Goal: Task Accomplishment & Management: Manage account settings

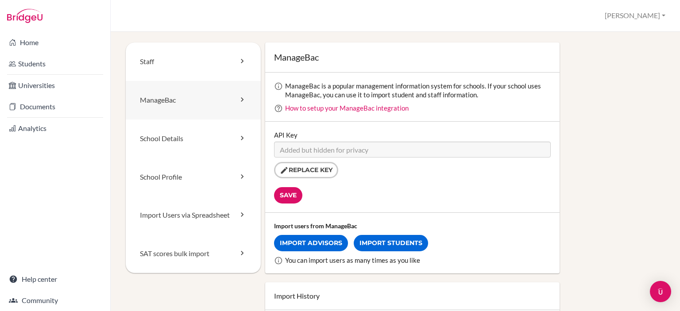
click at [164, 115] on link "ManageBac" at bounding box center [193, 100] width 135 height 39
click at [388, 239] on link "Import Students" at bounding box center [391, 243] width 74 height 16
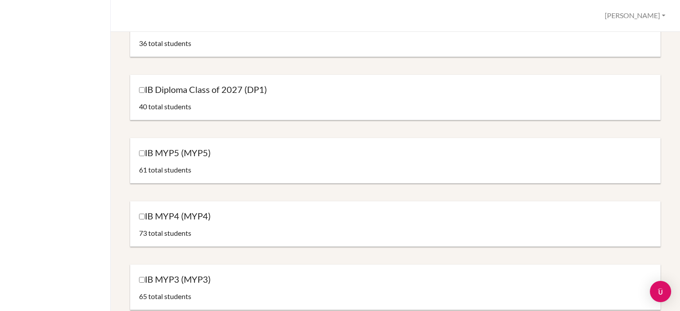
scroll to position [113, 0]
click at [143, 154] on input "IB MYP5 (MYP5)" at bounding box center [142, 153] width 6 height 6
checkbox input "true"
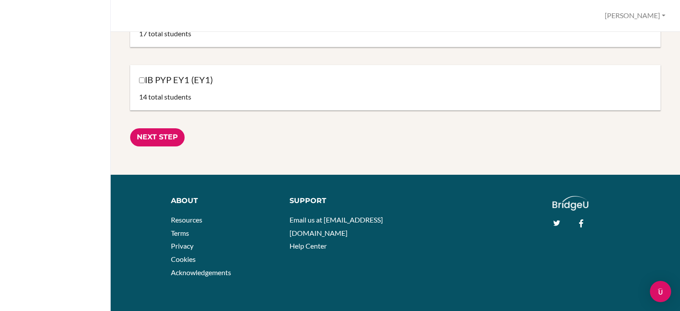
scroll to position [1016, 0]
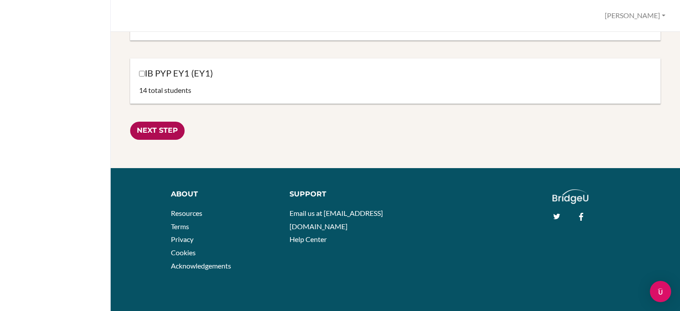
click at [160, 127] on input "Next Step" at bounding box center [157, 131] width 54 height 18
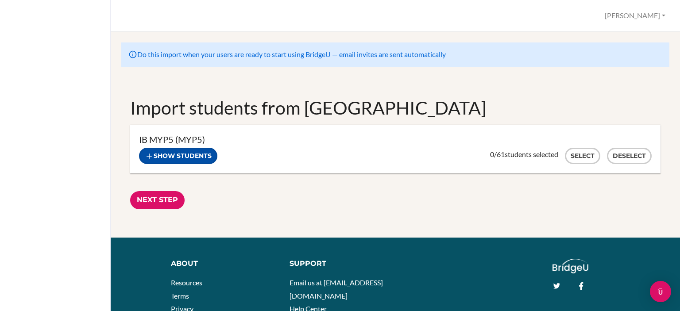
click at [184, 153] on button "Show students" at bounding box center [178, 156] width 78 height 16
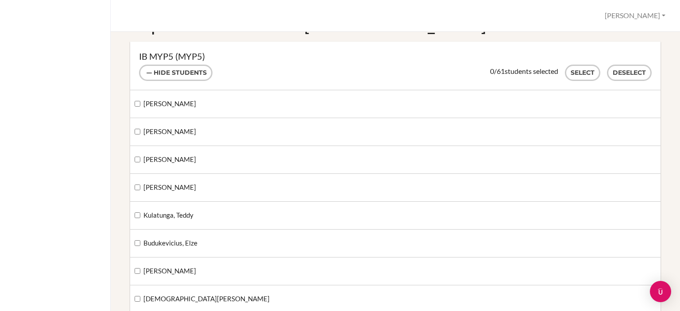
scroll to position [82, 0]
click at [577, 75] on button "Select" at bounding box center [582, 74] width 35 height 16
checkbox input "true"
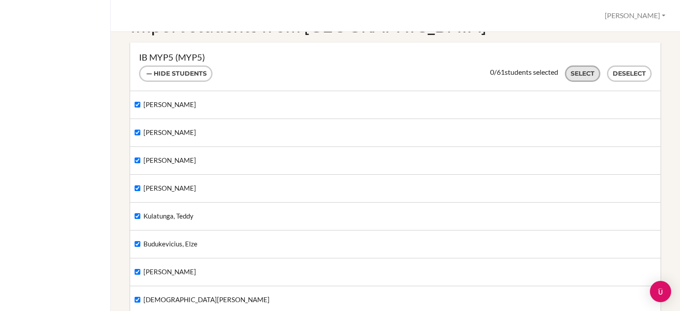
checkbox input "true"
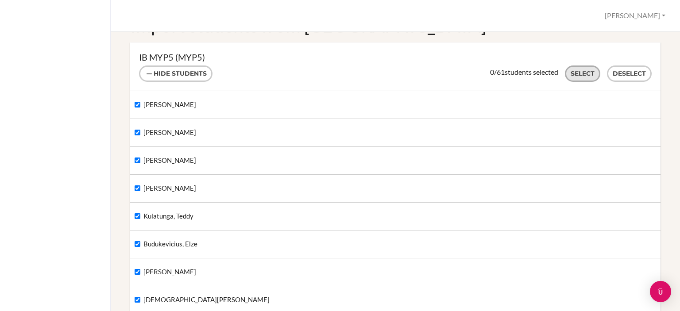
checkbox input "true"
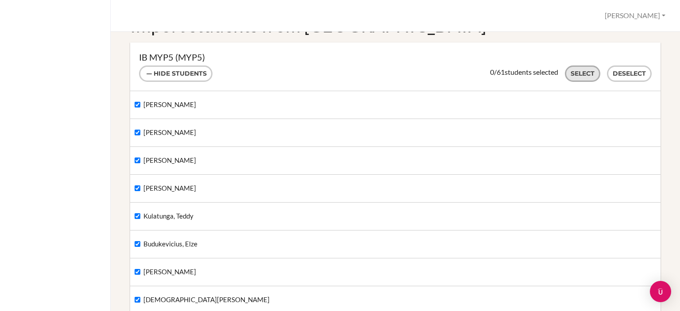
checkbox input "true"
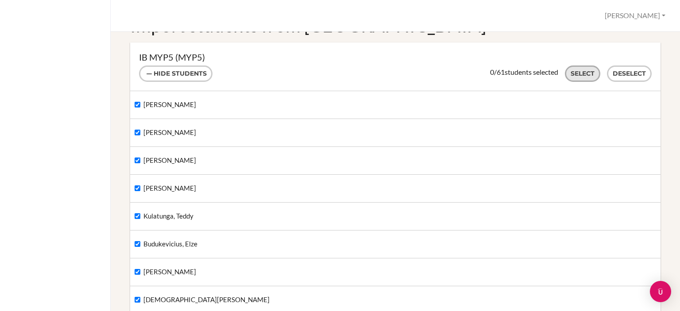
checkbox input "true"
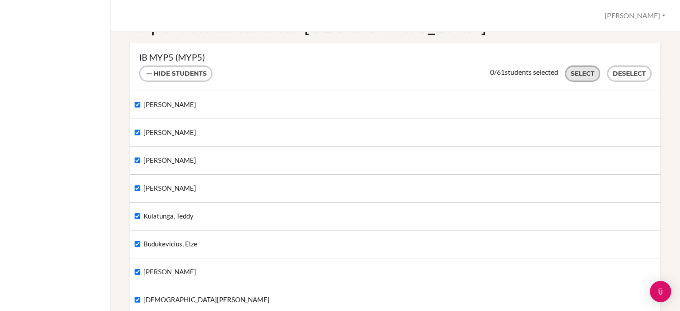
checkbox input "true"
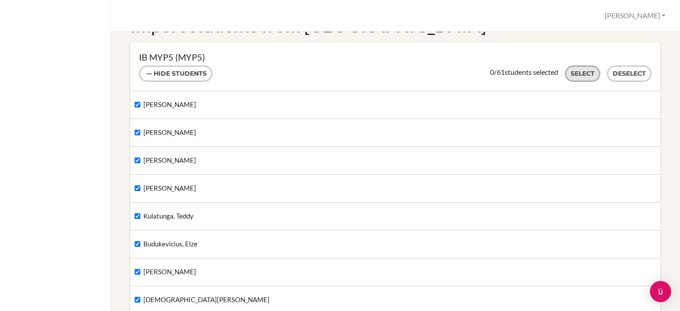
checkbox input "true"
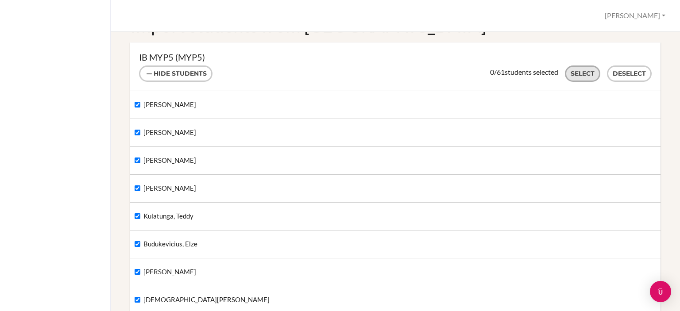
checkbox input "true"
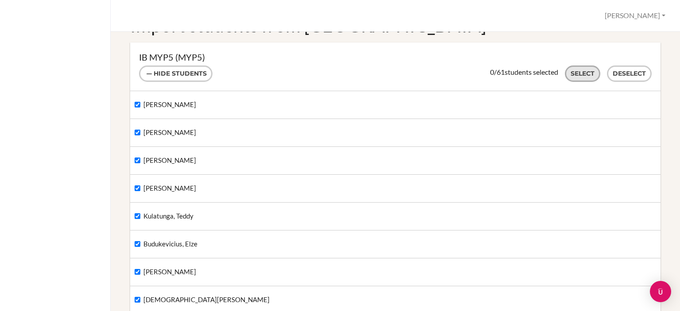
checkbox input "true"
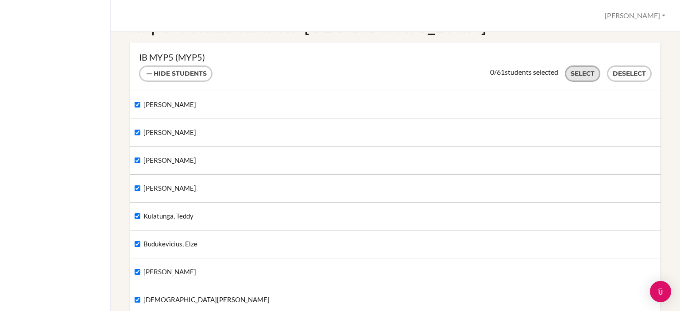
checkbox input "true"
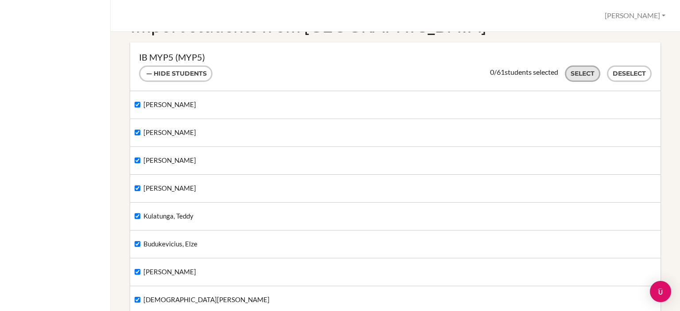
checkbox input "true"
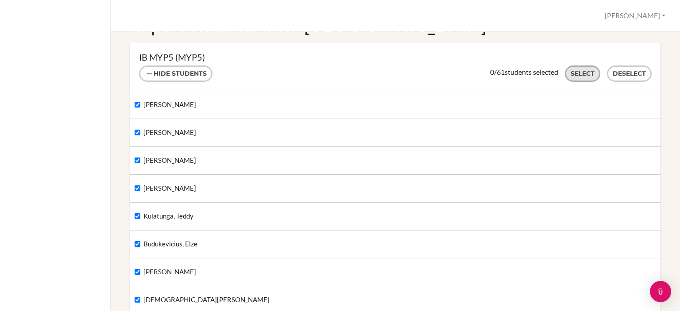
checkbox input "true"
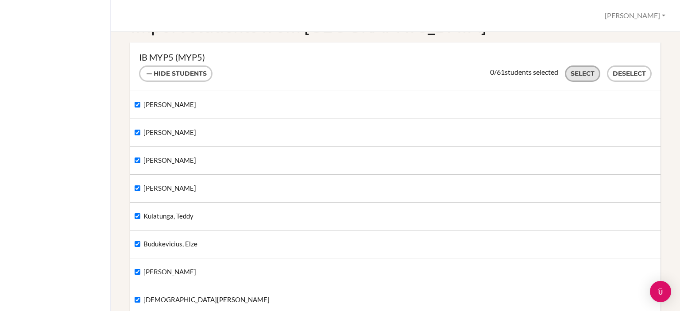
checkbox input "true"
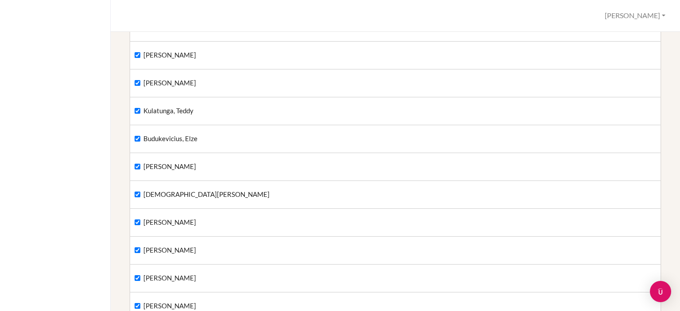
scroll to position [189, 0]
click at [138, 220] on input "Berg, Christopher" at bounding box center [138, 222] width 6 height 6
checkbox input "false"
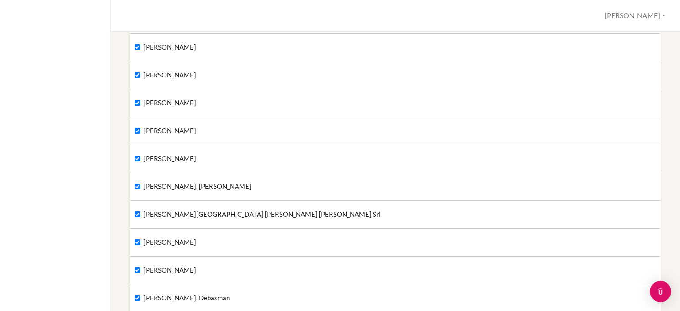
scroll to position [503, 0]
click at [136, 72] on input "[PERSON_NAME]" at bounding box center [138, 75] width 6 height 6
checkbox input "false"
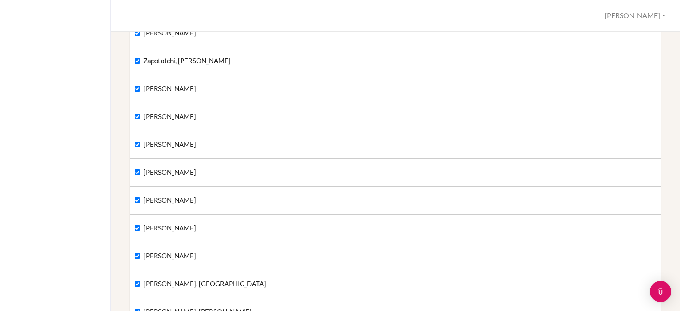
scroll to position [1075, 0]
click at [139, 141] on input "[PERSON_NAME]" at bounding box center [138, 144] width 6 height 6
checkbox input "false"
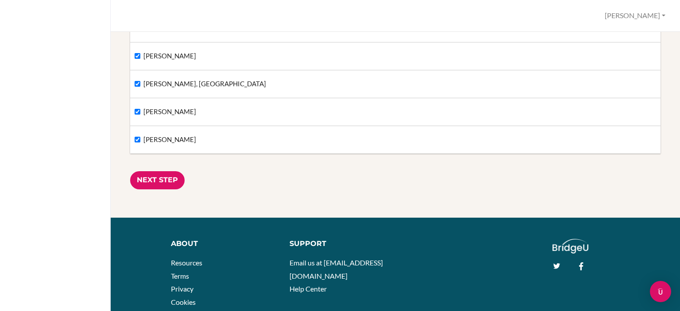
scroll to position [1721, 0]
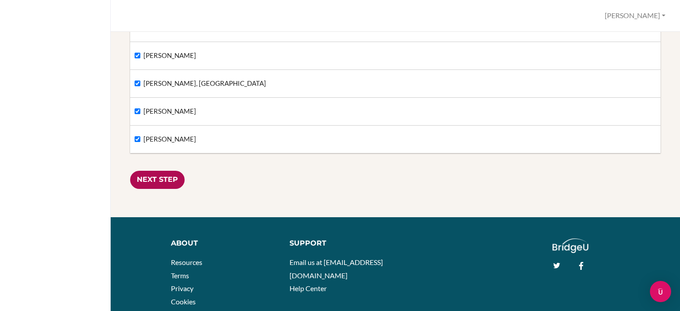
click at [164, 177] on input "Next Step" at bounding box center [157, 180] width 54 height 18
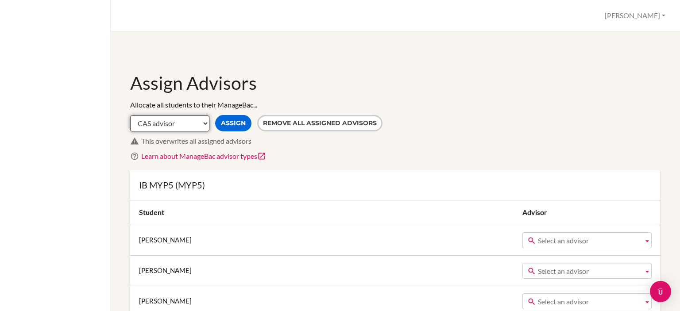
click at [204, 125] on select "CAS advisor EE advisor Homeroom advisor TOK advisor" at bounding box center [169, 124] width 79 height 16
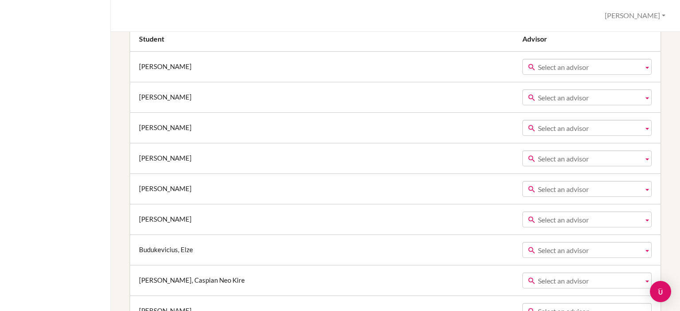
scroll to position [174, 0]
click at [538, 67] on span "Select an advisor" at bounding box center [589, 66] width 102 height 16
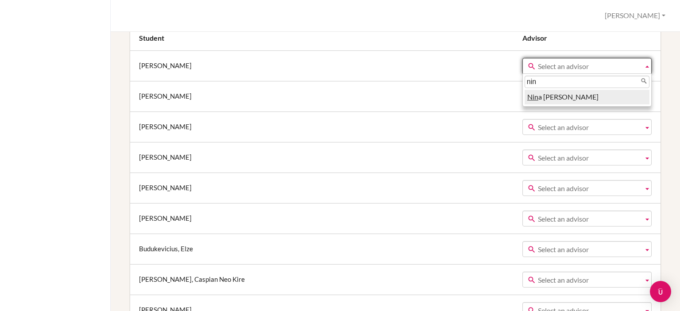
type input "nin"
click at [525, 98] on li "Nin a Hedin" at bounding box center [587, 97] width 125 height 15
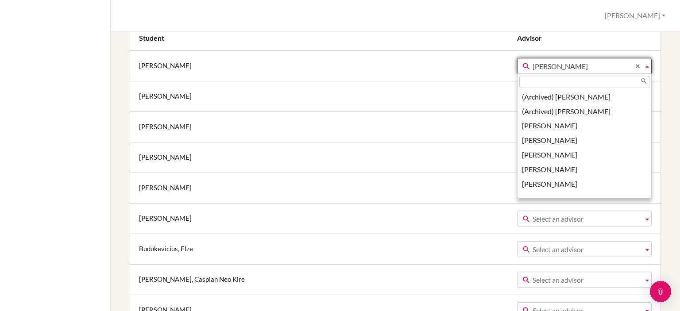
scroll to position [2991, 0]
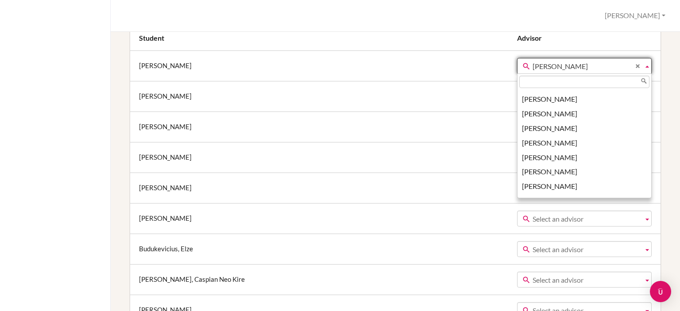
drag, startPoint x: 516, startPoint y: 63, endPoint x: 471, endPoint y: 63, distance: 45.2
click at [517, 63] on link "Nina Hedin" at bounding box center [584, 66] width 135 height 16
click at [519, 83] on input "text" at bounding box center [584, 82] width 130 height 12
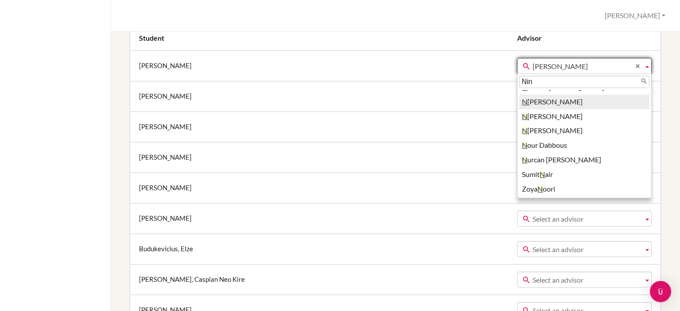
scroll to position [0, 0]
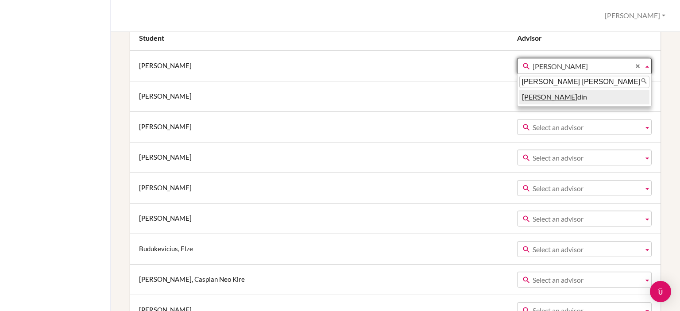
type input "Nina Hedin"
drag, startPoint x: 510, startPoint y: 82, endPoint x: 460, endPoint y: 81, distance: 50.5
click at [517, 81] on div "Nina Hedin" at bounding box center [584, 82] width 134 height 16
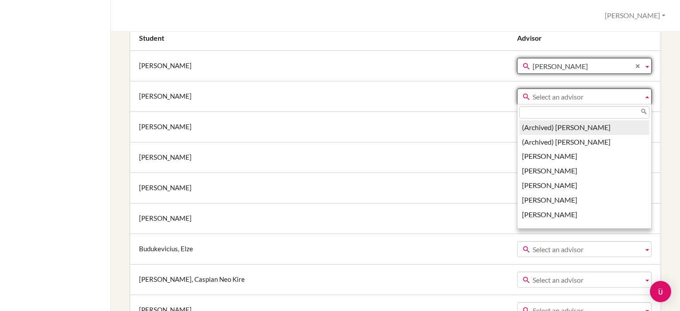
click at [535, 95] on span "Select an advisor" at bounding box center [586, 97] width 107 height 16
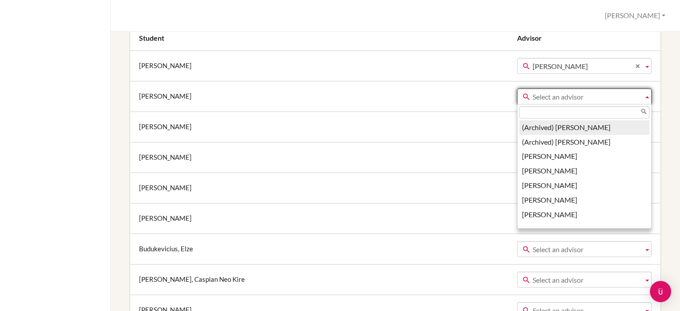
paste input "Nina Hedin"
type input "Nina Hedin"
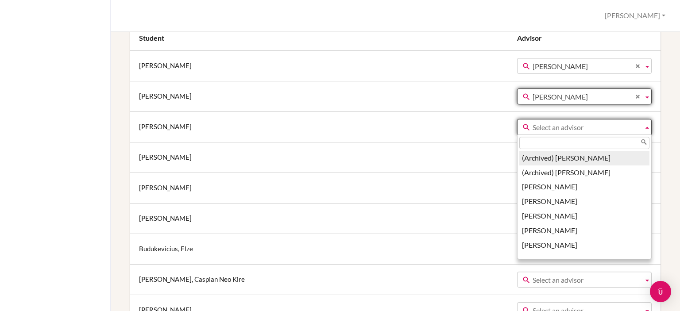
click at [533, 126] on span "Select an advisor" at bounding box center [586, 128] width 107 height 16
paste input "Nina Hedin"
type input "Nina Hedin"
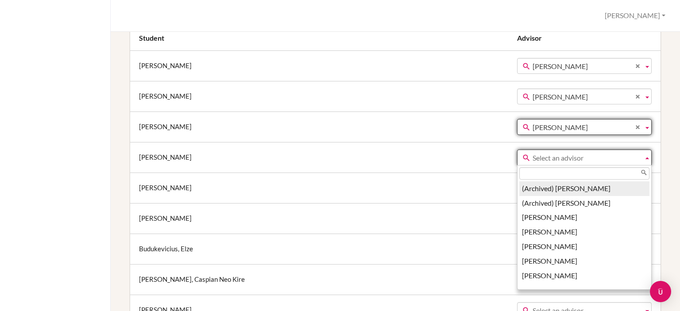
click at [533, 158] on span "Select an advisor" at bounding box center [586, 158] width 107 height 16
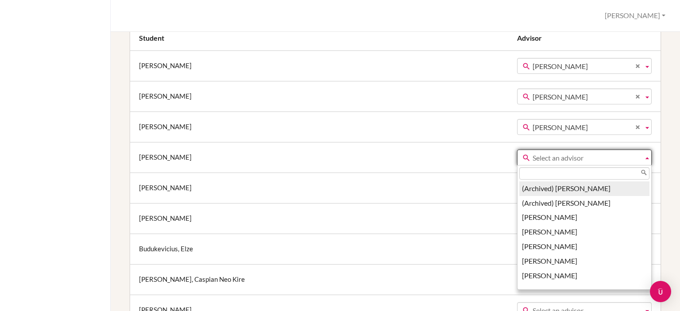
paste input "Nina Hedin"
type input "Nina Hedin"
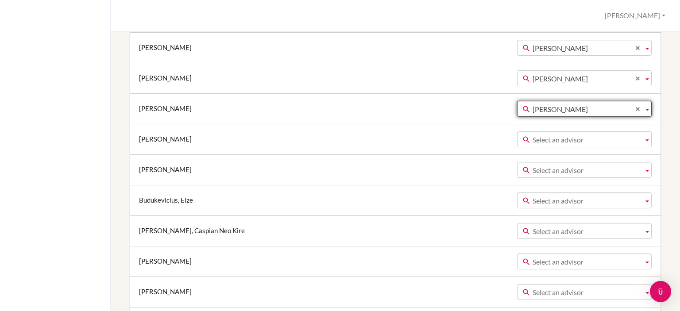
scroll to position [224, 0]
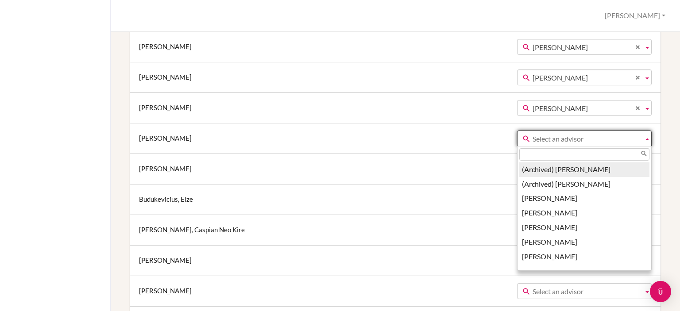
click at [539, 142] on span "Select an advisor" at bounding box center [586, 139] width 107 height 16
paste input "Nina Hedin"
type input "Nina Hedin"
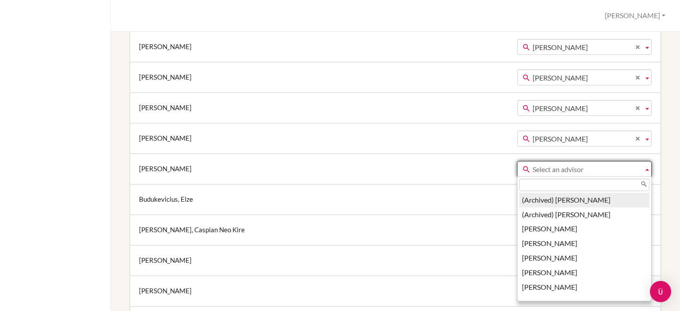
click at [533, 167] on span "Select an advisor" at bounding box center [586, 170] width 107 height 16
paste input "Nina Hedin"
type input "Nina Hedin"
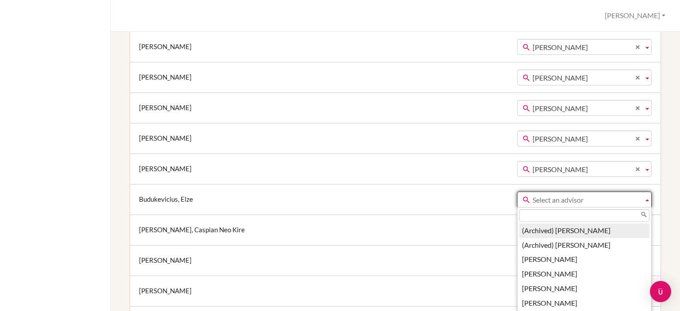
click at [533, 199] on span "Select an advisor" at bounding box center [586, 200] width 107 height 16
paste input "Nina Hedin"
type input "Nina Hedin"
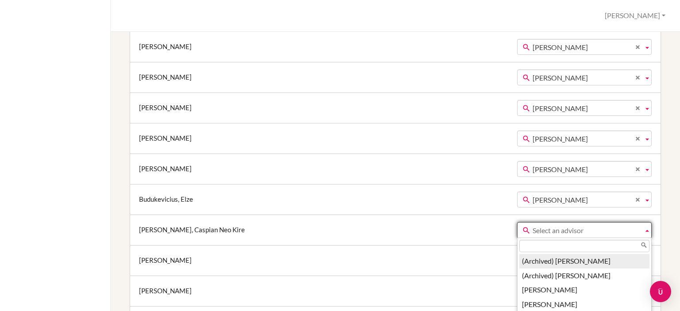
click at [533, 227] on span "Select an advisor" at bounding box center [586, 231] width 107 height 16
paste input "Nina Hedin"
type input "Nina Hedin"
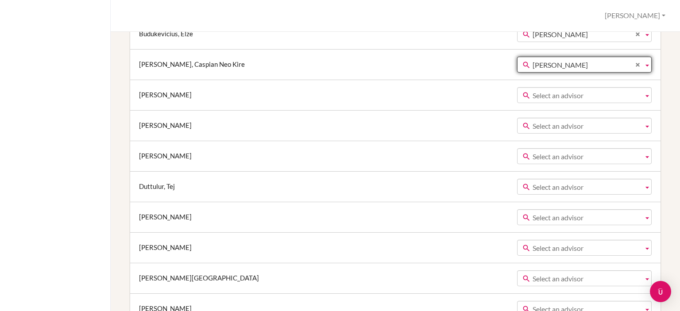
scroll to position [409, 0]
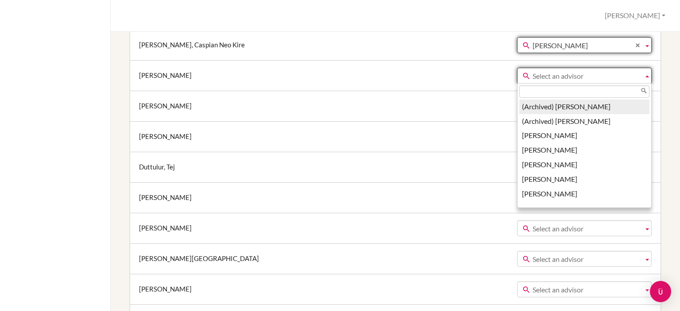
click at [542, 76] on span "Select an advisor" at bounding box center [586, 76] width 107 height 16
paste input "Nina Hedin"
type input "Nina Hedin"
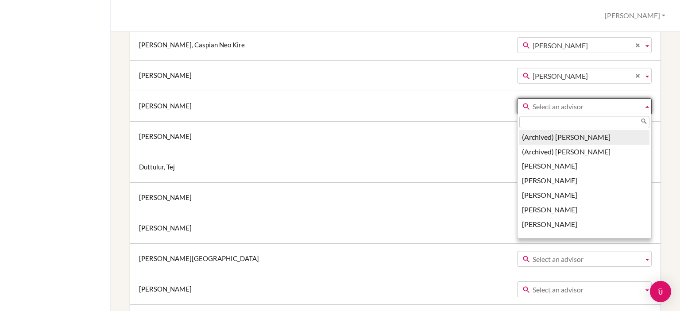
click at [533, 109] on span "Select an advisor" at bounding box center [586, 107] width 107 height 16
paste input "Nina Hedin"
type input "Nina Hedin"
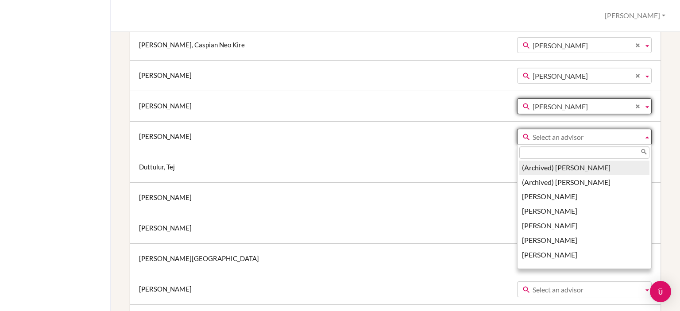
click at [533, 136] on span "Select an advisor" at bounding box center [586, 137] width 107 height 16
paste input "Nina Hedin"
type input "Nina Hedin"
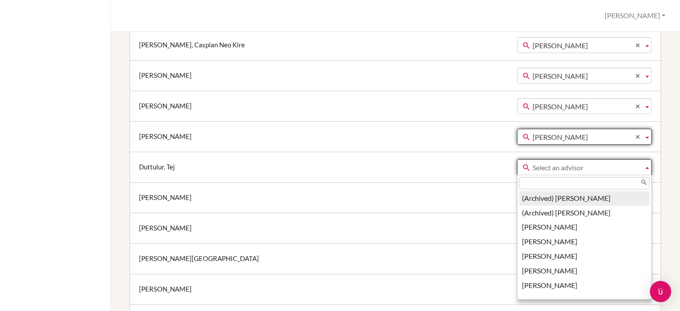
click at [533, 169] on span "Select an advisor" at bounding box center [586, 168] width 107 height 16
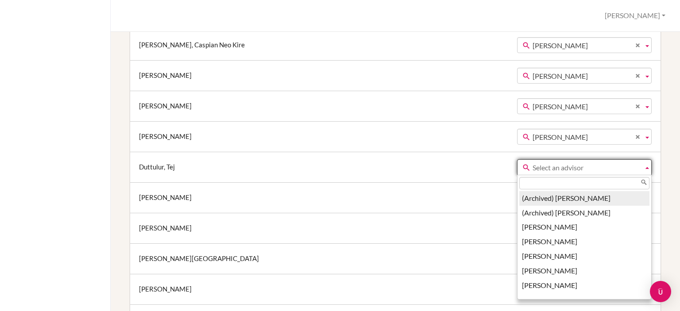
paste input "Nina Hedin"
type input "Nina Hedin"
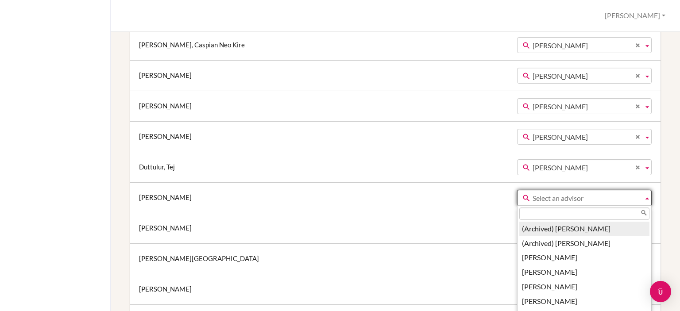
click at [533, 196] on span "Select an advisor" at bounding box center [586, 198] width 107 height 16
paste input "Nina Hedin"
type input "Nina Hedin"
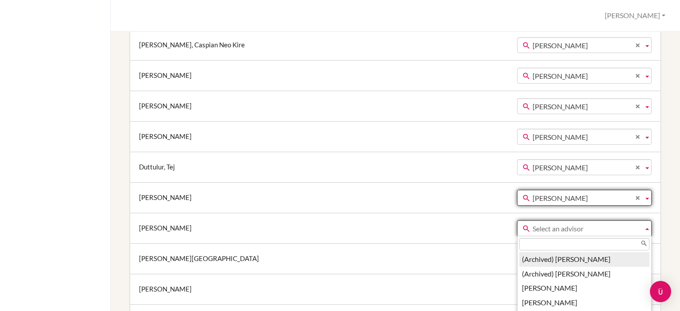
click at [533, 228] on span "Select an advisor" at bounding box center [586, 229] width 107 height 16
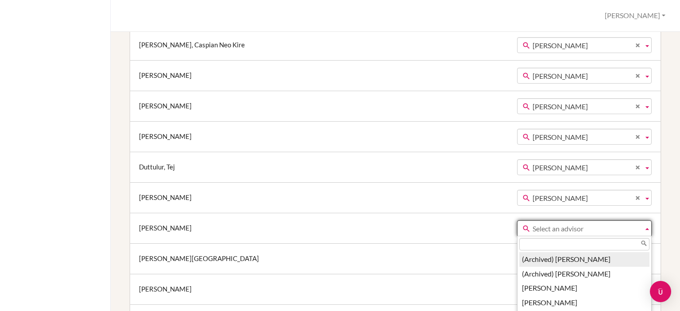
paste input "Nina Hedin"
type input "Nina Hedin"
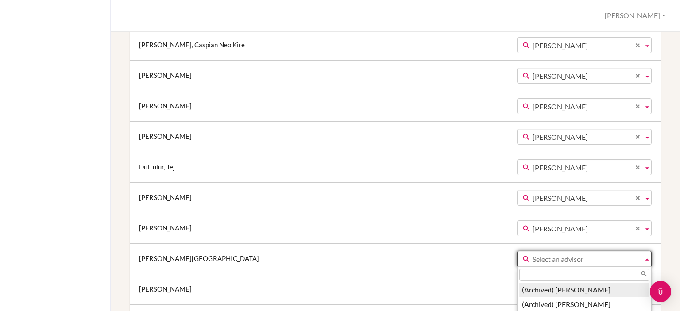
click at [533, 255] on span "Select an advisor" at bounding box center [586, 259] width 107 height 16
paste input "Nina Hedin"
type input "Nina Hedin"
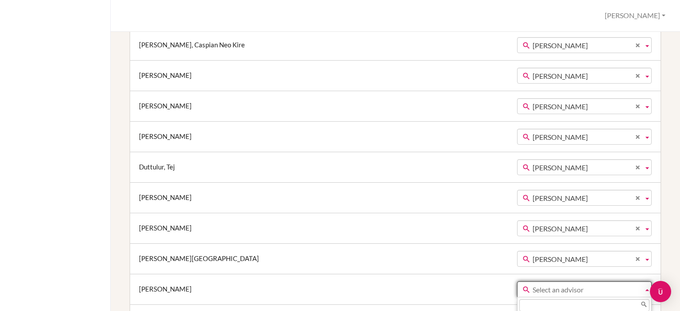
click at [533, 287] on span "Select an advisor" at bounding box center [586, 290] width 107 height 16
paste input "Nina Hedin"
type input "Nina Hedin"
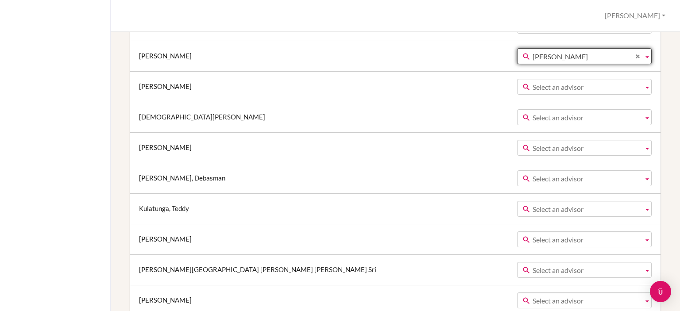
scroll to position [642, 0]
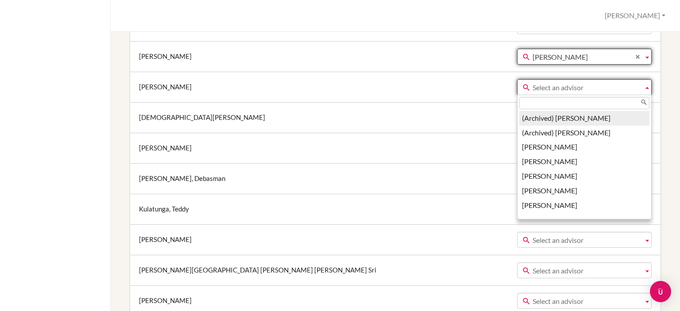
click at [544, 86] on span "Select an advisor" at bounding box center [586, 88] width 107 height 16
paste input "Nina Hedin"
type input "Nina Hedin"
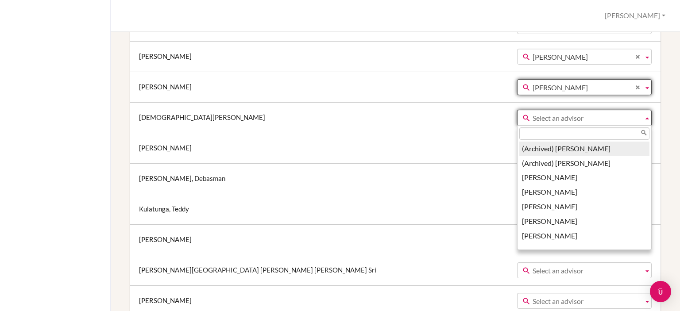
click at [533, 116] on span "Select an advisor" at bounding box center [586, 118] width 107 height 16
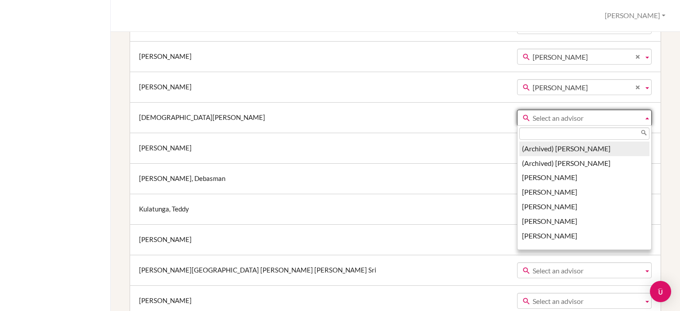
paste input "Nina Hedin"
type input "Nina Hedin"
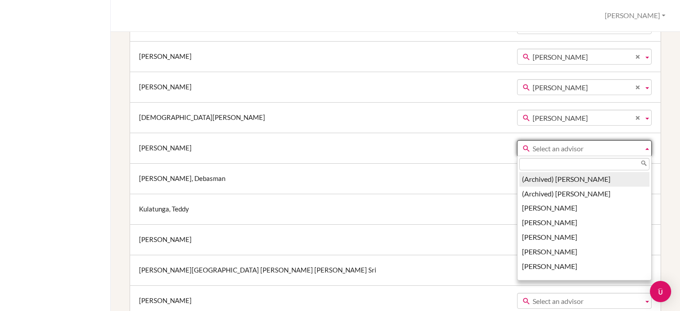
click at [533, 147] on span "Select an advisor" at bounding box center [586, 149] width 107 height 16
paste input "Nina Hedin"
type input "Nina Hedin"
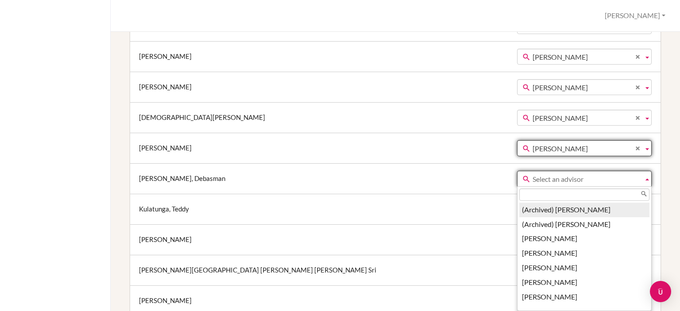
click at [533, 180] on span "Select an advisor" at bounding box center [586, 179] width 107 height 16
paste input "Nina Hedin"
type input "Nina Hedin"
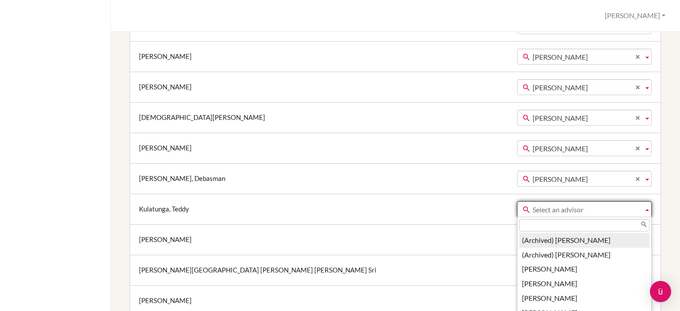
click at [533, 205] on span "Select an advisor" at bounding box center [586, 210] width 107 height 16
paste input "Nina Hedin"
type input "Nina Hedin"
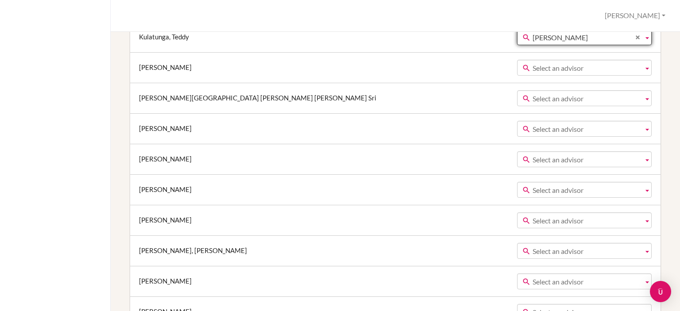
scroll to position [819, 0]
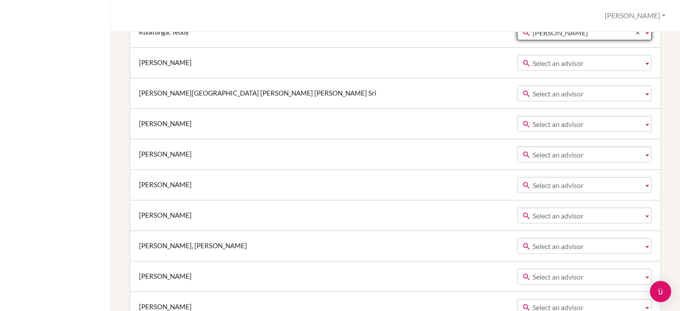
click at [560, 61] on span "Select an advisor" at bounding box center [586, 63] width 107 height 16
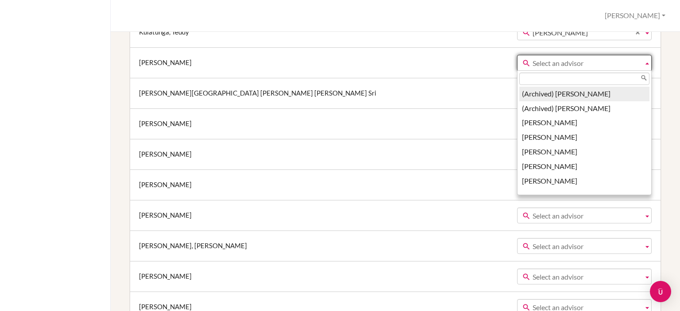
paste input "Nina Hedin"
type input "Nina Hedin"
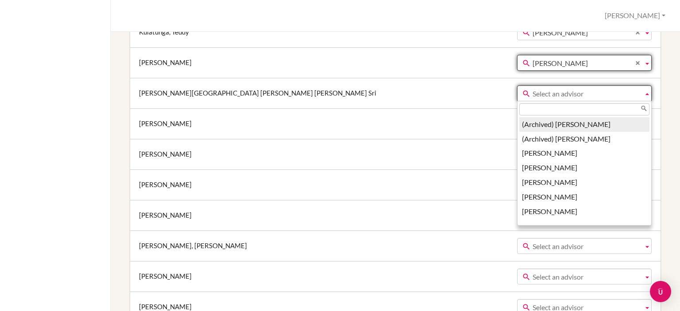
click at [541, 92] on span "Select an advisor" at bounding box center [586, 94] width 107 height 16
paste input "Nina Hedin"
type input "Nina Hedin"
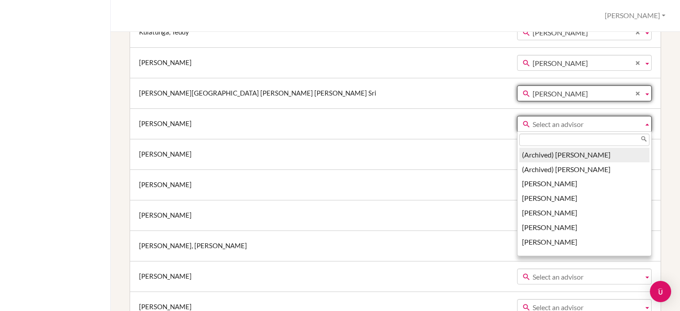
click at [533, 118] on span "Select an advisor" at bounding box center [586, 124] width 107 height 16
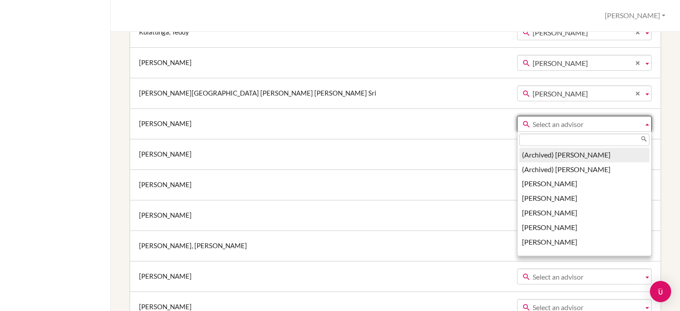
paste input "Nina Hedin"
type input "Nina Hedin"
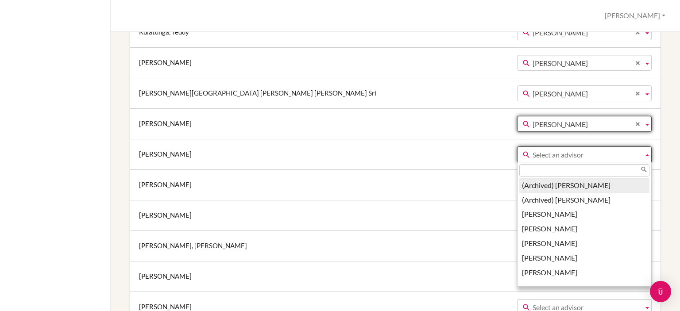
click at [533, 154] on span "Select an advisor" at bounding box center [586, 155] width 107 height 16
paste input "Nina Hedin"
type input "Nina Hedin"
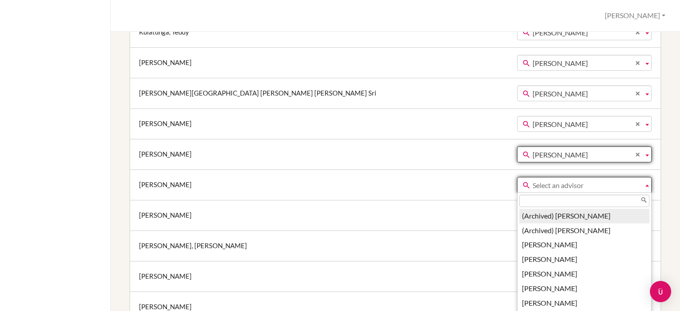
click at [533, 182] on span "Select an advisor" at bounding box center [586, 186] width 107 height 16
paste input "Nina Hedin"
type input "Nina Hedin"
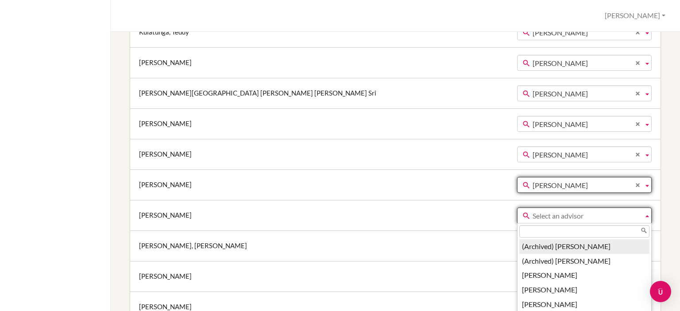
click at [533, 217] on span "Select an advisor" at bounding box center [586, 216] width 107 height 16
paste input "Nina Hedin"
type input "Nina Hedin"
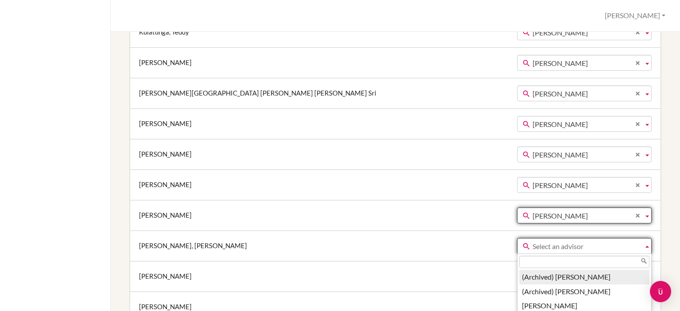
click at [533, 242] on span "Select an advisor" at bounding box center [586, 247] width 107 height 16
paste input "Nina Hedin"
type input "Nina Hedin"
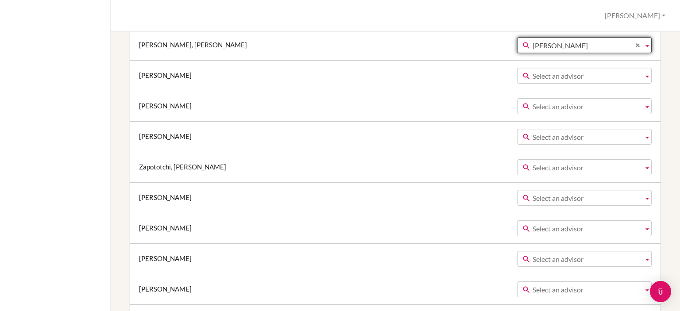
scroll to position [1021, 0]
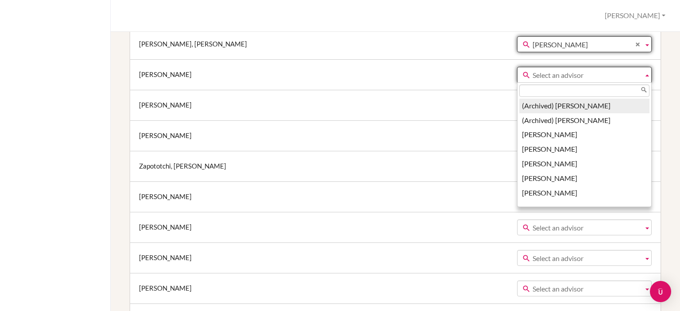
click at [533, 70] on span "Select an advisor" at bounding box center [586, 75] width 107 height 16
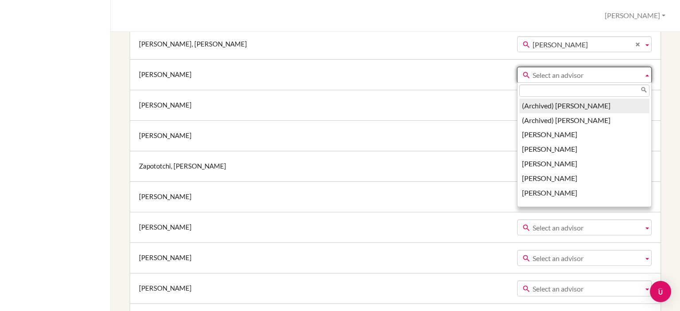
paste input "Nina Hedin"
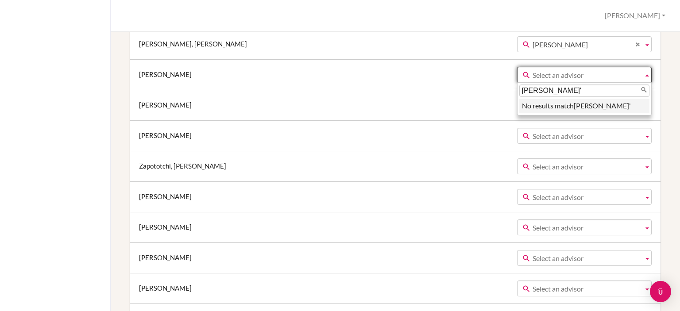
type input "Nina Hedin"
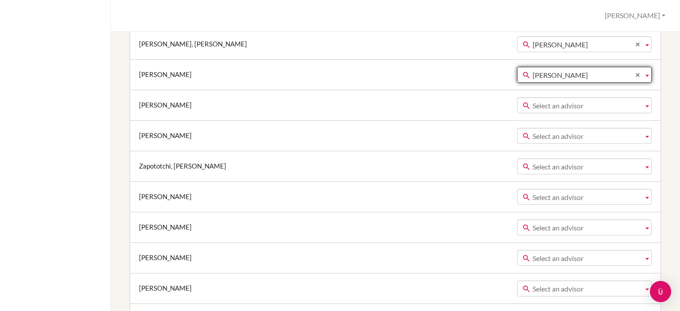
click at [539, 103] on span "Select an advisor" at bounding box center [586, 106] width 107 height 16
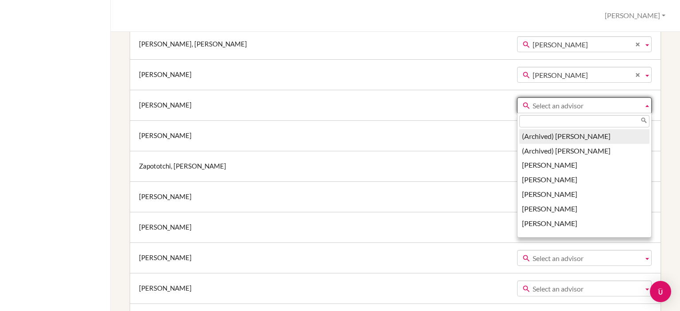
paste input "Nina Hedin"
type input "Nina Hedin"
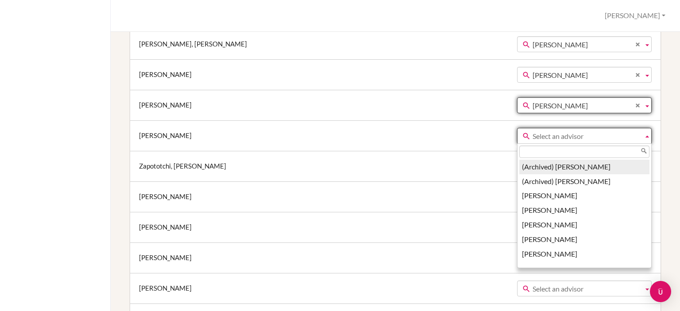
click at [533, 129] on span "Select an advisor" at bounding box center [586, 136] width 107 height 16
paste input "Nina Hedin"
type input "Nina Hedin"
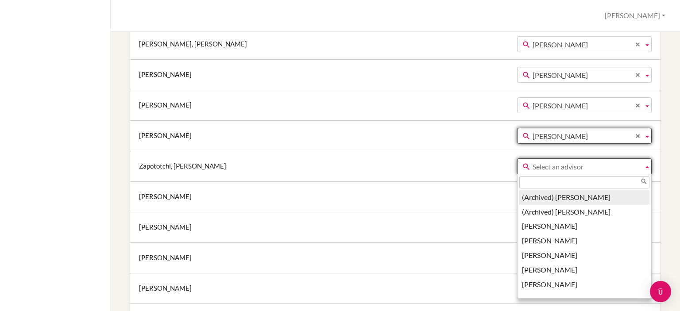
click at [533, 164] on span "Select an advisor" at bounding box center [586, 167] width 107 height 16
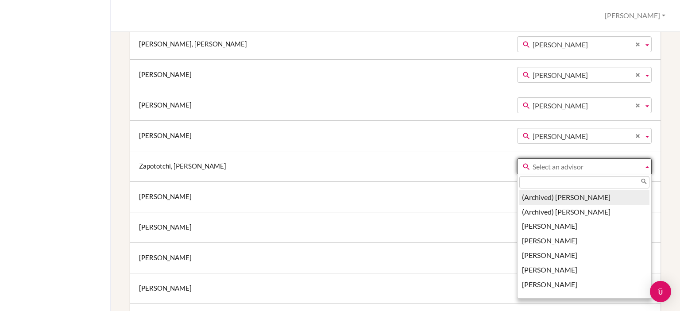
paste input "Nina Hedin"
type input "Nina Hedin"
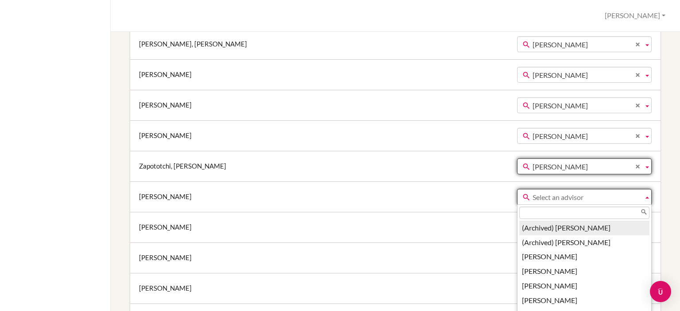
click at [533, 197] on span "Select an advisor" at bounding box center [586, 197] width 107 height 16
paste input "Nina Hedin"
type input "Nina Hedin"
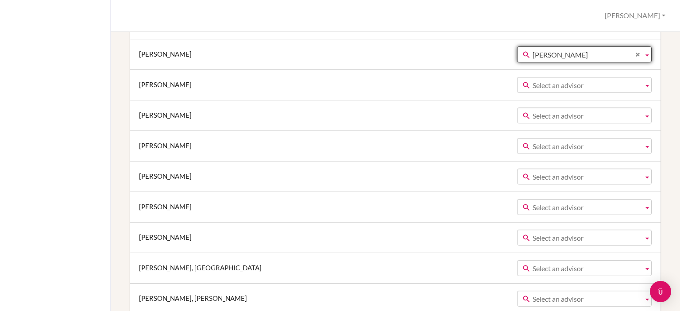
scroll to position [1163, 0]
click at [550, 82] on span "Select an advisor" at bounding box center [586, 86] width 107 height 16
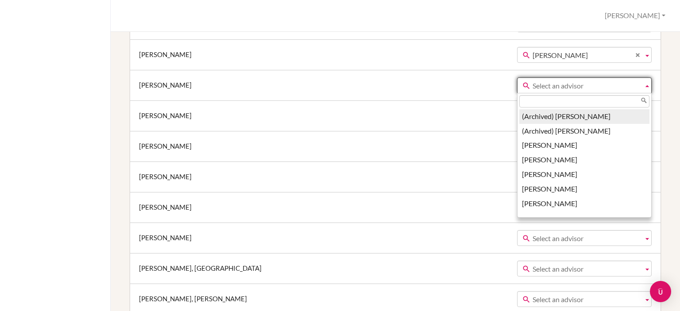
paste input "Nina Hedin"
type input "Nina Hedin"
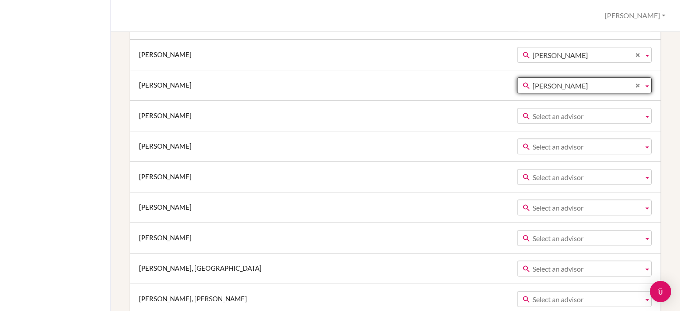
click at [538, 114] on span "Select an advisor" at bounding box center [586, 116] width 107 height 16
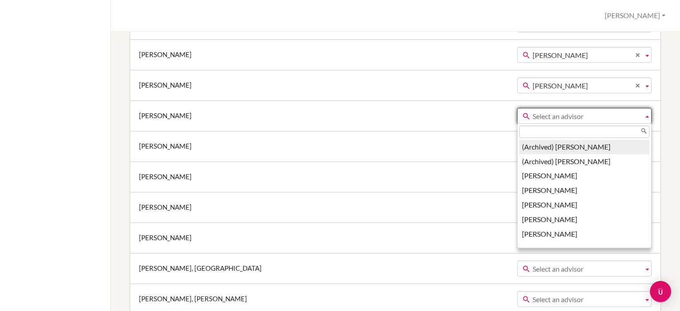
paste input "Nina Hedin"
type input "Nina Hedin"
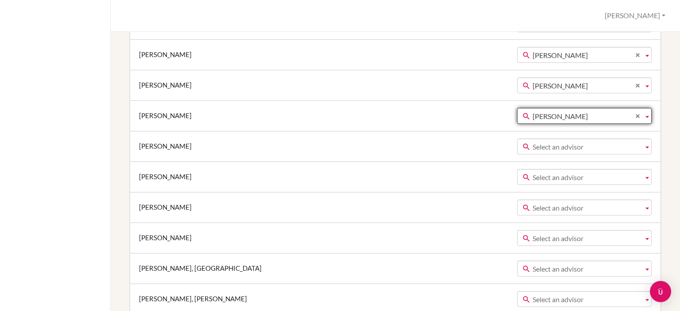
click at [533, 143] on span "Select an advisor" at bounding box center [586, 147] width 107 height 16
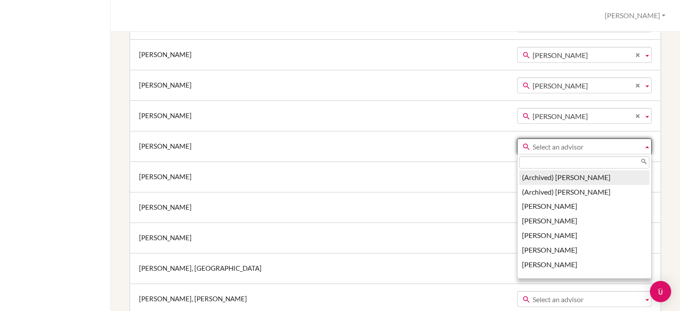
paste input "Nina Hedin"
type input "Nina Hedin"
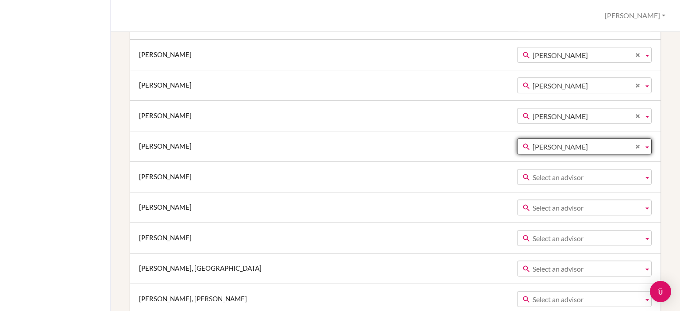
click at [533, 173] on span "Select an advisor" at bounding box center [586, 178] width 107 height 16
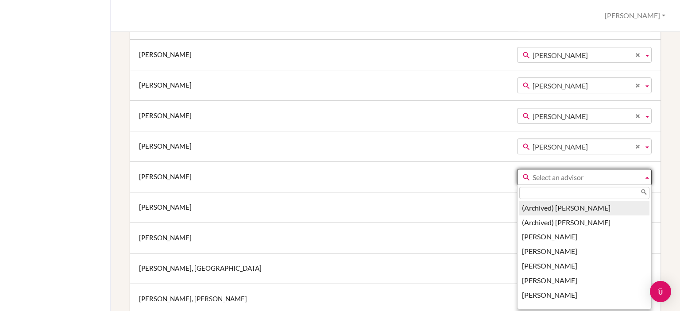
paste input "Nina Hedin"
type input "Nina Hedin"
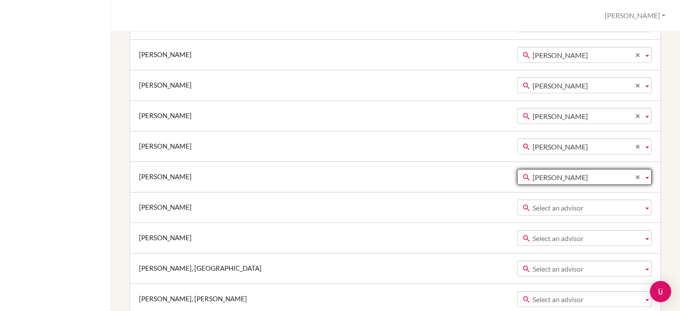
click at [533, 205] on span "Select an advisor" at bounding box center [586, 208] width 107 height 16
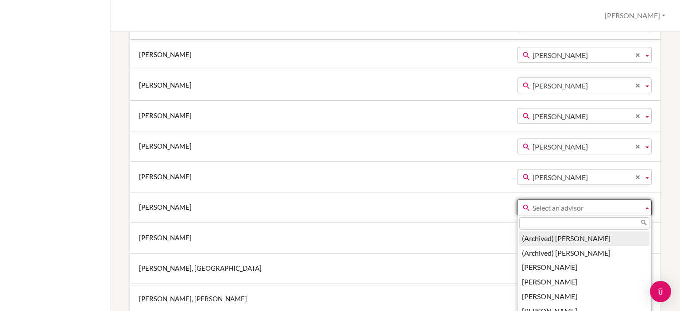
paste input "Nina Hedin"
type input "Nina Hedin"
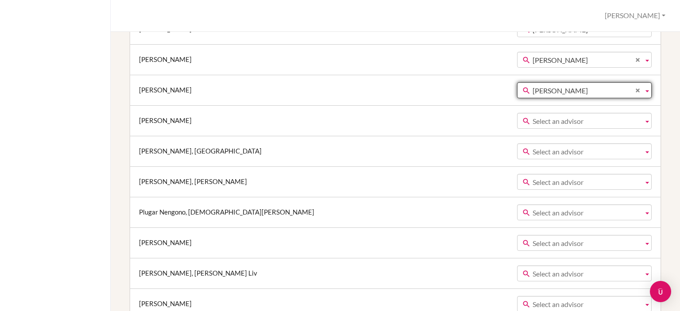
scroll to position [1315, 0]
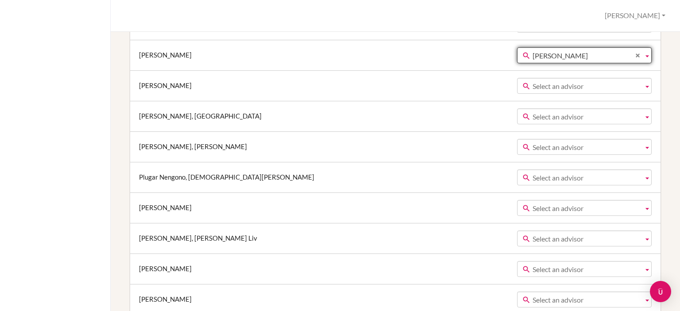
click at [551, 82] on span "Select an advisor" at bounding box center [586, 86] width 107 height 16
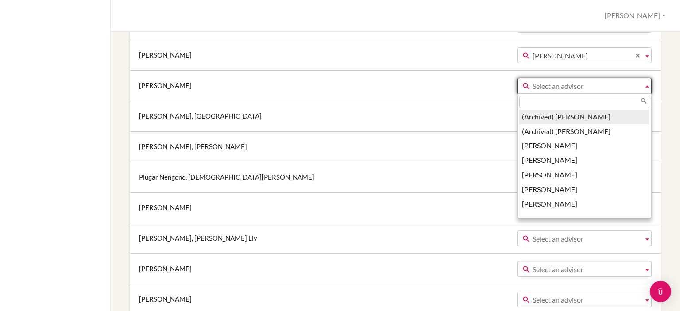
paste input "Nina Hedin"
type input "Nina Hedin"
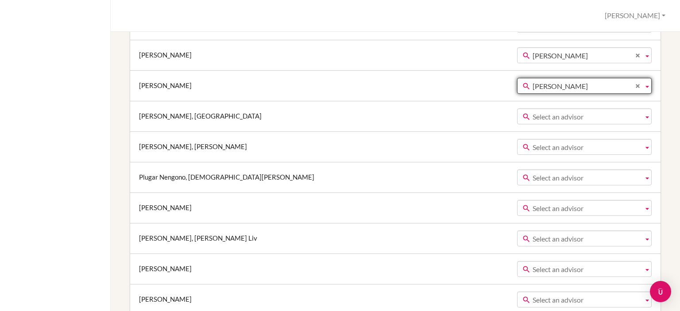
click at [535, 110] on span "Select an advisor" at bounding box center [586, 117] width 107 height 16
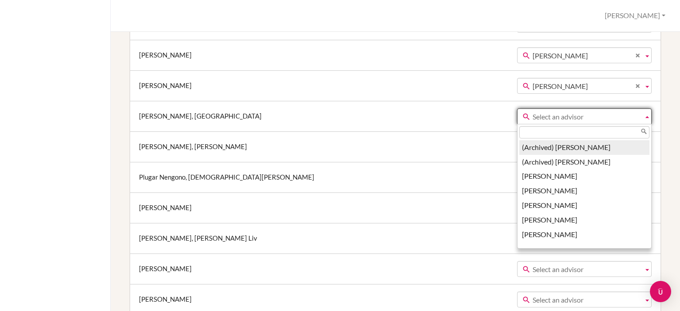
paste input "Nina Hedin"
type input "Nina Hedin"
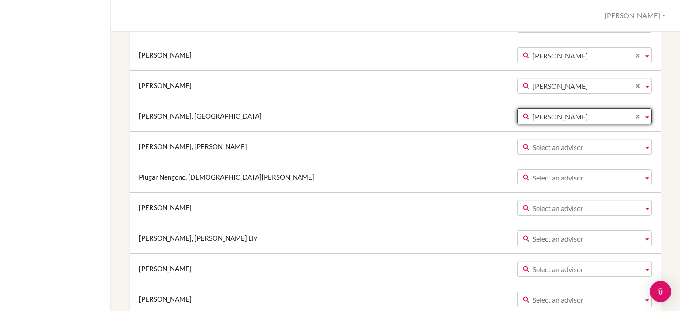
click at [533, 143] on span "Select an advisor" at bounding box center [586, 147] width 107 height 16
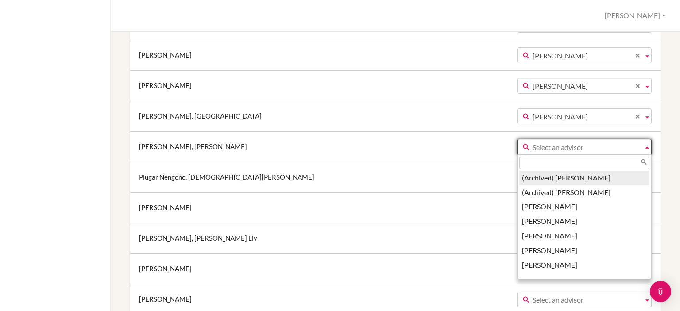
paste input "Nina Hedin"
type input "Nina Hedin"
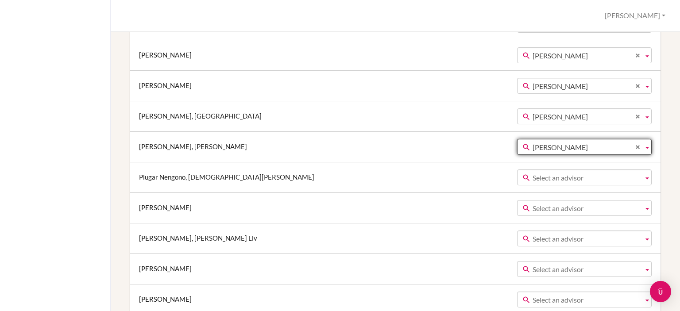
click at [533, 172] on span "Select an advisor" at bounding box center [586, 178] width 107 height 16
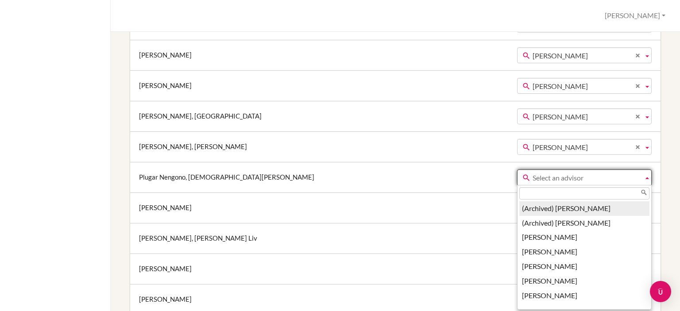
paste input "Nina Hedin"
type input "Nina Hedin"
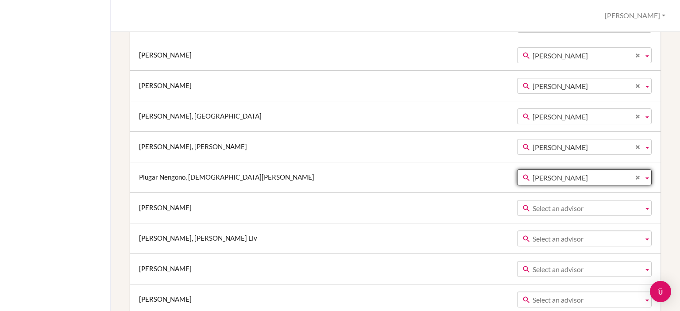
click at [533, 206] on span "Select an advisor" at bounding box center [586, 209] width 107 height 16
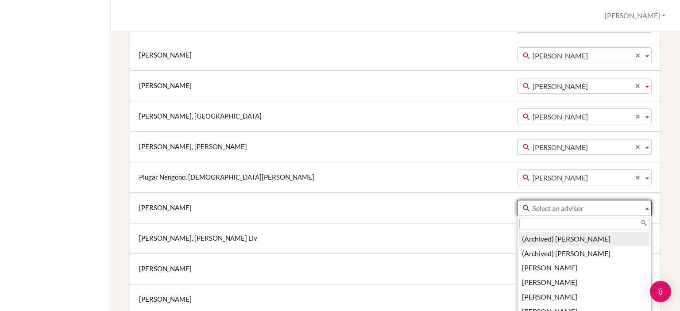
paste input "Nina Hedin"
type input "Nina Hedin"
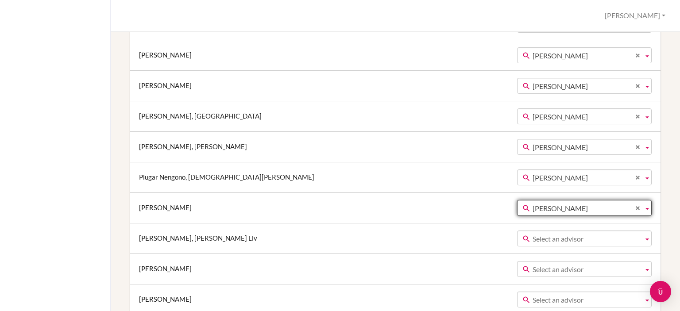
click at [533, 239] on span "Select an advisor" at bounding box center [586, 239] width 107 height 16
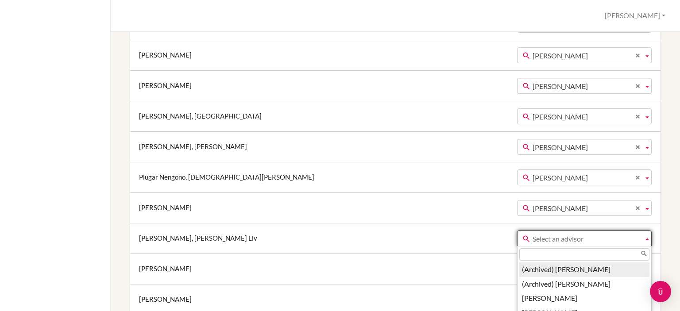
paste input "Nina Hedin"
type input "Nina Hedin"
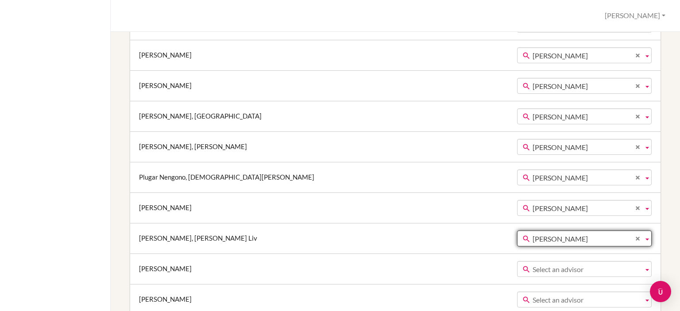
click at [533, 268] on span "Select an advisor" at bounding box center [586, 270] width 107 height 16
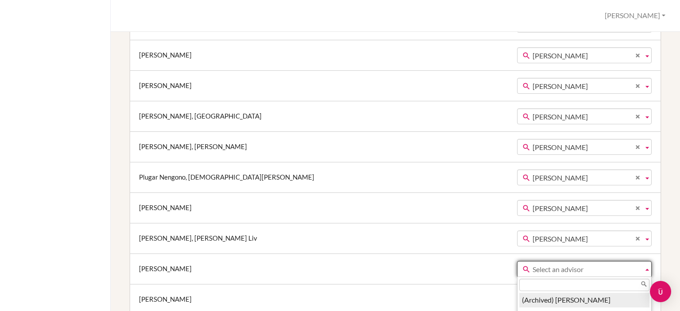
paste input "Nina Hedin"
type input "Nina Hedin"
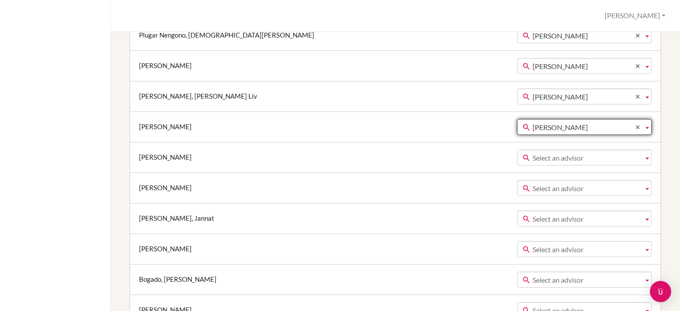
scroll to position [1526, 0]
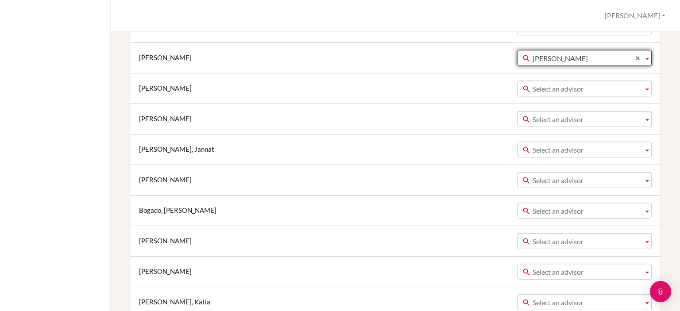
click at [533, 86] on span "Select an advisor" at bounding box center [586, 89] width 107 height 16
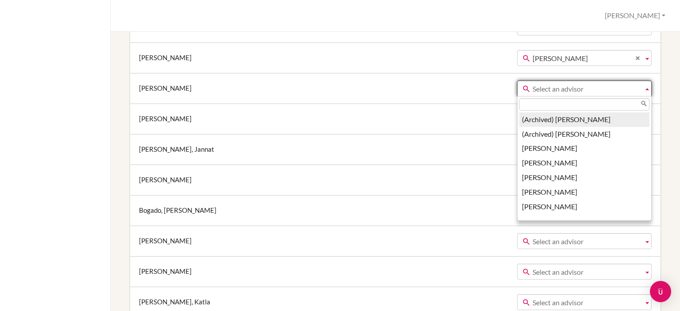
paste input "Nina Hedin"
type input "Nina Hedin"
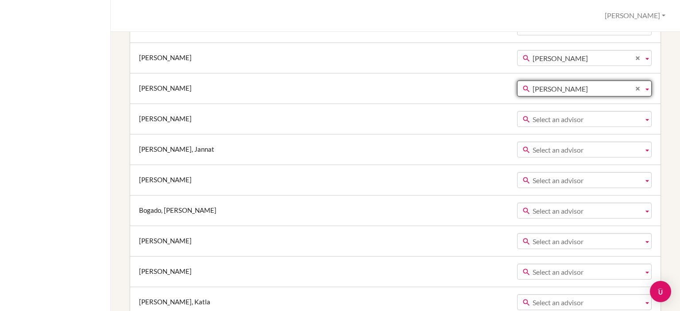
click at [533, 116] on span "Select an advisor" at bounding box center [586, 120] width 107 height 16
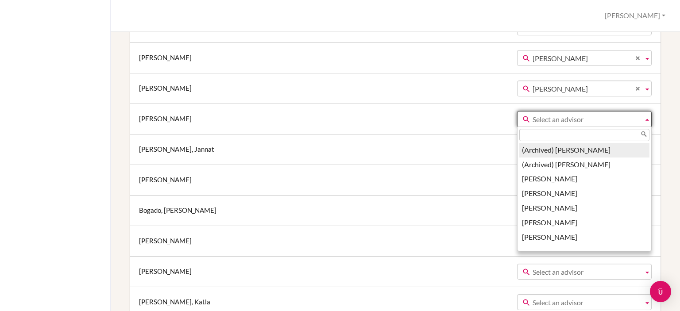
paste input "Nina Hedin"
type input "Nina Hedin"
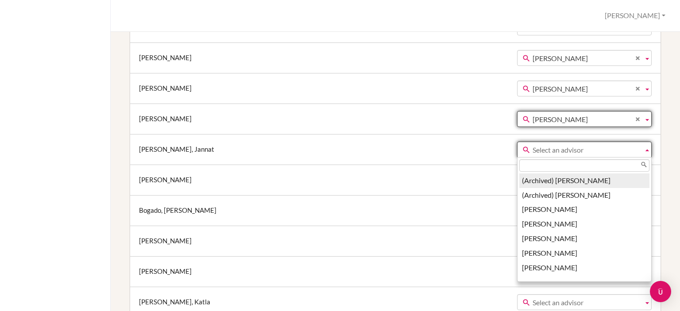
click at [533, 146] on span "Select an advisor" at bounding box center [586, 150] width 107 height 16
paste input "Nina Hedin"
type input "Nina Hedin"
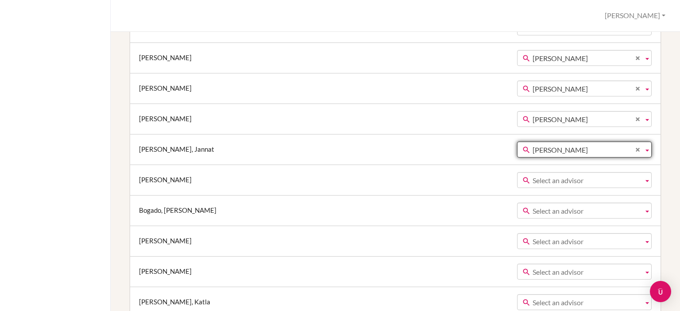
click at [533, 178] on span "Select an advisor" at bounding box center [586, 181] width 107 height 16
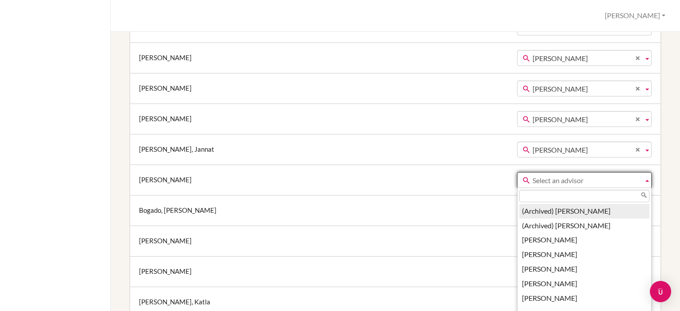
paste input "Nina Hedin"
type input "Nina Hedin"
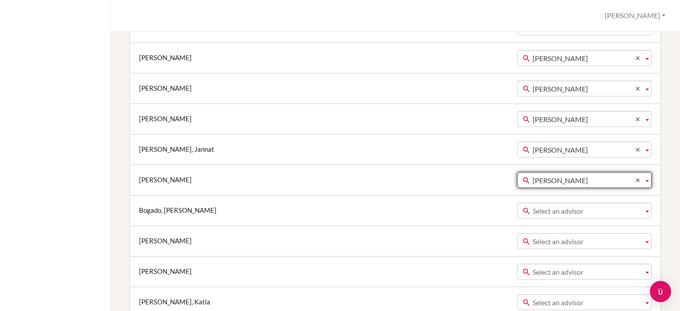
click at [533, 209] on span "Select an advisor" at bounding box center [586, 211] width 107 height 16
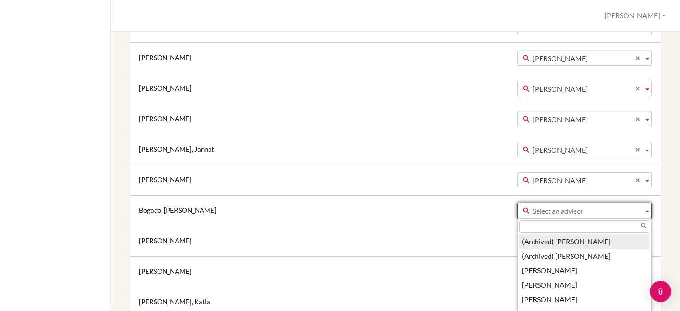
paste input "Nina Hedin"
type input "Nina Hedin"
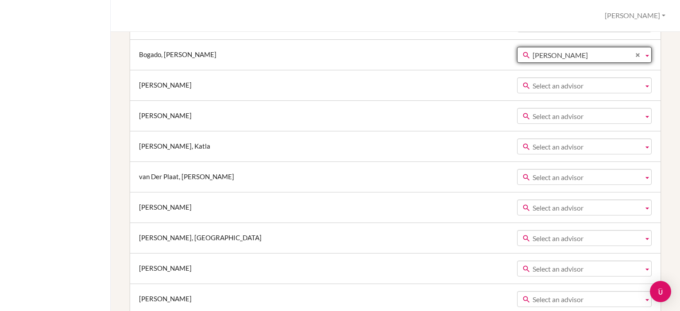
scroll to position [1684, 0]
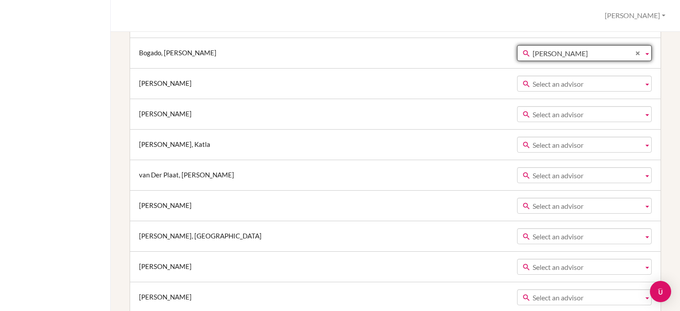
click at [533, 81] on span "Select an advisor" at bounding box center [586, 84] width 107 height 16
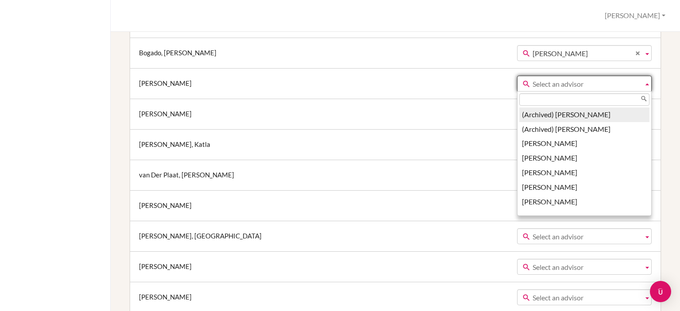
paste input "Nina Hedin"
type input "Nina Hedin"
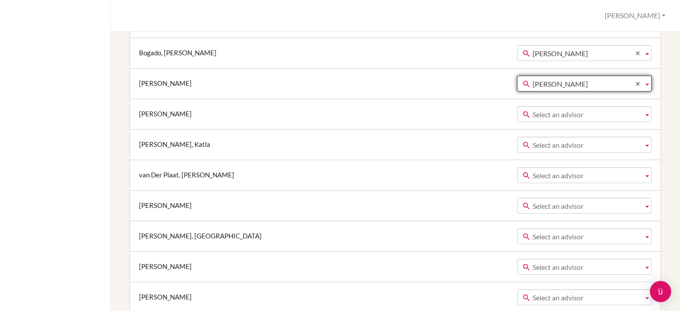
click at [533, 112] on span "Select an advisor" at bounding box center [586, 115] width 107 height 16
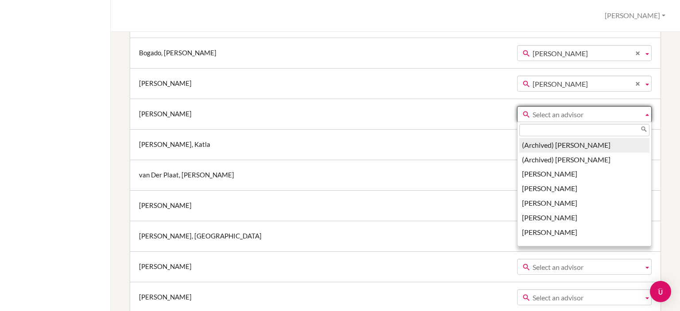
paste input "Nina Hedin"
type input "Nina Hedin"
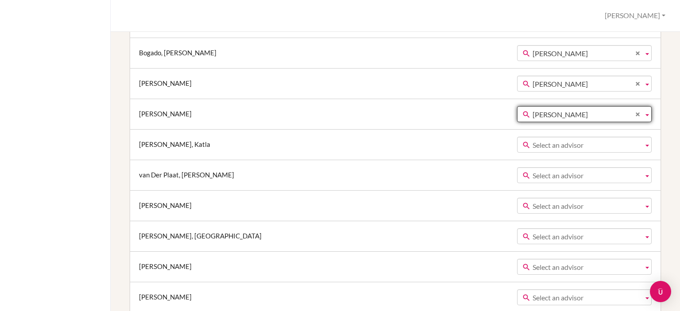
click at [533, 138] on span "Select an advisor" at bounding box center [586, 145] width 107 height 16
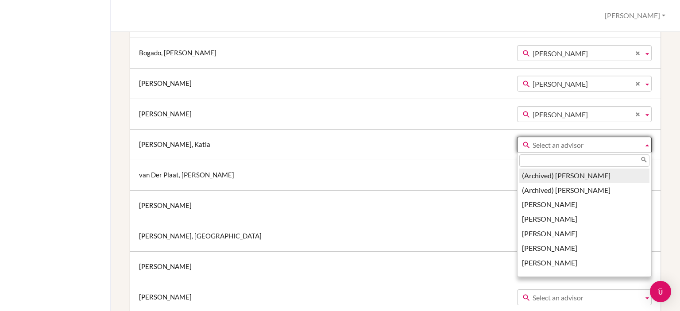
paste input "Nina Hedin"
type input "Nina Hedin"
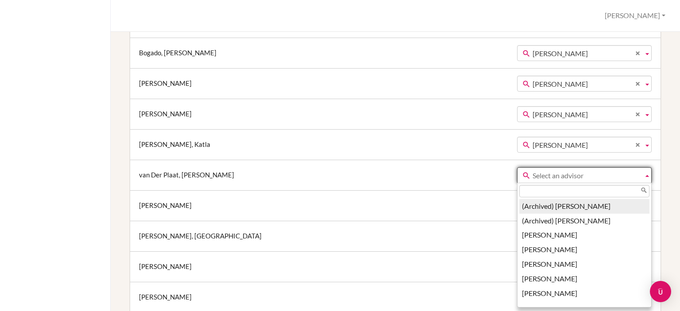
click at [533, 173] on span "Select an advisor" at bounding box center [586, 176] width 107 height 16
paste input "Nina Hedin"
type input "Nina Hedin"
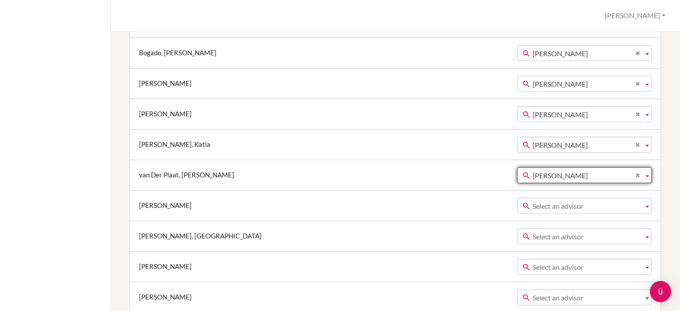
click at [533, 201] on span "Select an advisor" at bounding box center [586, 206] width 107 height 16
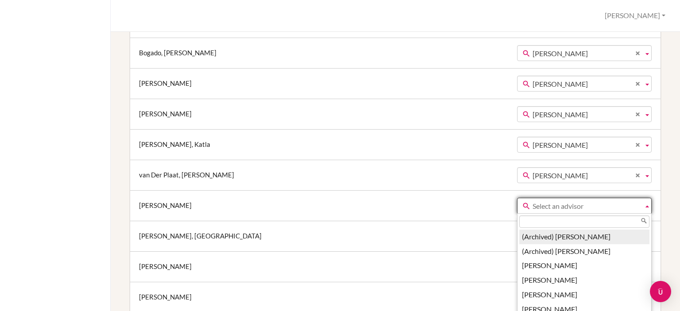
paste input "Nina Hedin"
type input "Nina Hedin"
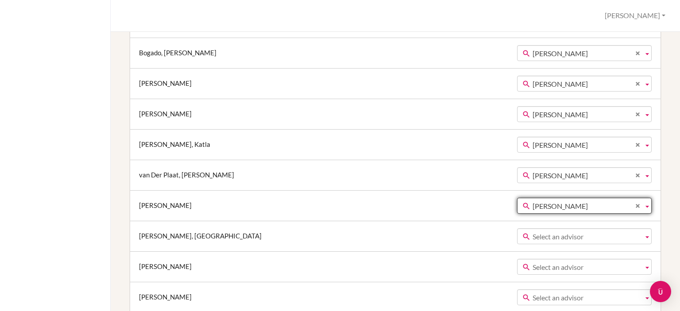
click at [533, 230] on span "Select an advisor" at bounding box center [586, 237] width 107 height 16
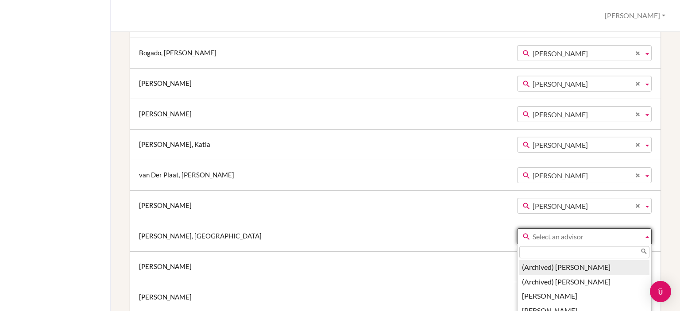
paste input "Nina Hedin"
type input "Nina Hedin"
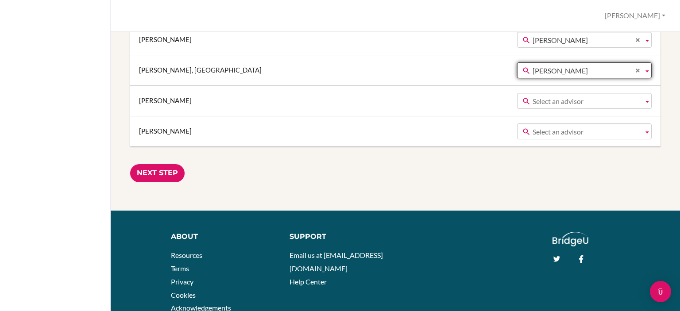
scroll to position [1850, 0]
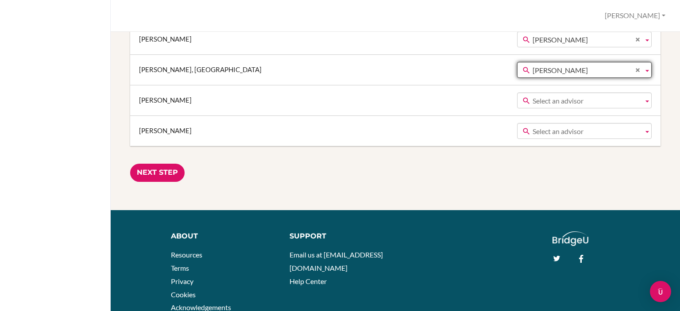
click at [554, 97] on span "Select an advisor" at bounding box center [586, 101] width 107 height 16
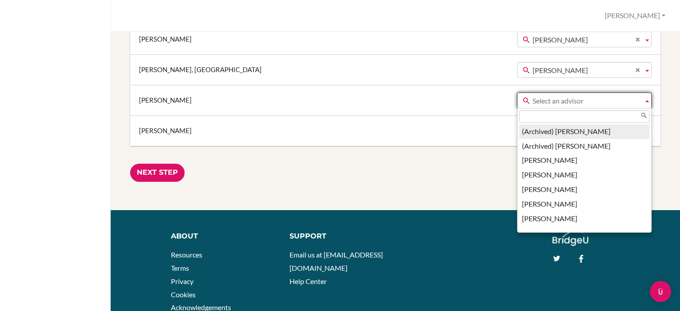
paste input "Nina Hedin"
type input "Nina Hedin"
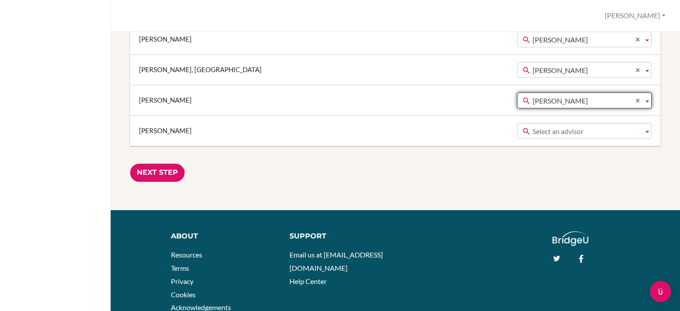
click at [555, 125] on span "Select an advisor" at bounding box center [586, 131] width 107 height 16
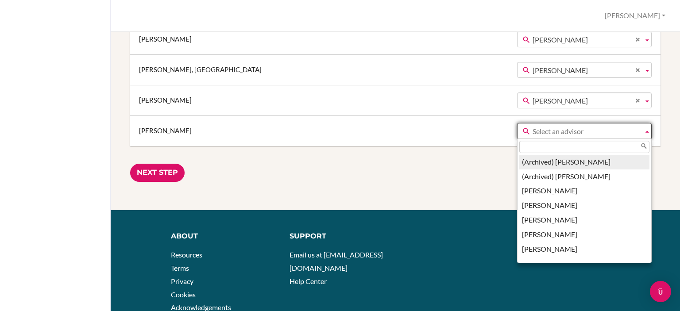
paste input "Nina Hedin"
type input "Nina Hedin"
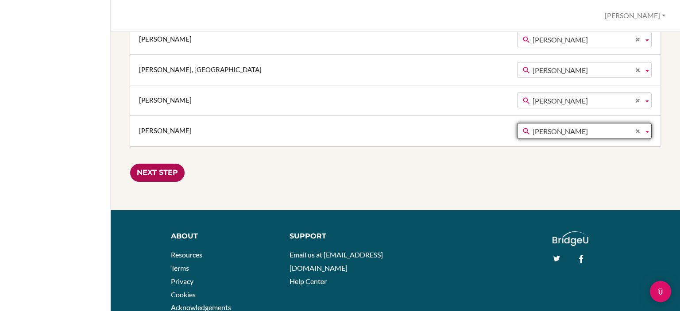
click at [166, 166] on input "Next Step" at bounding box center [157, 173] width 54 height 18
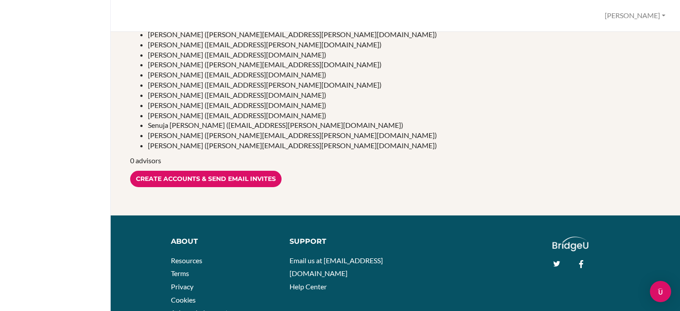
scroll to position [586, 0]
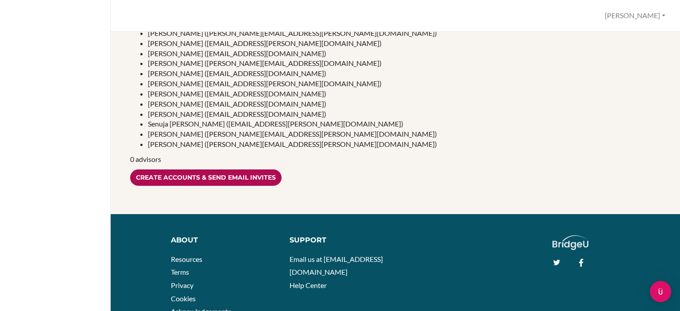
click at [255, 179] on input "Create accounts & send email invites" at bounding box center [205, 178] width 151 height 16
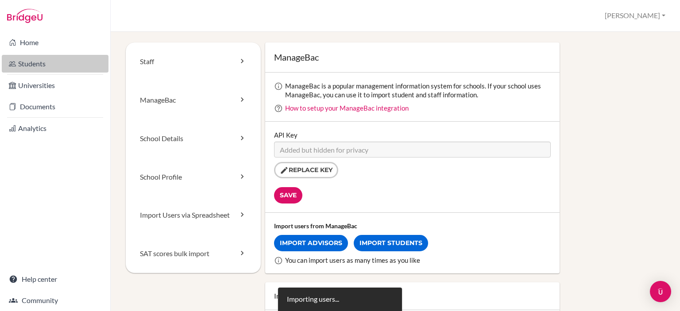
click at [66, 65] on link "Students" at bounding box center [55, 64] width 107 height 18
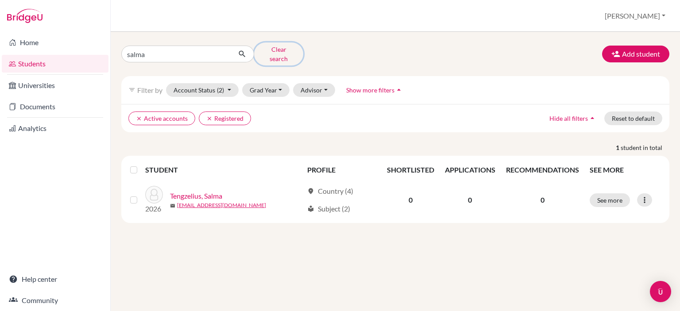
click at [273, 52] on button "Clear search" at bounding box center [278, 53] width 49 height 23
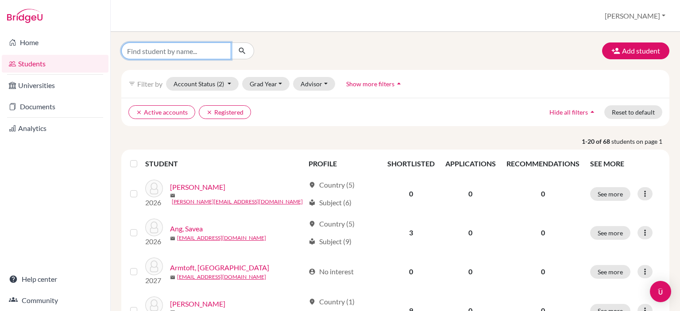
click at [163, 54] on input "Find student by name..." at bounding box center [176, 50] width 110 height 17
type input "anandi"
click button "submit" at bounding box center [242, 50] width 23 height 17
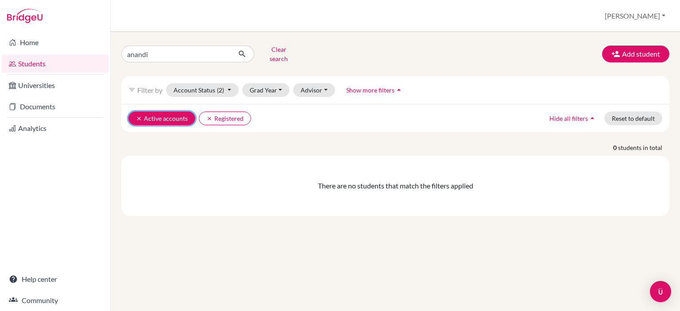
click at [139, 116] on icon "clear" at bounding box center [139, 119] width 6 height 6
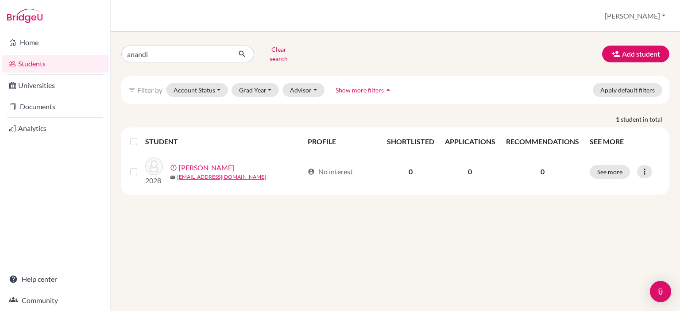
click at [141, 136] on label at bounding box center [141, 136] width 0 height 0
click at [0, 0] on input "checkbox" at bounding box center [0, 0] width 0 height 0
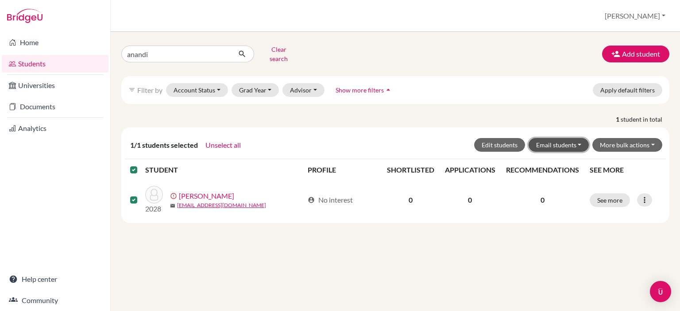
click at [580, 138] on button "Email students" at bounding box center [559, 145] width 61 height 14
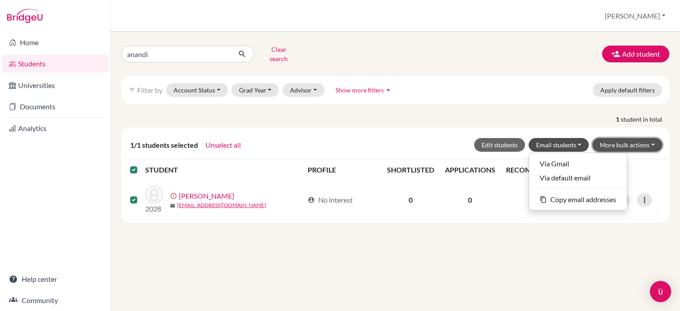
click at [622, 138] on button "More bulk actions" at bounding box center [627, 145] width 70 height 14
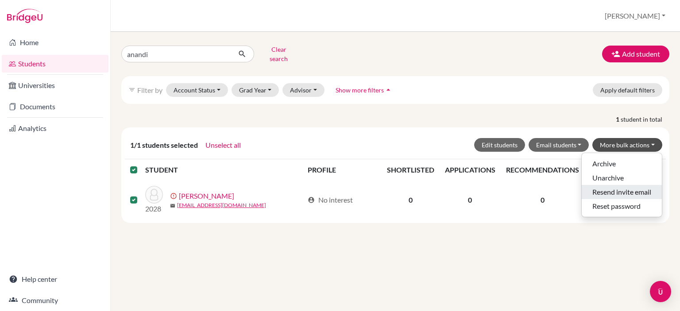
click at [620, 187] on button "Resend invite email" at bounding box center [622, 192] width 80 height 14
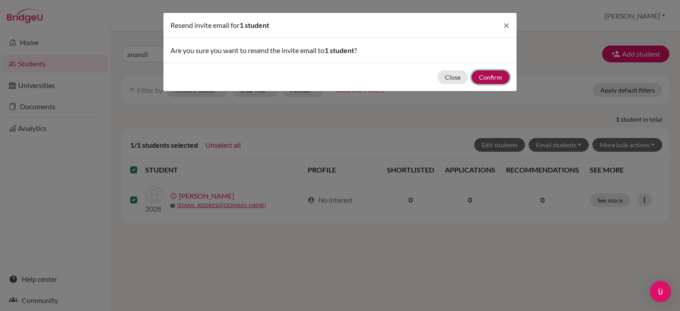
click at [495, 79] on button "Confirm" at bounding box center [490, 77] width 38 height 14
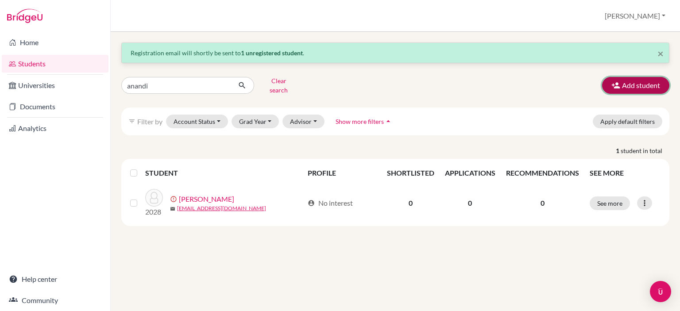
click at [656, 82] on button "Add student" at bounding box center [635, 85] width 67 height 17
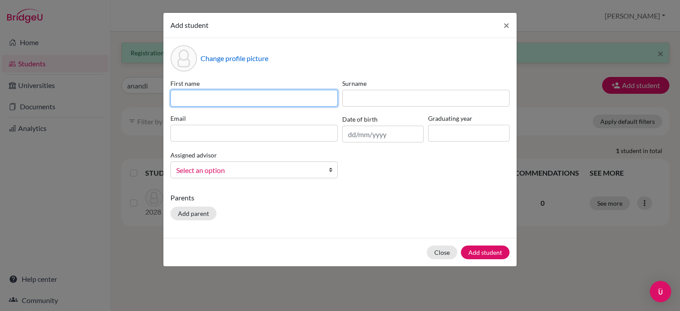
click at [202, 97] on input at bounding box center [253, 98] width 167 height 17
paste input "Linda Hoai Nguyen"
drag, startPoint x: 242, startPoint y: 99, endPoint x: 212, endPoint y: 98, distance: 29.2
click at [212, 98] on input "Linda Hoai Nguyen" at bounding box center [253, 98] width 167 height 17
type input "Linda Hoai"
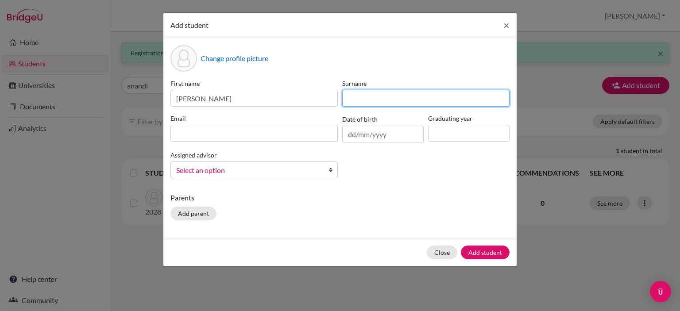
click at [380, 99] on input at bounding box center [425, 98] width 167 height 17
paste input "Nguyen"
type input "Nguyen"
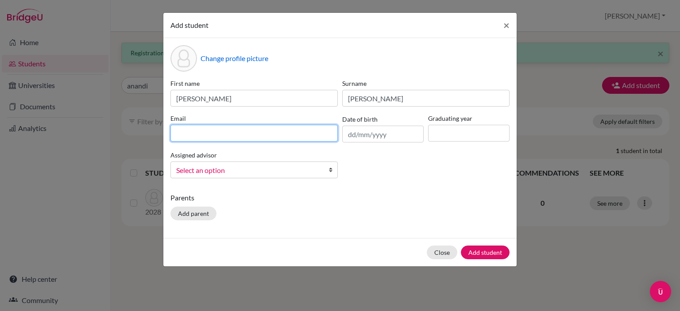
click at [294, 129] on input at bounding box center [253, 133] width 167 height 17
paste input "lindahoainguyen09@gmail.com"
type input "lindahoainguyen09@gmail.com"
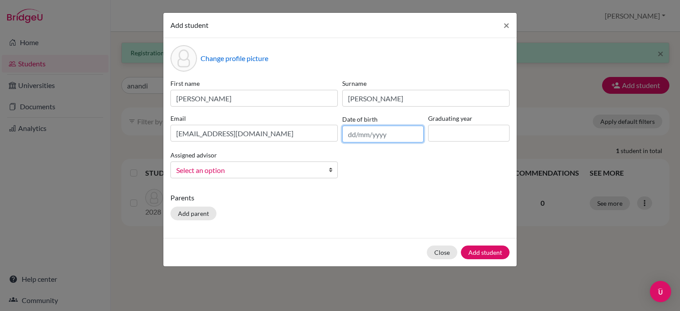
click at [379, 141] on input "text" at bounding box center [382, 134] width 81 height 17
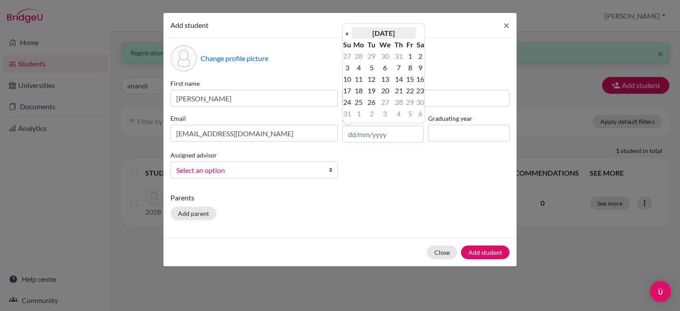
click at [397, 34] on th "August 2025" at bounding box center [383, 33] width 64 height 12
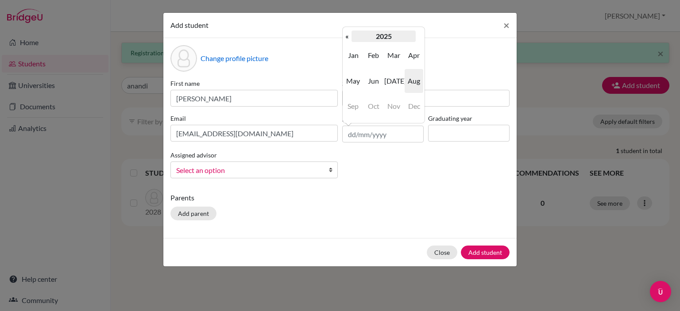
click at [378, 36] on th "2025" at bounding box center [383, 37] width 64 height 12
click at [346, 36] on th "«" at bounding box center [347, 37] width 9 height 12
click at [398, 104] on span "2009" at bounding box center [393, 106] width 19 height 24
click at [374, 76] on span "Jun" at bounding box center [373, 81] width 19 height 24
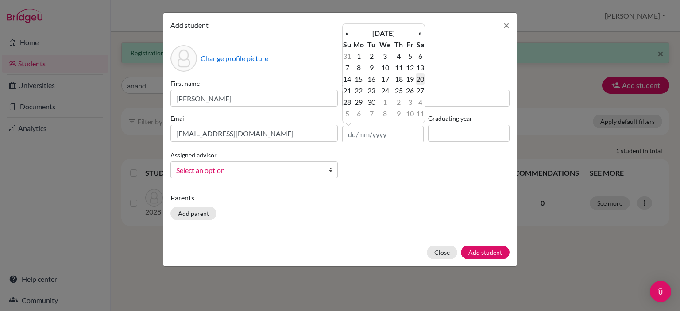
click at [420, 79] on td "20" at bounding box center [420, 79] width 9 height 12
type input "20/06/2009"
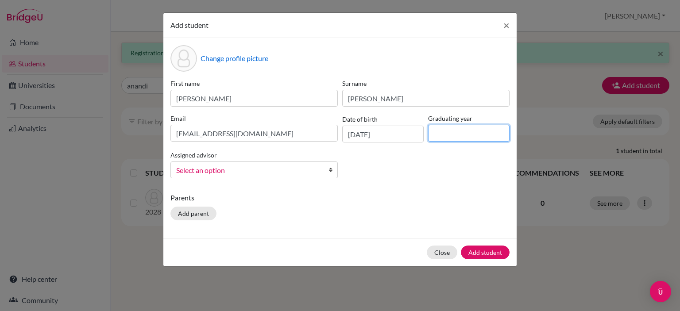
click at [466, 136] on input at bounding box center [468, 133] width 81 height 17
type input "2028"
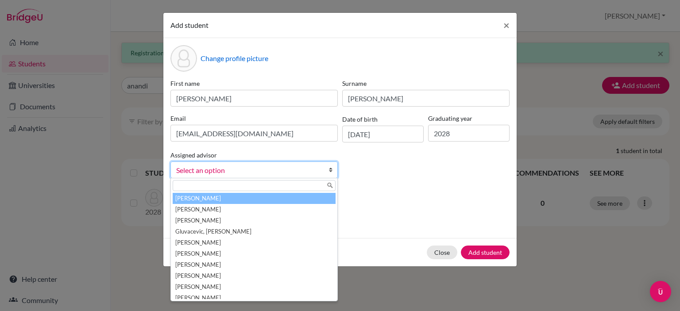
click at [328, 171] on b at bounding box center [332, 170] width 9 height 16
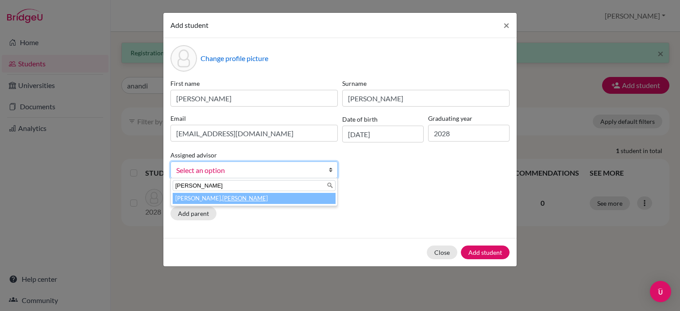
type input "nina"
click at [222, 199] on em "[PERSON_NAME]" at bounding box center [245, 198] width 46 height 7
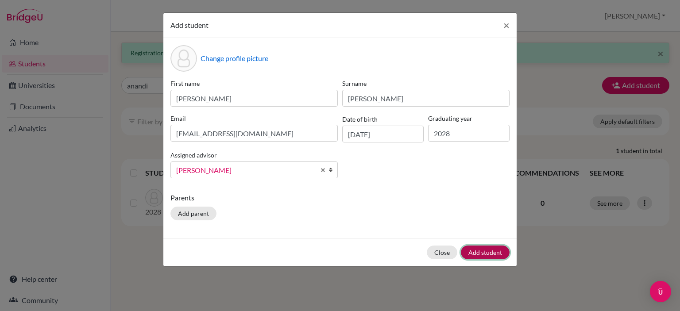
click at [490, 251] on button "Add student" at bounding box center [485, 253] width 49 height 14
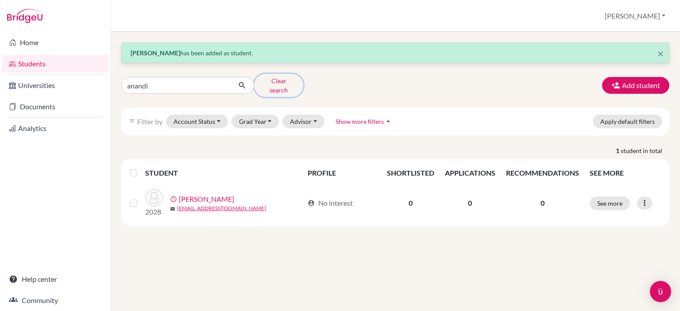
click at [284, 82] on button "Clear search" at bounding box center [278, 85] width 49 height 23
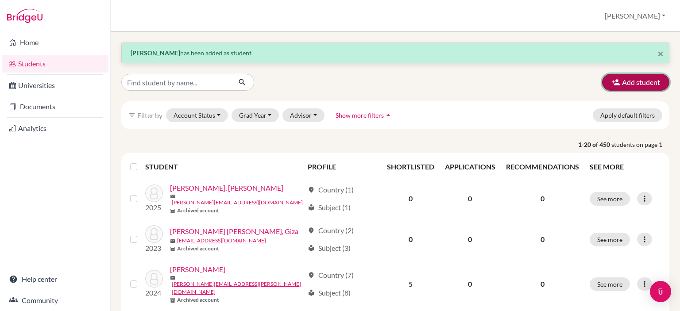
click at [636, 81] on button "Add student" at bounding box center [635, 82] width 67 height 17
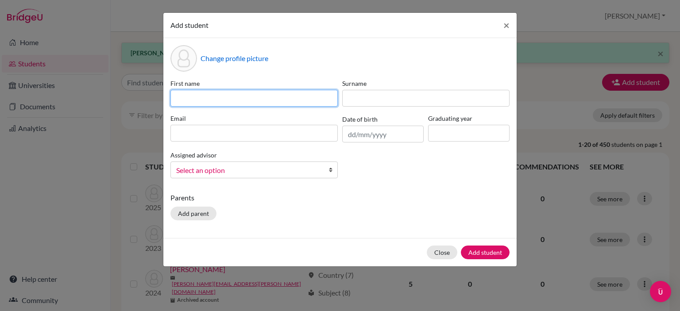
click at [253, 95] on input at bounding box center [253, 98] width 167 height 17
paste input "Gabriel Gyllenstierna"
drag, startPoint x: 248, startPoint y: 100, endPoint x: 201, endPoint y: 96, distance: 46.6
click at [201, 96] on input "Gabriel Gyllenstierna" at bounding box center [253, 98] width 167 height 17
type input "Gabriel"
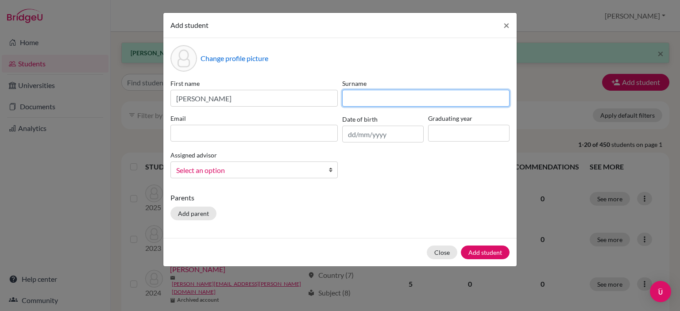
click at [390, 97] on input at bounding box center [425, 98] width 167 height 17
paste input "Gyllenstierna"
type input "Gyllenstierna"
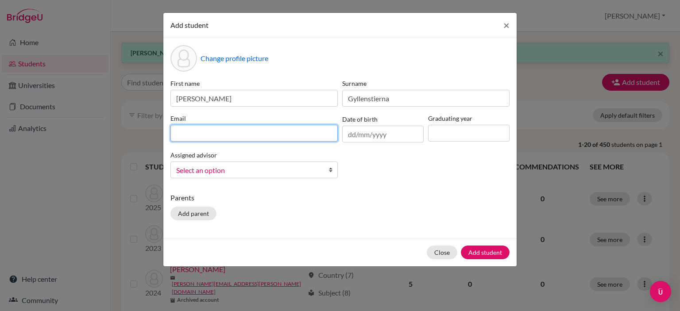
click at [266, 136] on input at bounding box center [253, 133] width 167 height 17
paste input "[EMAIL_ADDRESS][DOMAIN_NAME]"
type input "[EMAIL_ADDRESS][DOMAIN_NAME]"
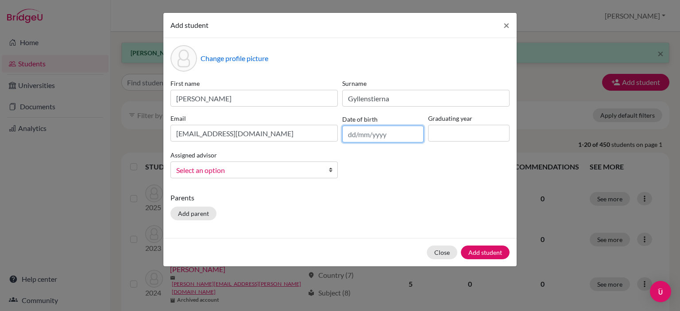
click at [367, 133] on input "text" at bounding box center [382, 134] width 81 height 17
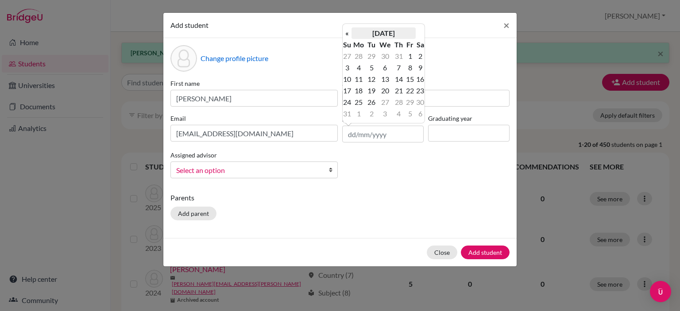
click at [384, 33] on th "August 2025" at bounding box center [383, 33] width 64 height 12
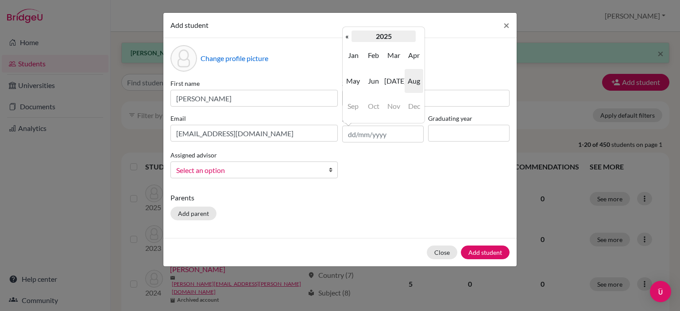
click at [387, 37] on th "2025" at bounding box center [383, 37] width 64 height 12
click at [349, 36] on th "«" at bounding box center [347, 37] width 9 height 12
click at [356, 53] on span "2009" at bounding box center [353, 55] width 19 height 24
click at [372, 55] on span "Feb" at bounding box center [373, 55] width 19 height 24
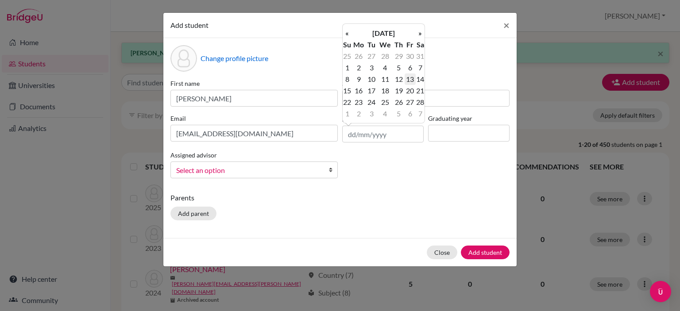
click at [409, 81] on td "13" at bounding box center [410, 79] width 11 height 12
type input "13/02/2009"
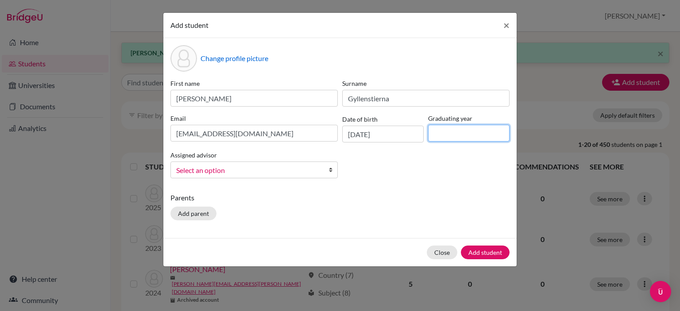
click at [460, 135] on input at bounding box center [468, 133] width 81 height 17
type input "2028"
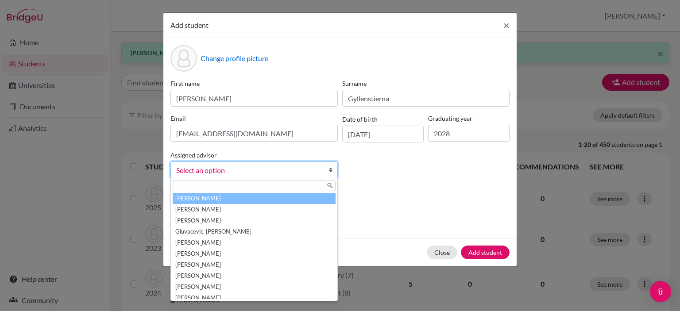
click at [243, 173] on span "Select an option" at bounding box center [248, 171] width 144 height 12
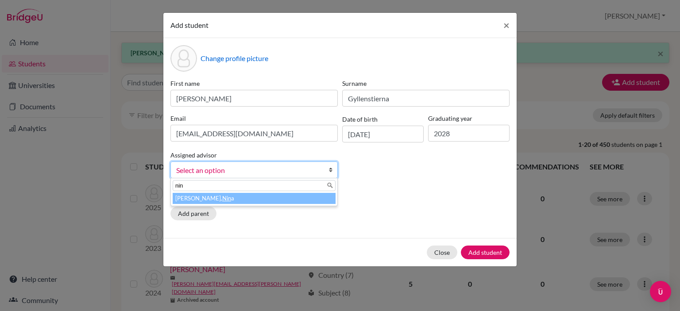
type input "nin"
click at [211, 195] on li "Hedin, Nin a" at bounding box center [254, 198] width 163 height 11
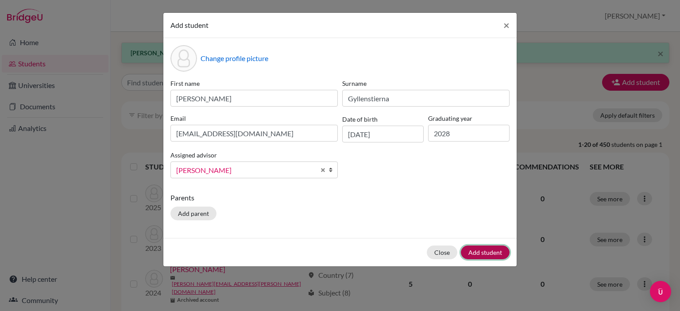
click at [487, 250] on button "Add student" at bounding box center [485, 253] width 49 height 14
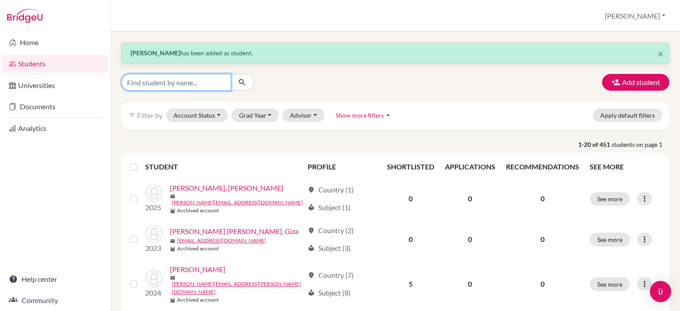
click at [157, 81] on input "Find student by name..." at bounding box center [176, 82] width 110 height 17
type input "linda"
click button "submit" at bounding box center [242, 82] width 23 height 17
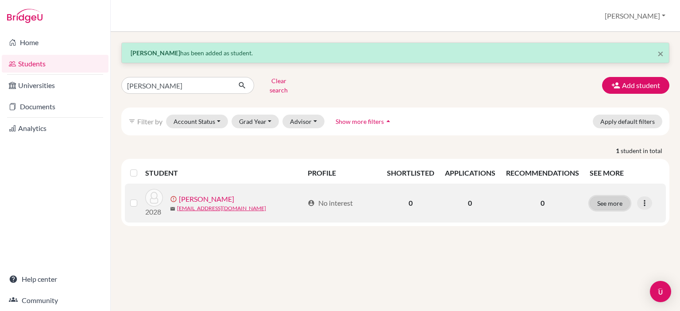
click at [609, 197] on button "See more" at bounding box center [610, 204] width 40 height 14
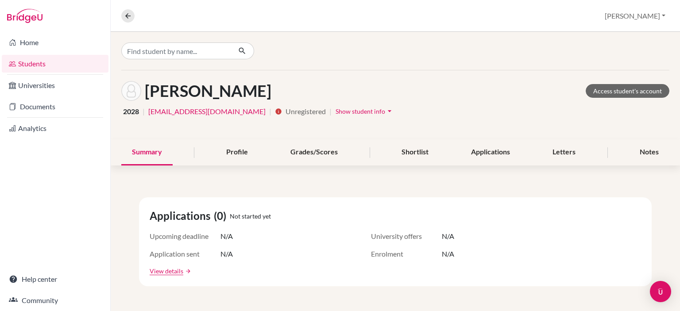
scroll to position [9, 0]
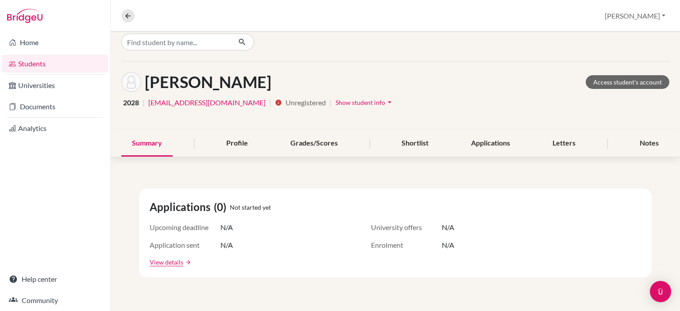
click at [362, 100] on span "Show student info" at bounding box center [361, 103] width 50 height 8
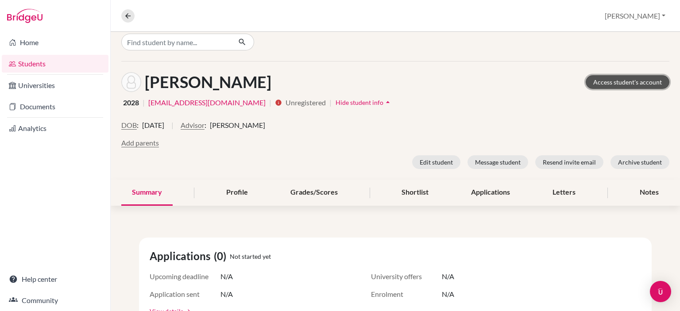
click at [634, 83] on link "Access student's account" at bounding box center [628, 82] width 84 height 14
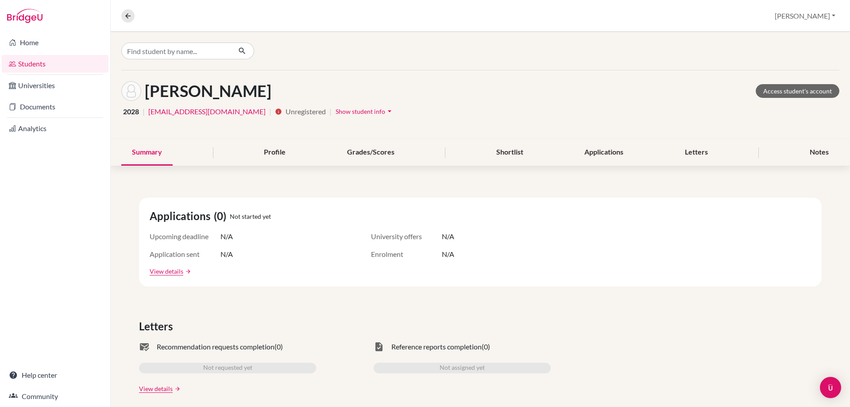
click at [42, 65] on link "Students" at bounding box center [55, 64] width 107 height 18
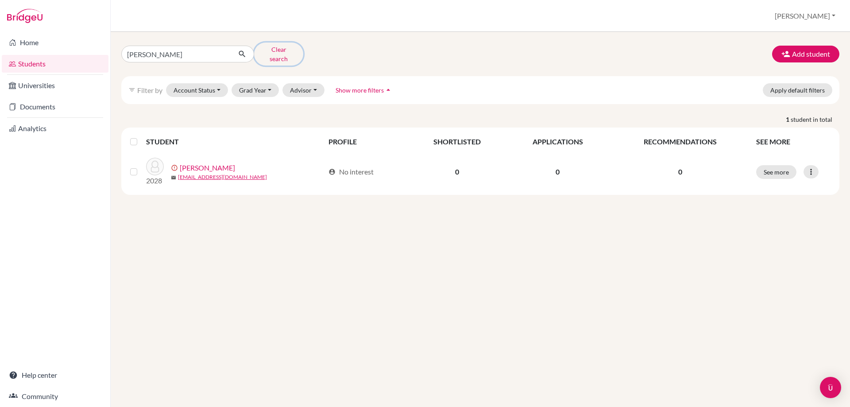
click at [280, 48] on button "Clear search" at bounding box center [278, 53] width 49 height 23
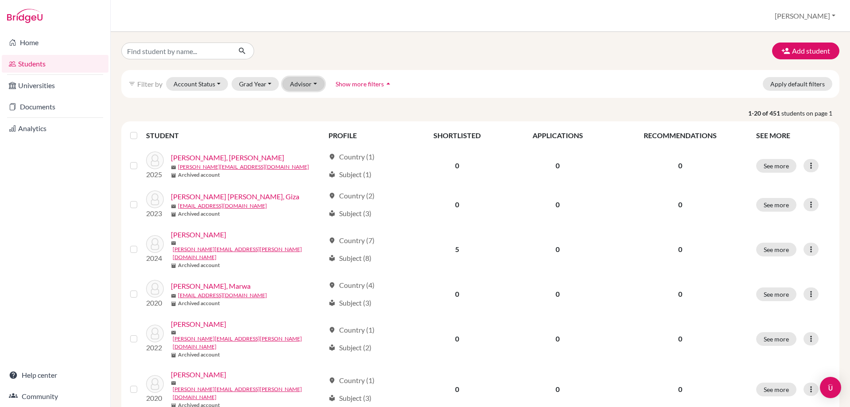
click at [308, 84] on button "Advisor" at bounding box center [303, 84] width 42 height 14
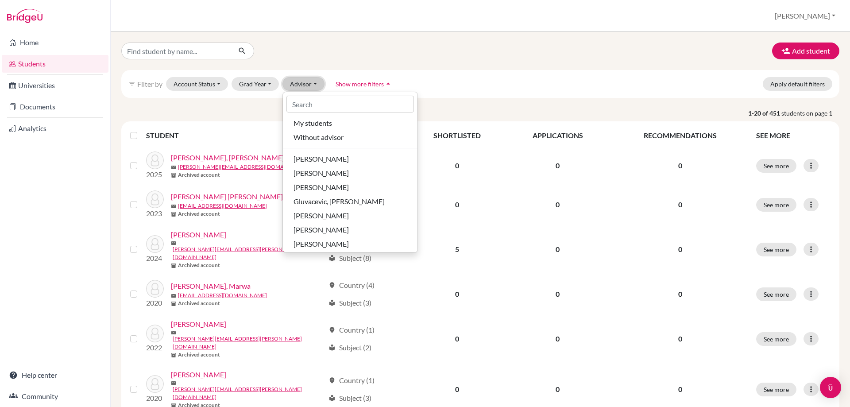
click at [308, 84] on button "Advisor" at bounding box center [303, 84] width 42 height 14
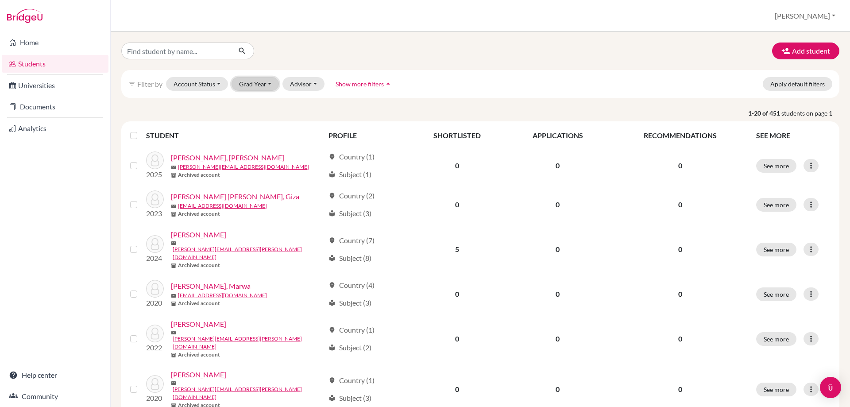
drag, startPoint x: 261, startPoint y: 77, endPoint x: 263, endPoint y: 83, distance: 6.3
click at [261, 78] on button "Grad Year" at bounding box center [256, 84] width 48 height 14
click at [257, 105] on span "2028" at bounding box center [251, 102] width 16 height 11
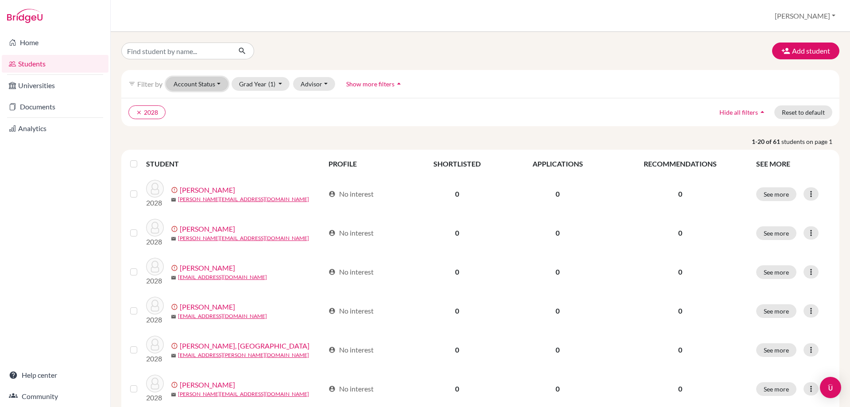
click at [219, 85] on button "Account Status" at bounding box center [197, 84] width 62 height 14
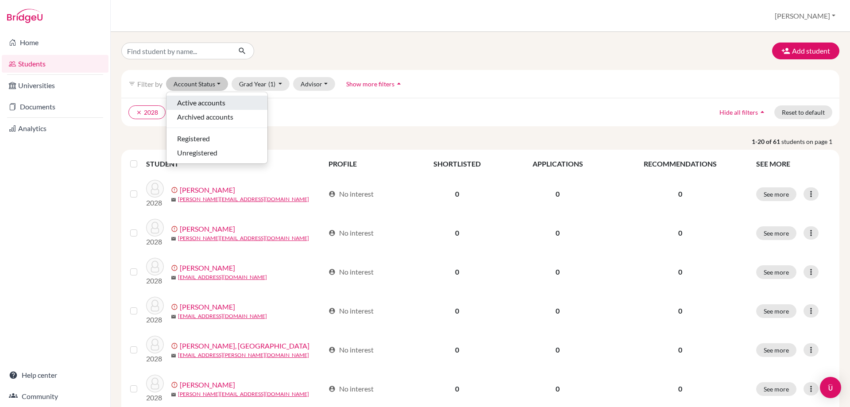
click at [216, 103] on span "Active accounts" at bounding box center [201, 102] width 48 height 11
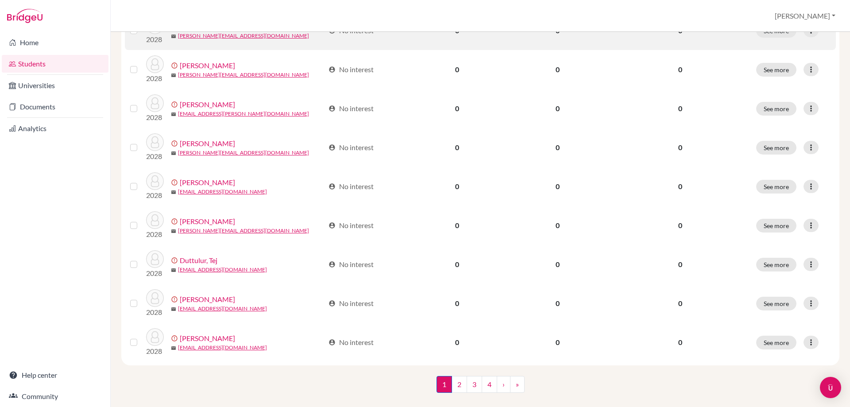
scroll to position [606, 0]
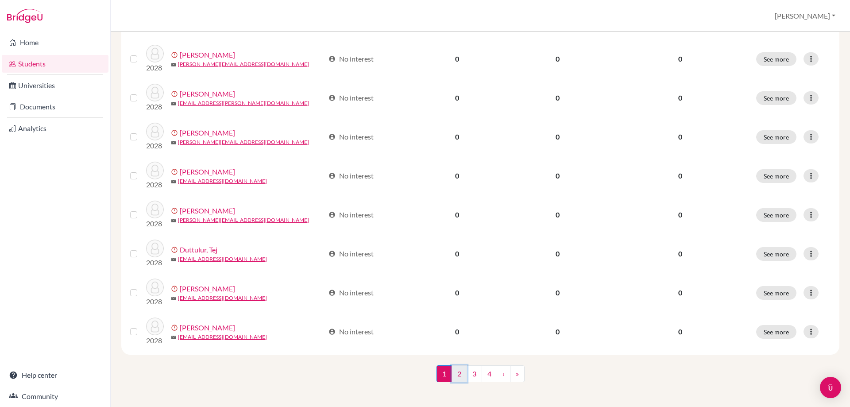
click at [458, 371] on link "2" at bounding box center [458, 373] width 15 height 17
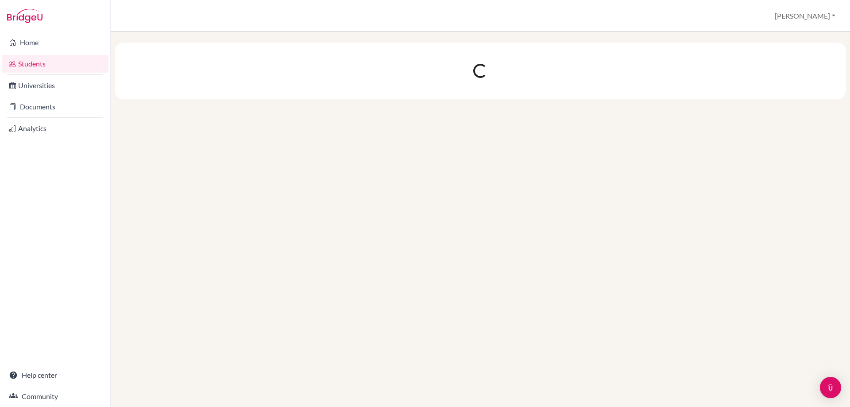
scroll to position [0, 0]
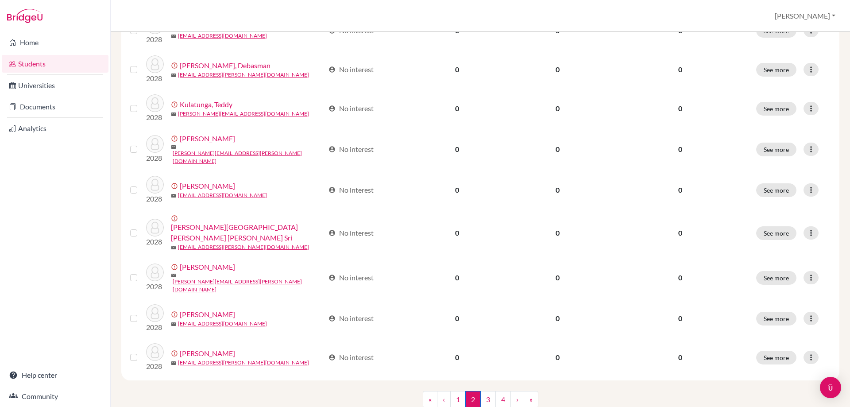
scroll to position [609, 0]
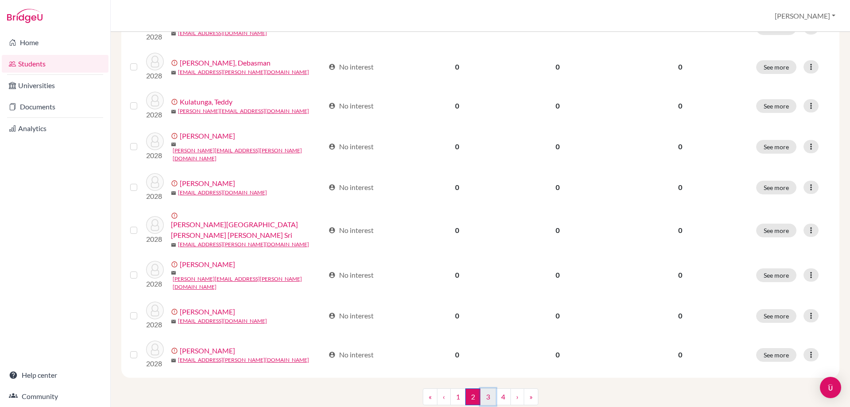
click at [486, 388] on link "3" at bounding box center [487, 396] width 15 height 17
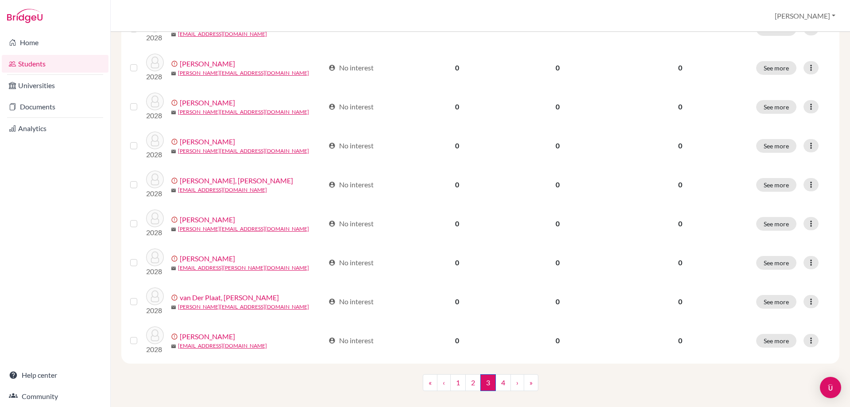
scroll to position [606, 0]
click at [498, 373] on link "4" at bounding box center [502, 381] width 15 height 17
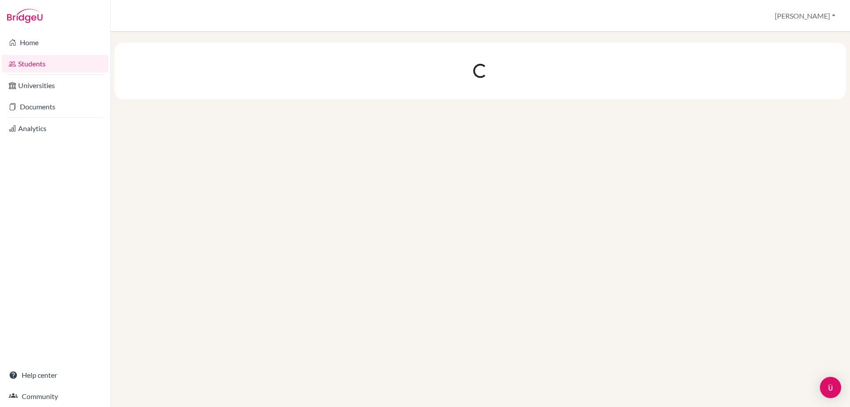
scroll to position [0, 0]
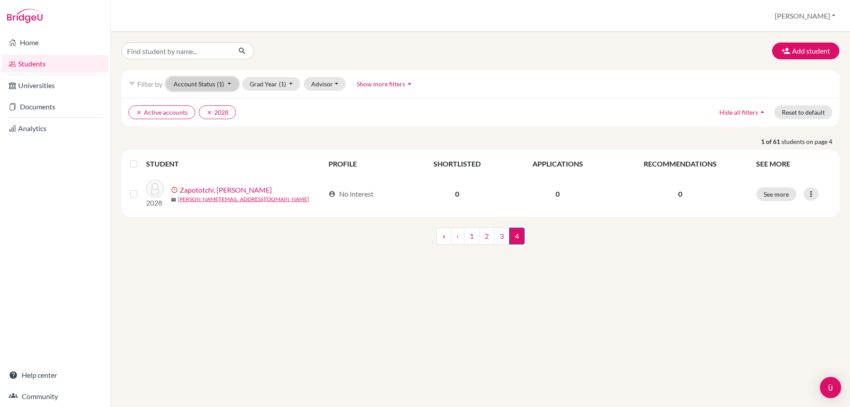
click at [227, 87] on button "Account Status (1)" at bounding box center [202, 84] width 73 height 14
click at [203, 133] on span "Registered" at bounding box center [193, 138] width 33 height 11
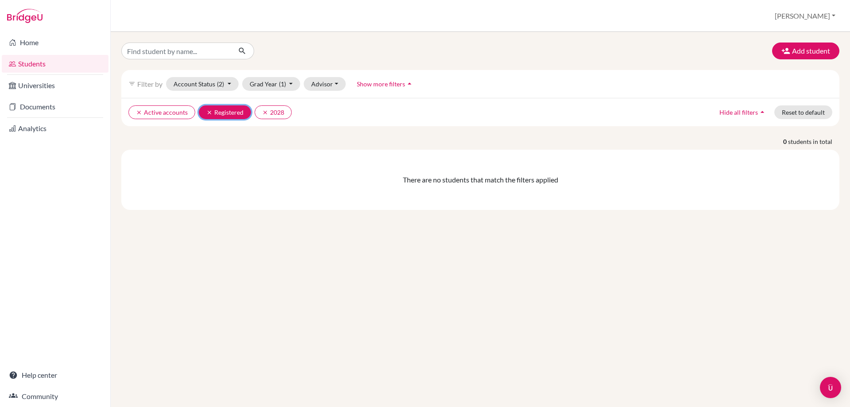
click at [209, 110] on icon "clear" at bounding box center [209, 112] width 6 height 6
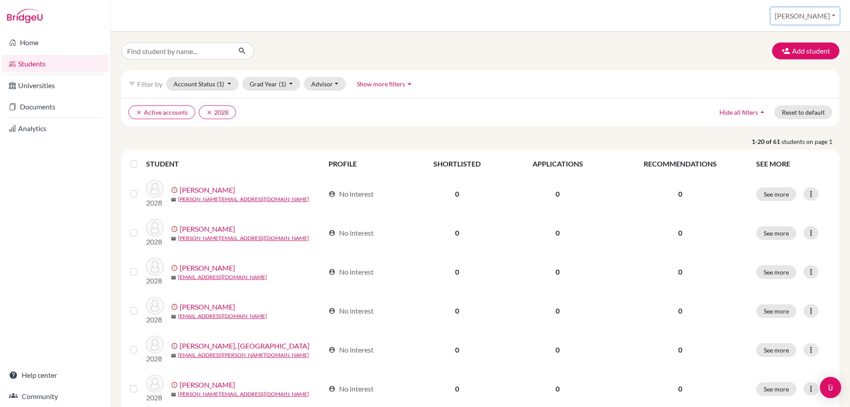
click at [821, 17] on button "Nina" at bounding box center [805, 16] width 69 height 17
click at [796, 48] on link "School Settings" at bounding box center [764, 50] width 70 height 14
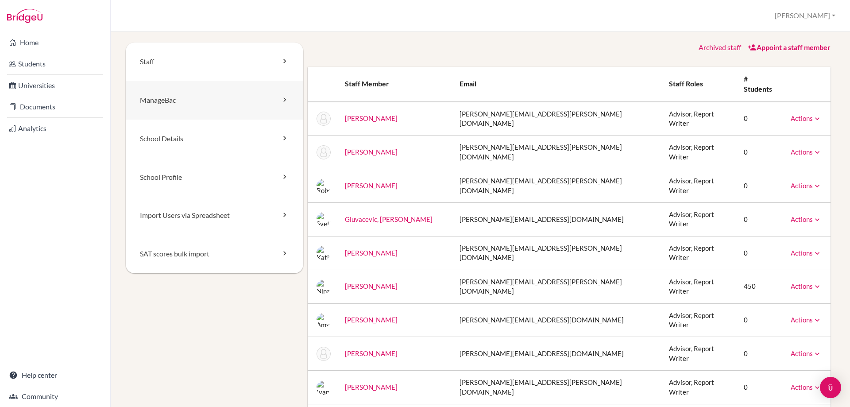
click at [171, 114] on link "ManageBac" at bounding box center [215, 100] width 178 height 39
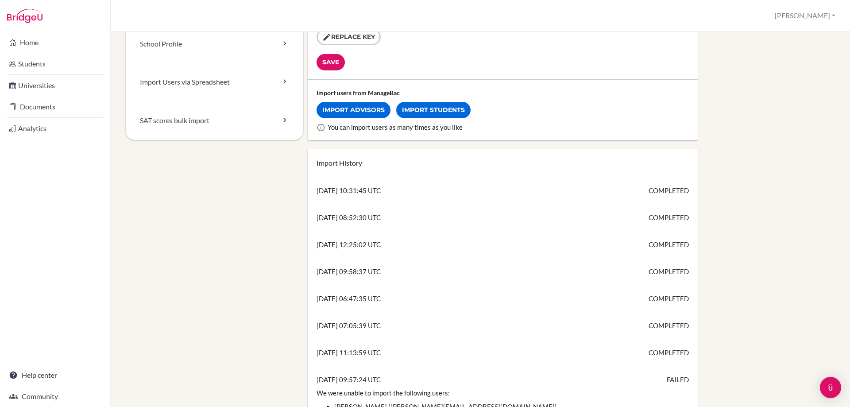
scroll to position [89, 0]
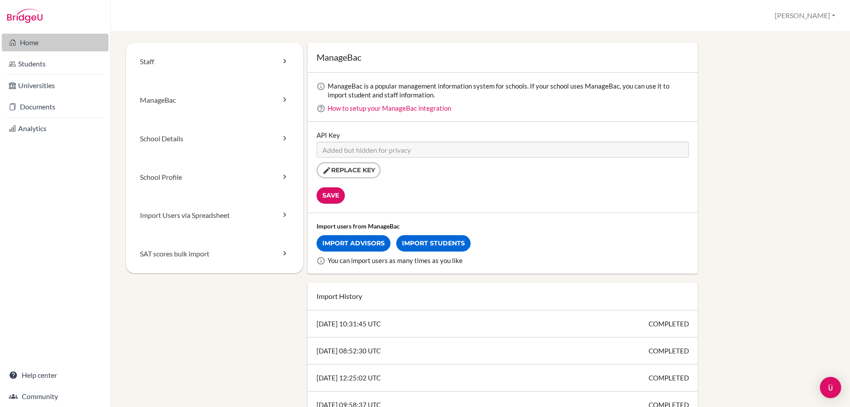
click at [32, 45] on link "Home" at bounding box center [55, 43] width 107 height 18
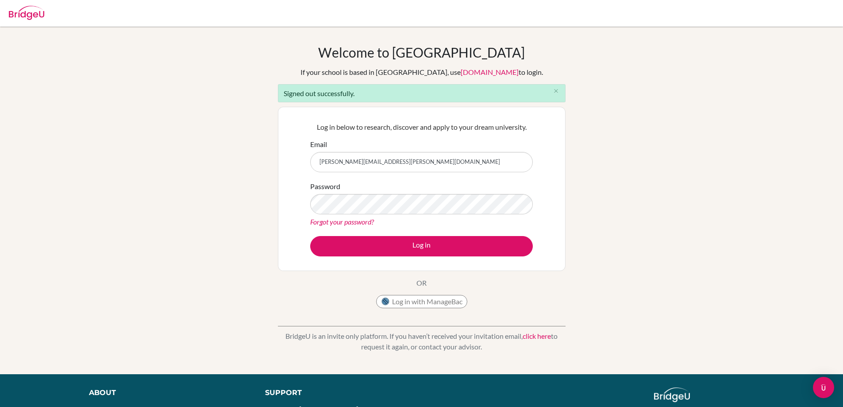
click at [454, 157] on input "[PERSON_NAME][EMAIL_ADDRESS][PERSON_NAME][DOMAIN_NAME]" at bounding box center [421, 162] width 223 height 20
type input "[EMAIL_ADDRESS][DOMAIN_NAME]"
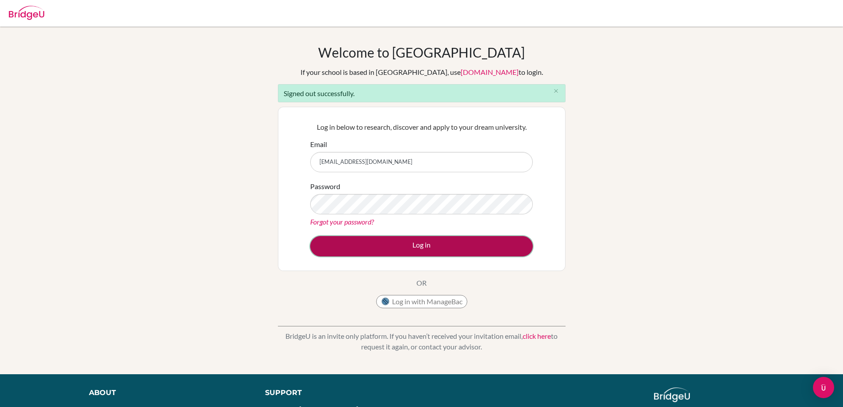
click at [421, 245] on button "Log in" at bounding box center [421, 246] width 223 height 20
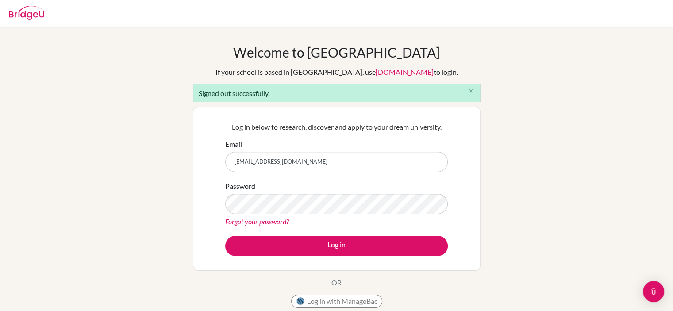
click at [381, 162] on input "[EMAIL_ADDRESS][DOMAIN_NAME]" at bounding box center [336, 162] width 223 height 20
type input "[PERSON_NAME][EMAIL_ADDRESS][PERSON_NAME][DOMAIN_NAME]"
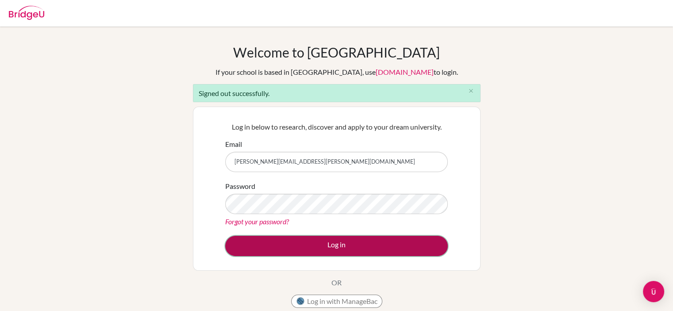
click at [336, 246] on button "Log in" at bounding box center [336, 246] width 223 height 20
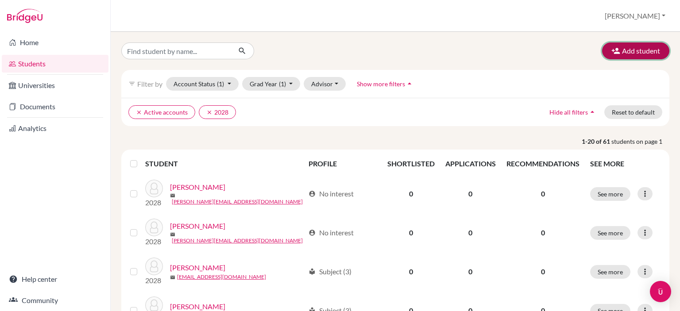
click at [628, 49] on button "Add student" at bounding box center [635, 50] width 67 height 17
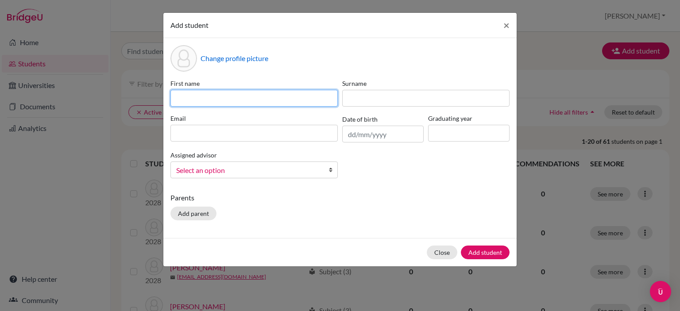
click at [239, 97] on input at bounding box center [253, 98] width 167 height 17
type input "Luca"
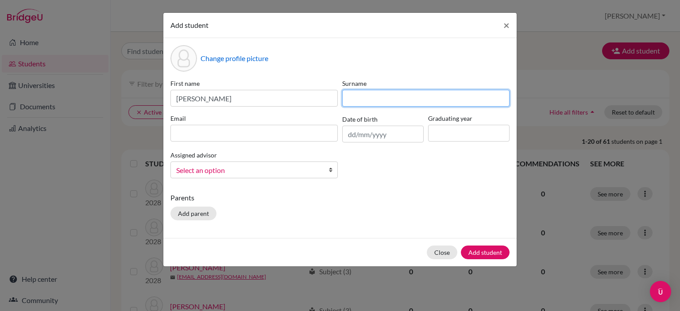
click at [363, 99] on input at bounding box center [425, 98] width 167 height 17
type input "Van der plaat"
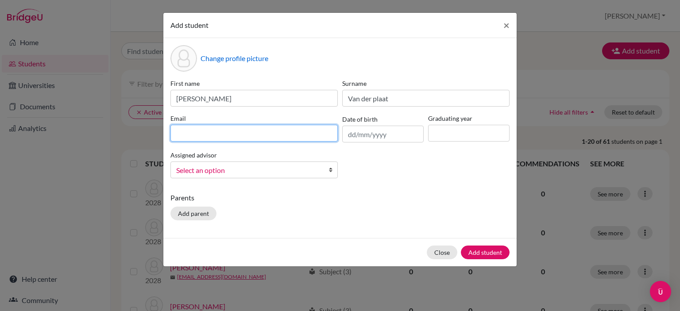
click at [243, 136] on input at bounding box center [253, 133] width 167 height 17
type input "Lucavanderplaat@gmail.com"
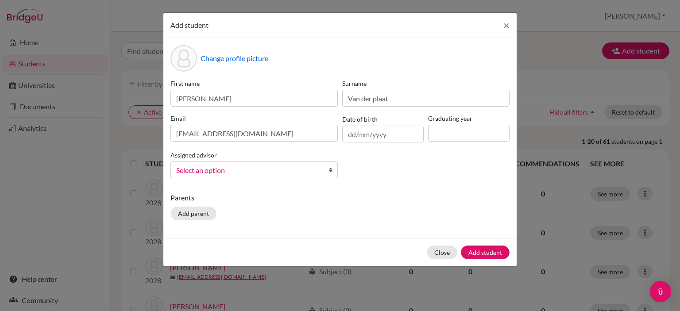
click at [386, 143] on div "First name Luca Surname Van der plaat Email Lucavanderplaat@gmail.com Date of b…" at bounding box center [339, 132] width 343 height 107
click at [385, 139] on input "text" at bounding box center [382, 134] width 81 height 17
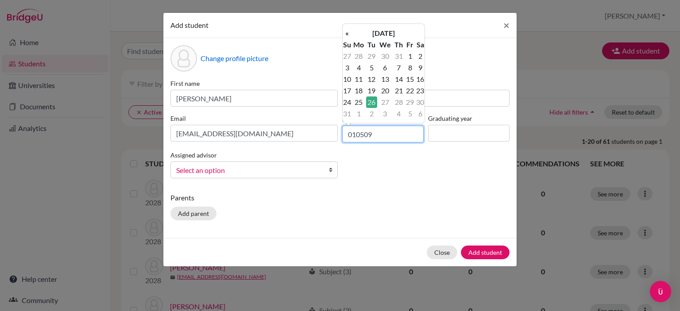
type input "26/08/2025"
click at [444, 134] on input at bounding box center [468, 133] width 81 height 17
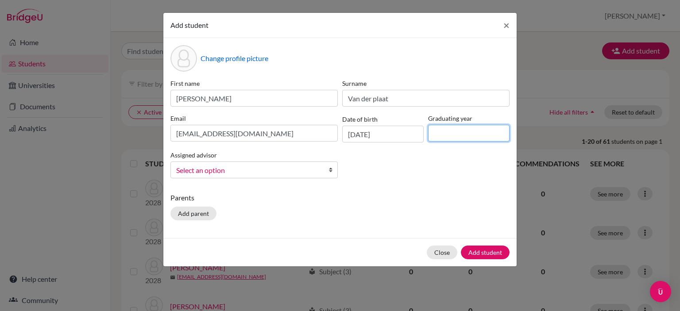
type input "2028"
click at [275, 169] on span "Select an option" at bounding box center [248, 171] width 144 height 12
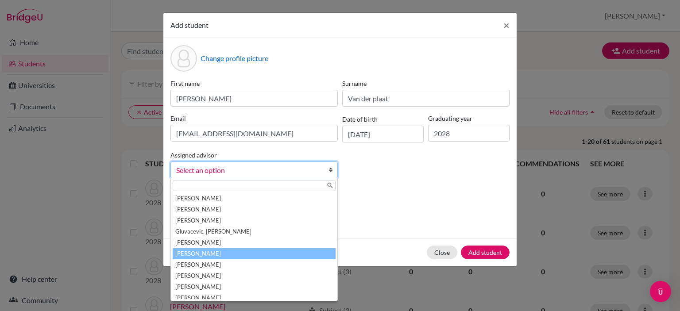
click at [201, 254] on li "Hedin, Nina" at bounding box center [254, 253] width 163 height 11
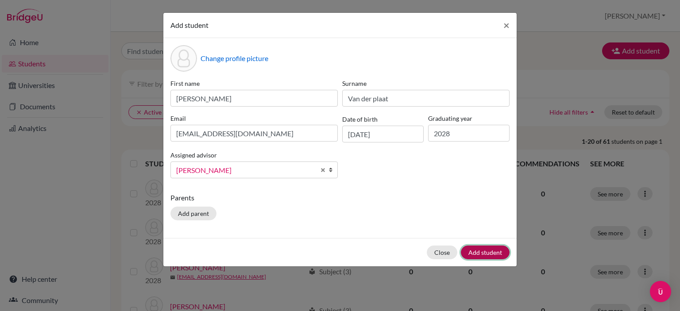
click at [489, 249] on button "Add student" at bounding box center [485, 253] width 49 height 14
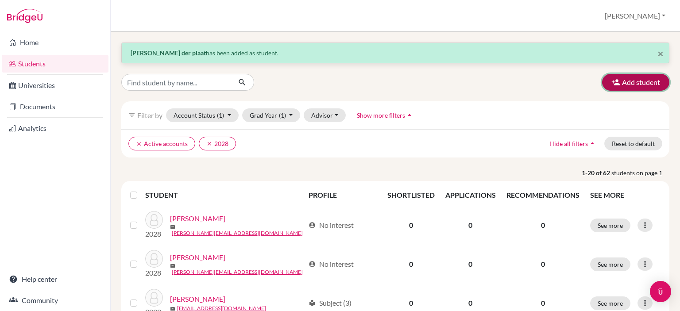
click at [626, 81] on button "Add student" at bounding box center [635, 82] width 67 height 17
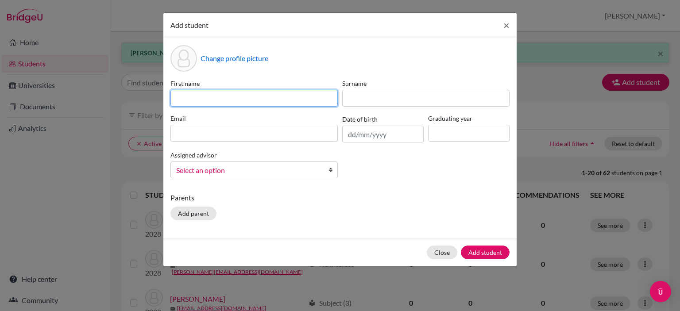
click at [223, 96] on input at bounding box center [253, 98] width 167 height 17
type input "Katla"
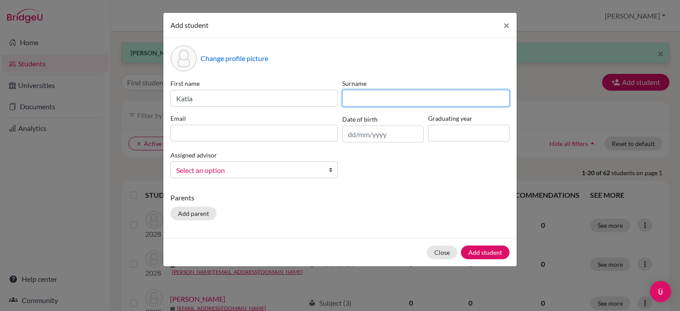
click at [368, 99] on input at bounding box center [425, 98] width 167 height 17
type input "Gudgeirsdottir"
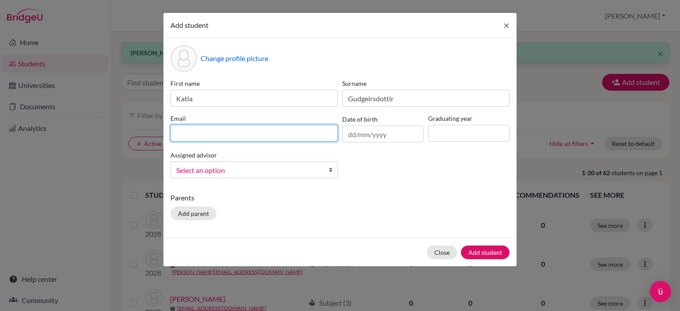
click at [251, 137] on input at bounding box center [253, 133] width 167 height 17
type input "[EMAIL_ADDRESS][DOMAIN_NAME]"
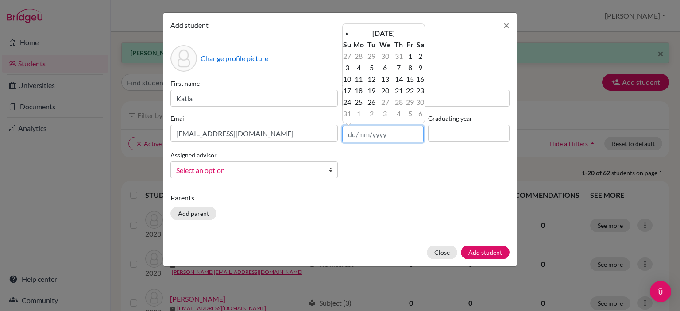
click at [349, 135] on input "text" at bounding box center [382, 134] width 81 height 17
click at [377, 32] on th "August 2025" at bounding box center [383, 33] width 64 height 12
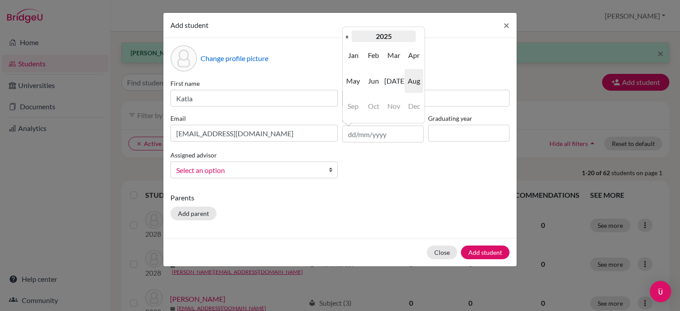
click at [395, 33] on th "2025" at bounding box center [383, 37] width 64 height 12
click at [343, 33] on th "«" at bounding box center [347, 37] width 9 height 12
click at [355, 57] on span "2009" at bounding box center [353, 55] width 19 height 24
click at [371, 51] on span "Feb" at bounding box center [373, 55] width 19 height 24
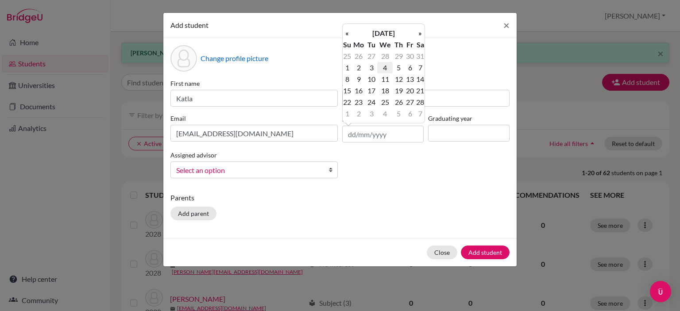
click at [385, 69] on td "4" at bounding box center [384, 68] width 15 height 12
type input "04/02/2009"
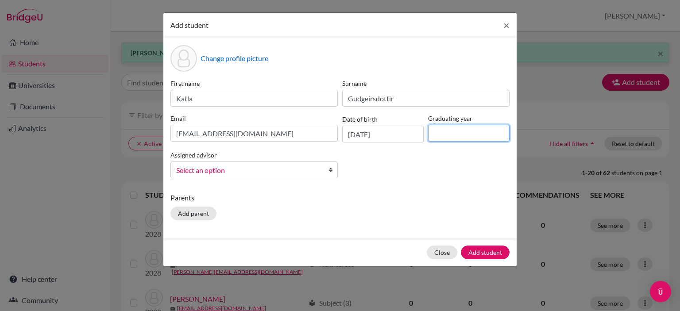
click at [445, 136] on input at bounding box center [468, 133] width 81 height 17
type input "2028"
click at [266, 171] on span "Select an option" at bounding box center [248, 171] width 144 height 12
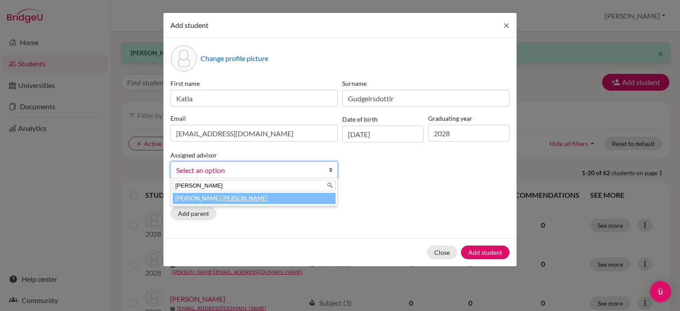
type input "nina"
click at [221, 201] on li "Hedin, Nina" at bounding box center [254, 198] width 163 height 11
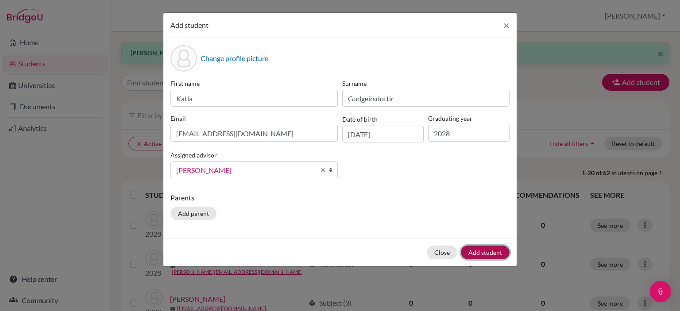
click at [486, 253] on button "Add student" at bounding box center [485, 253] width 49 height 14
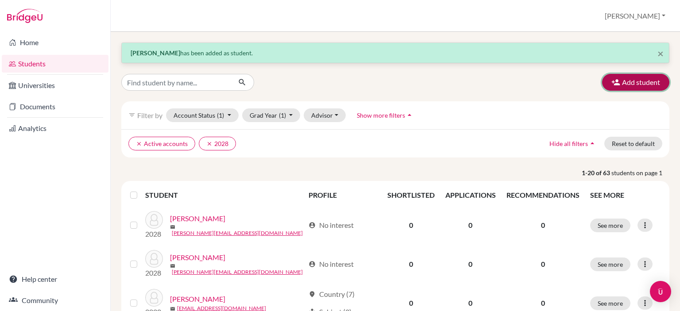
click at [648, 86] on button "Add student" at bounding box center [635, 82] width 67 height 17
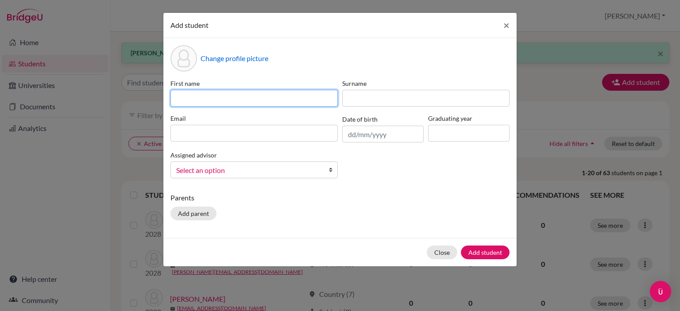
click at [299, 95] on input at bounding box center [253, 98] width 167 height 17
type input "Senuja"
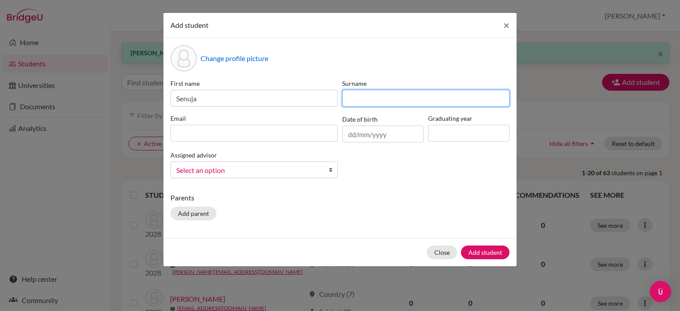
click at [372, 93] on input at bounding box center [425, 98] width 167 height 17
type input "Bastian"
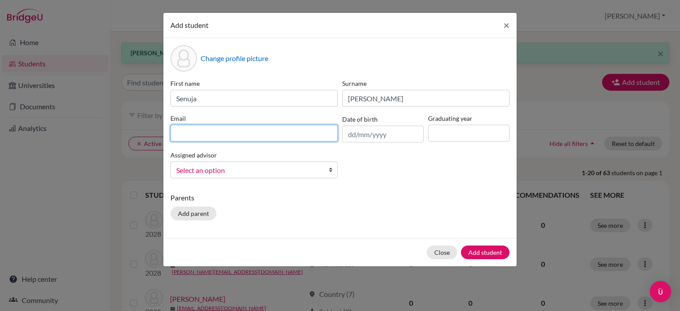
click at [275, 136] on input at bounding box center [253, 133] width 167 height 17
type input "[EMAIL_ADDRESS][PERSON_NAME][DOMAIN_NAME]"
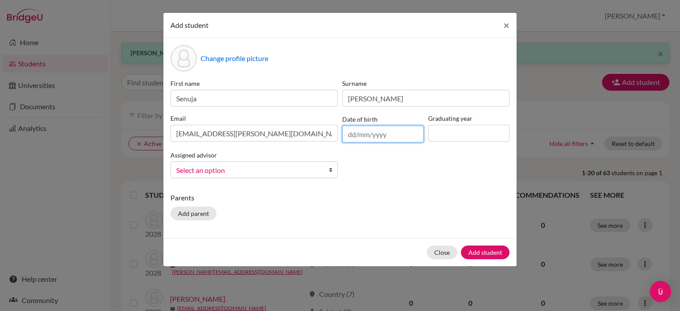
click at [365, 136] on input "text" at bounding box center [382, 134] width 81 height 17
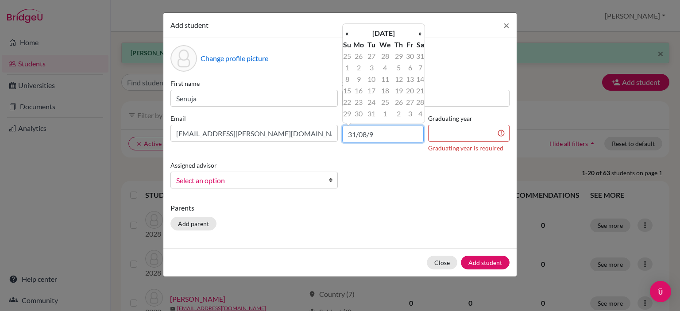
click at [378, 130] on input "31/08/9" at bounding box center [382, 134] width 81 height 17
click at [347, 36] on th "«" at bounding box center [347, 33] width 9 height 12
click at [378, 35] on th "July 9" at bounding box center [383, 33] width 64 height 12
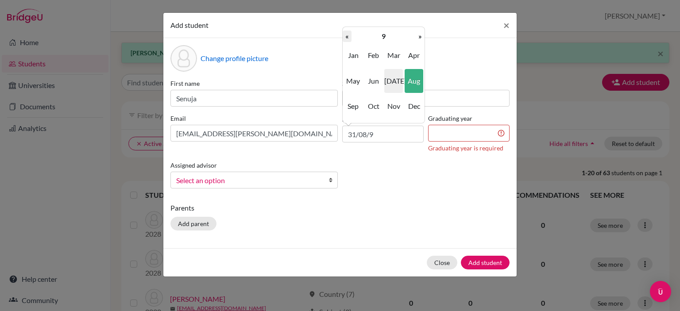
click at [349, 35] on th "«" at bounding box center [347, 37] width 9 height 12
type input "3"
click at [379, 35] on th "2025" at bounding box center [383, 37] width 64 height 12
click at [347, 39] on th "«" at bounding box center [347, 37] width 9 height 12
click at [351, 54] on span "2009" at bounding box center [353, 55] width 19 height 24
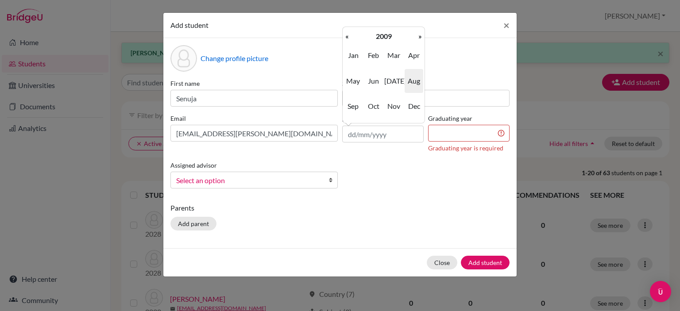
click at [413, 81] on span "Aug" at bounding box center [414, 81] width 19 height 24
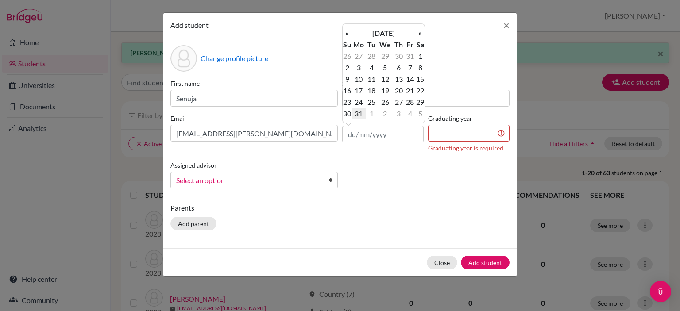
click at [358, 113] on td "31" at bounding box center [358, 114] width 15 height 12
type input "31/08/2009"
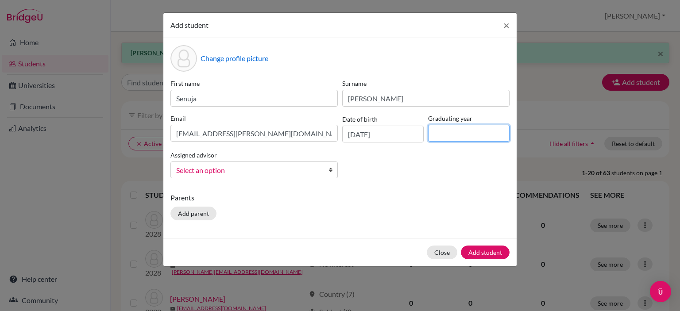
click at [472, 127] on input at bounding box center [468, 133] width 81 height 17
type input "2028"
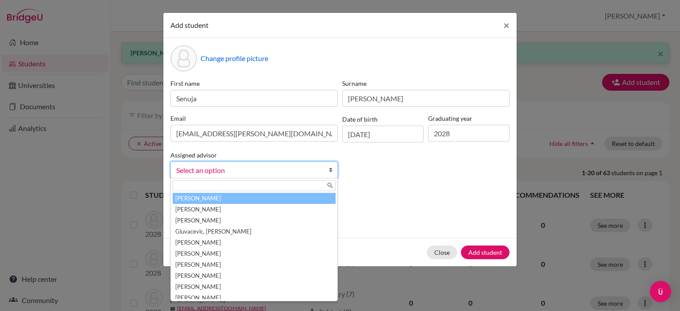
click at [298, 169] on span "Select an option" at bounding box center [248, 171] width 144 height 12
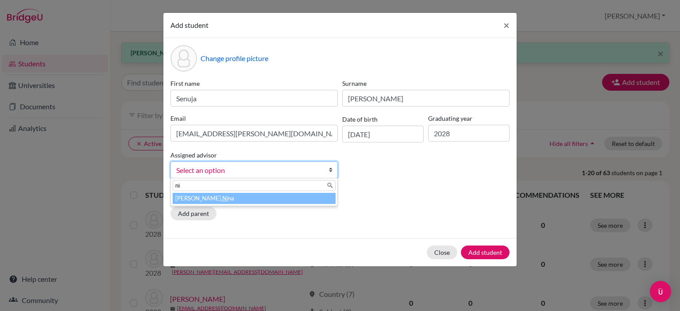
type input "ni"
click at [306, 198] on li "Hedin, Ni na" at bounding box center [254, 198] width 163 height 11
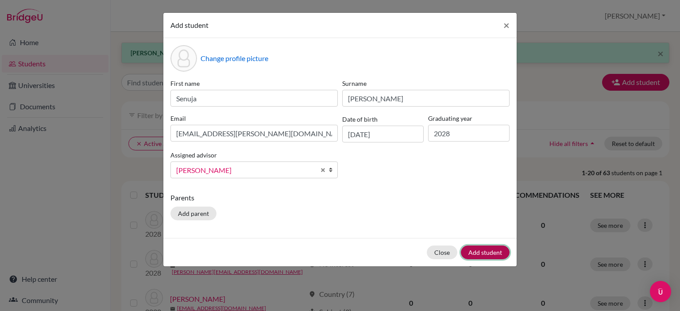
click at [496, 249] on button "Add student" at bounding box center [485, 253] width 49 height 14
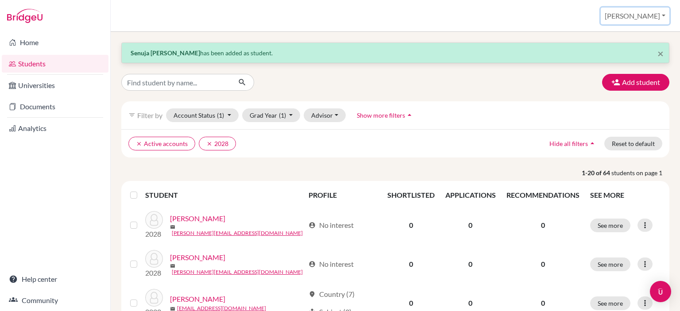
click at [656, 21] on button "[PERSON_NAME]" at bounding box center [635, 16] width 69 height 17
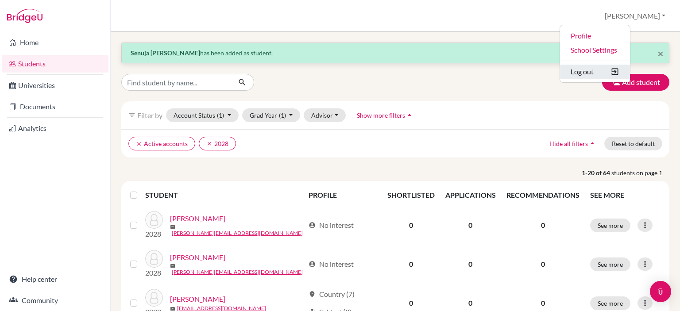
click at [630, 71] on button "Log out" at bounding box center [595, 72] width 70 height 14
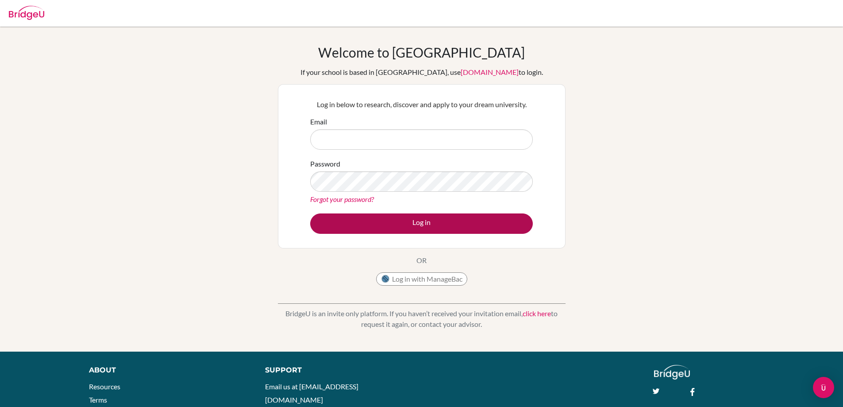
type input "[PERSON_NAME][EMAIL_ADDRESS][PERSON_NAME][DOMAIN_NAME]"
click at [438, 218] on button "Log in" at bounding box center [421, 223] width 223 height 20
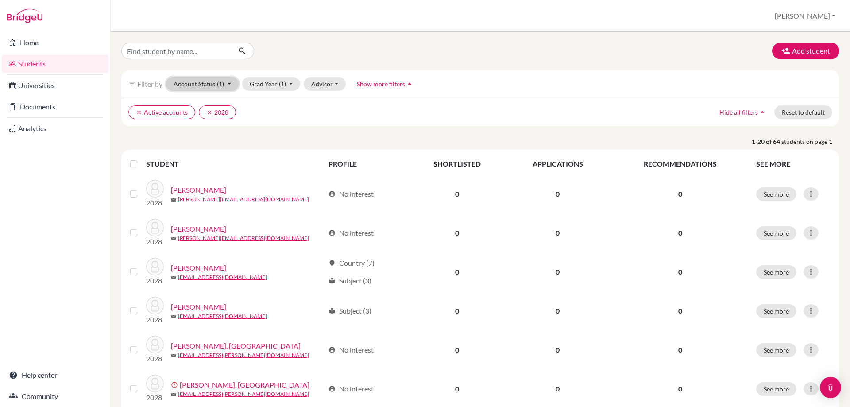
click at [233, 86] on button "Account Status (1)" at bounding box center [202, 84] width 73 height 14
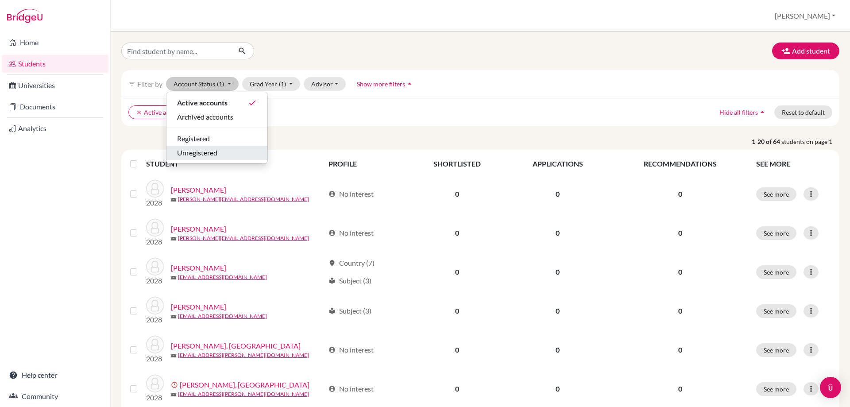
click at [223, 154] on div "Unregistered" at bounding box center [217, 152] width 80 height 11
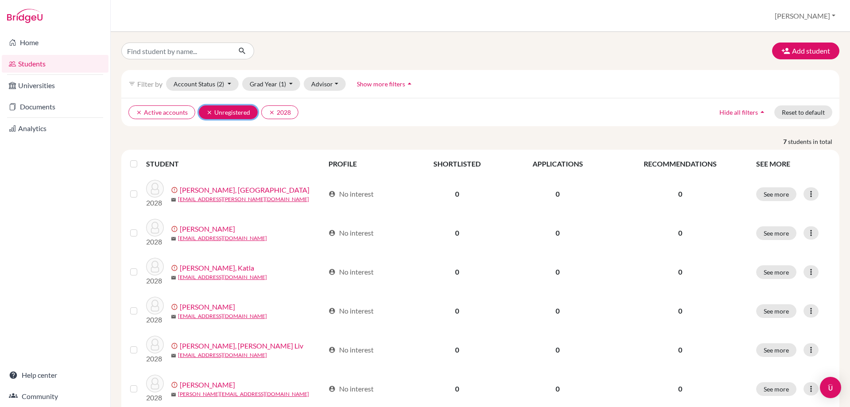
click at [208, 112] on icon "clear" at bounding box center [209, 112] width 6 height 6
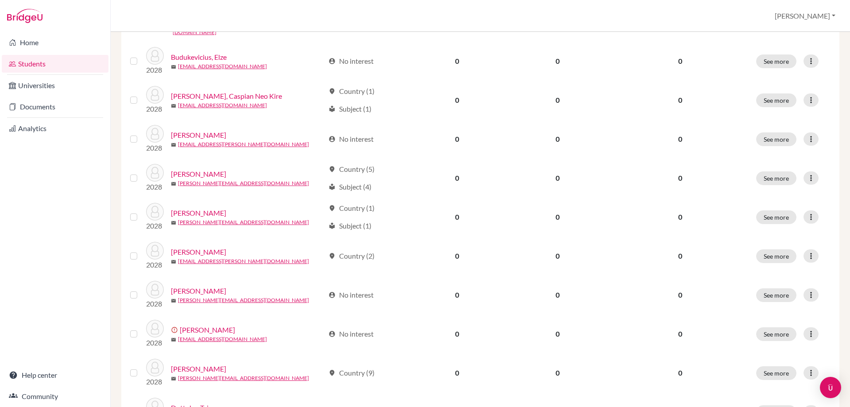
scroll to position [606, 0]
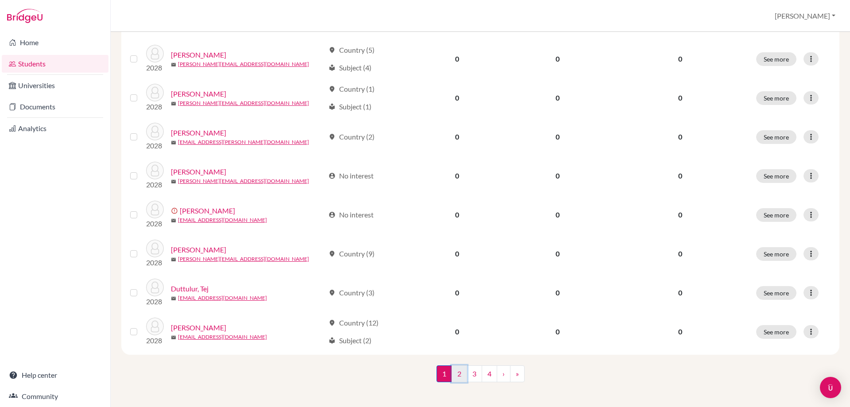
click at [455, 373] on link "2" at bounding box center [458, 373] width 15 height 17
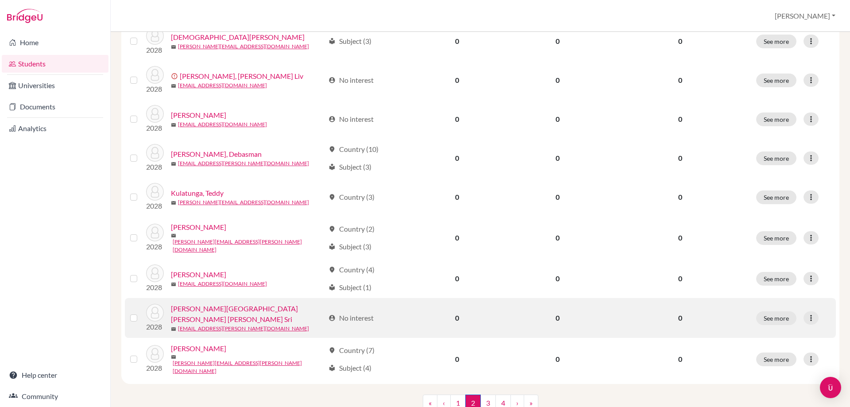
scroll to position [606, 0]
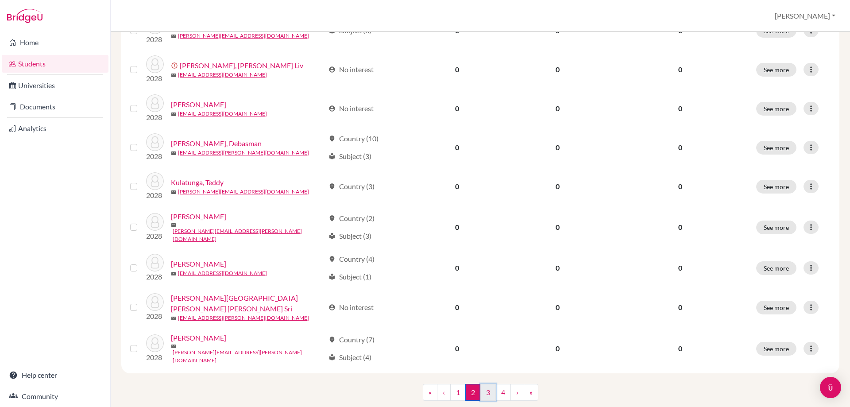
click at [486, 384] on link "3" at bounding box center [487, 392] width 15 height 17
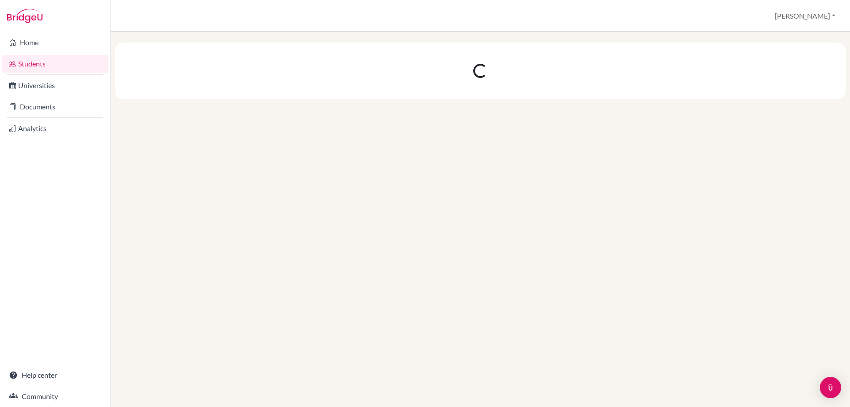
scroll to position [0, 0]
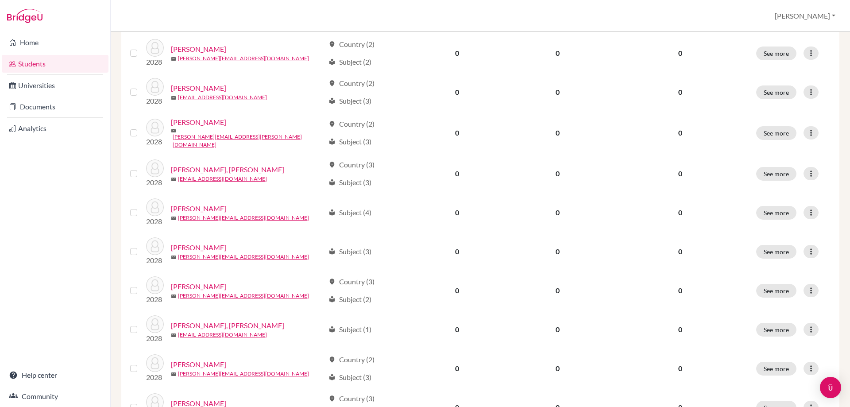
scroll to position [606, 0]
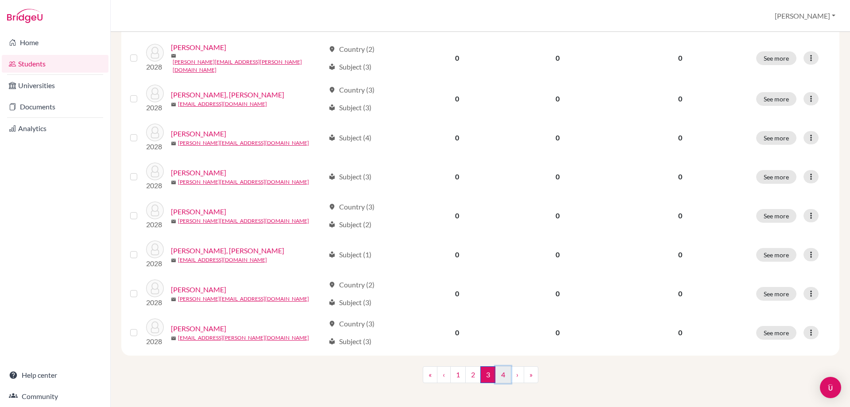
click at [498, 371] on link "4" at bounding box center [502, 374] width 15 height 17
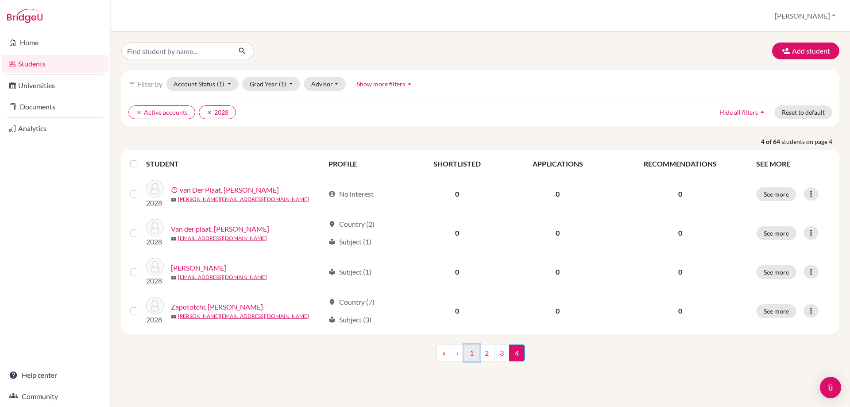
click at [471, 355] on link "1" at bounding box center [471, 352] width 15 height 17
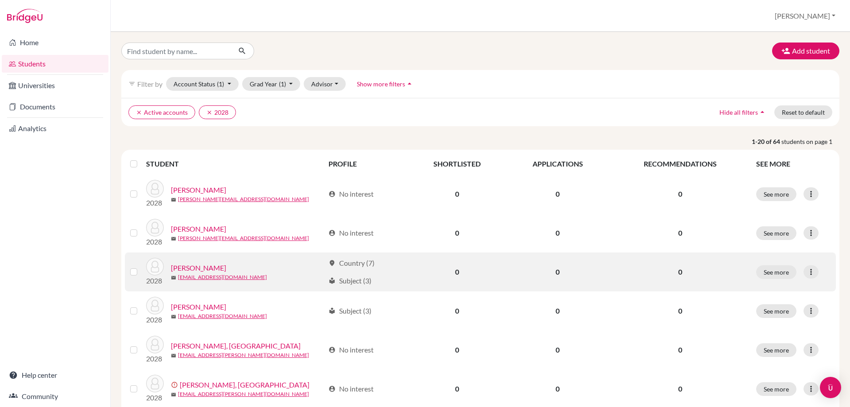
scroll to position [89, 0]
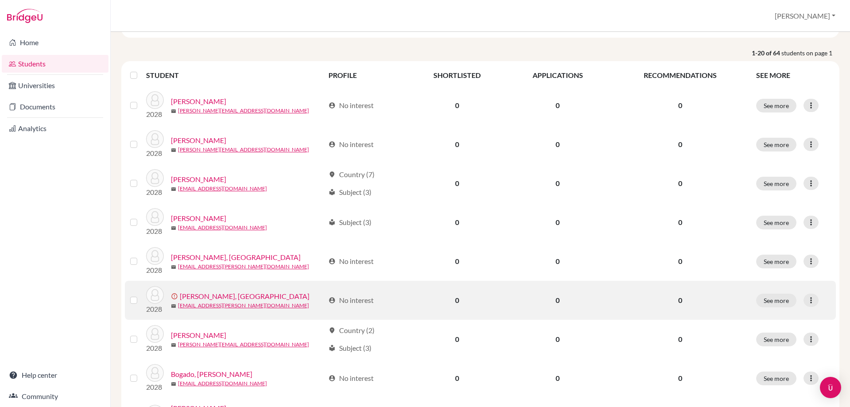
click at [141, 295] on label at bounding box center [141, 295] width 0 height 0
click at [0, 0] on input "checkbox" at bounding box center [0, 0] width 0 height 0
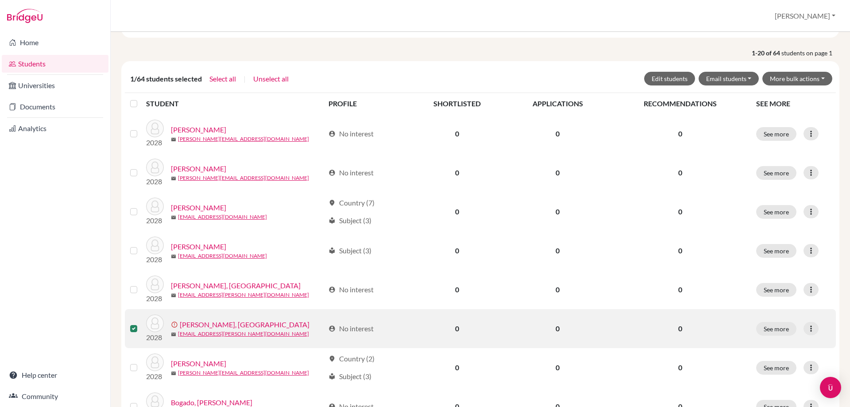
scroll to position [0, 0]
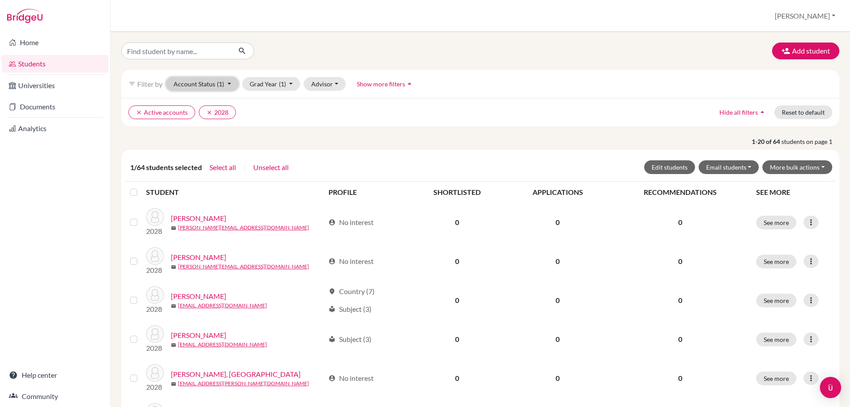
click at [224, 87] on button "Account Status (1)" at bounding box center [202, 84] width 73 height 14
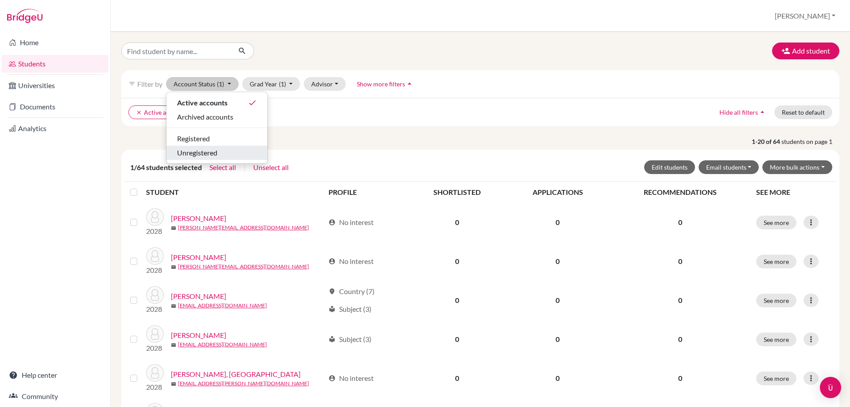
click at [225, 158] on div "Unregistered" at bounding box center [217, 152] width 80 height 11
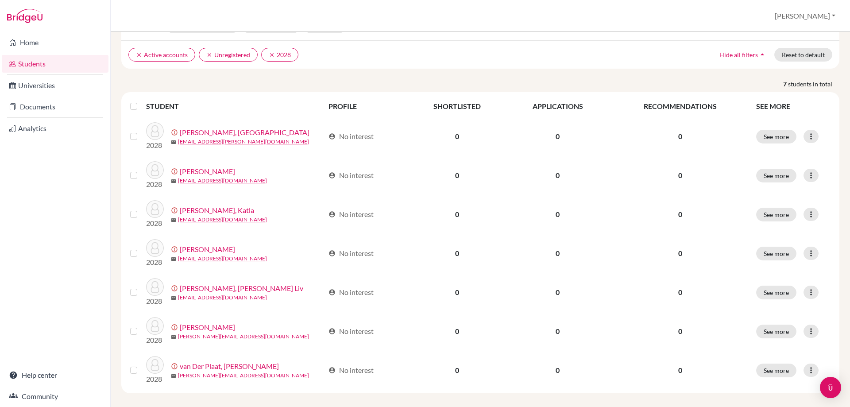
scroll to position [65, 0]
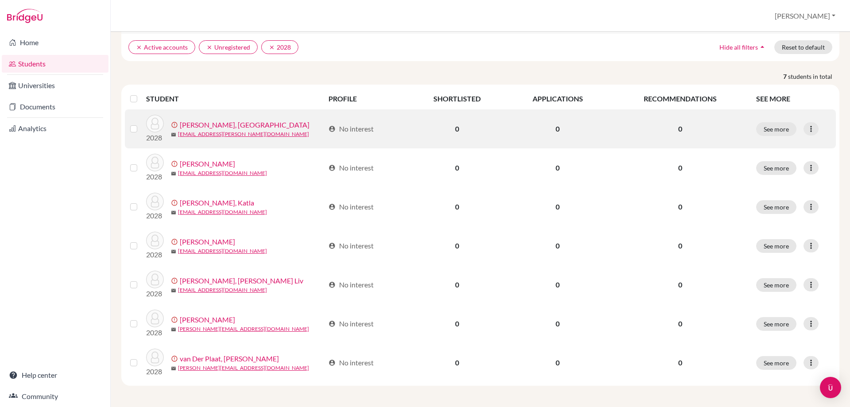
click at [141, 123] on label at bounding box center [141, 123] width 0 height 0
click at [0, 0] on input "checkbox" at bounding box center [0, 0] width 0 height 0
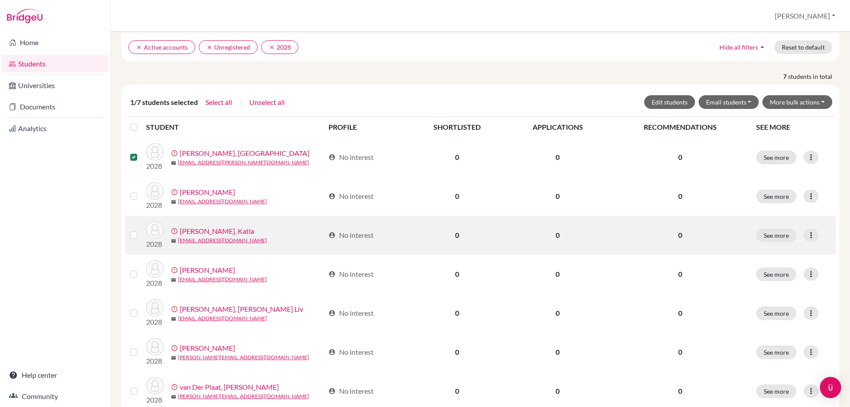
click at [141, 230] on label at bounding box center [141, 230] width 0 height 0
click at [0, 0] on input "checkbox" at bounding box center [0, 0] width 0 height 0
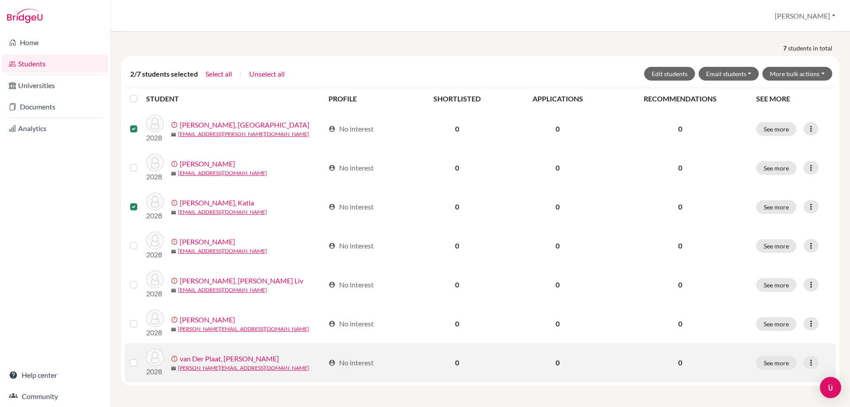
click at [141, 357] on label at bounding box center [141, 357] width 0 height 0
click at [0, 0] on input "checkbox" at bounding box center [0, 0] width 0 height 0
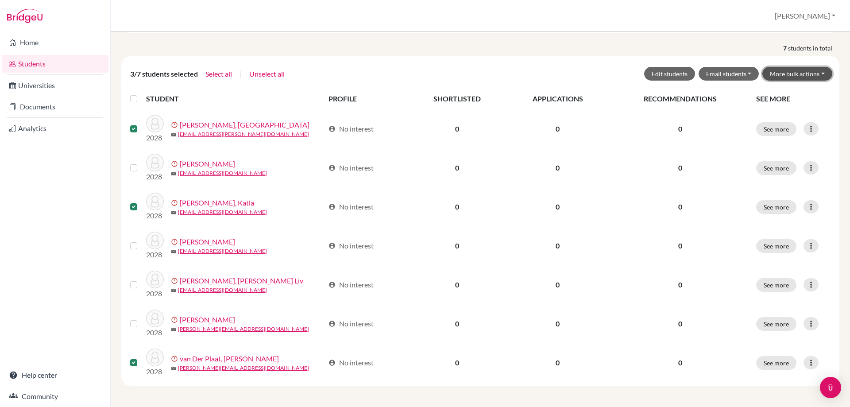
click at [800, 70] on button "More bulk actions" at bounding box center [797, 74] width 70 height 14
click at [771, 93] on button "Archive" at bounding box center [792, 92] width 80 height 14
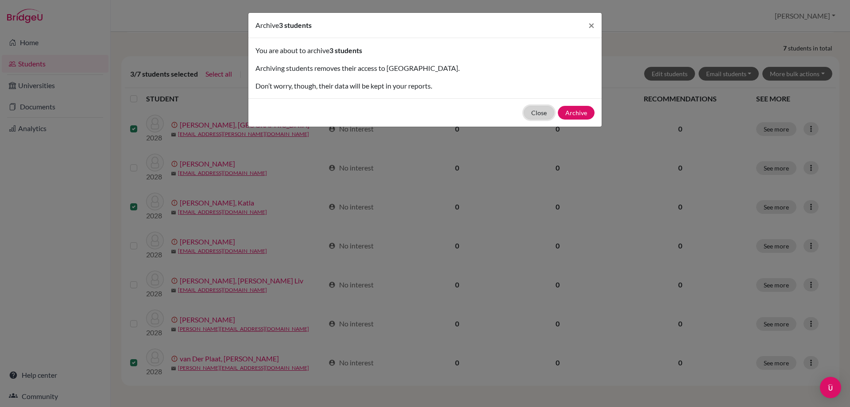
click at [542, 110] on button "Close" at bounding box center [539, 113] width 31 height 14
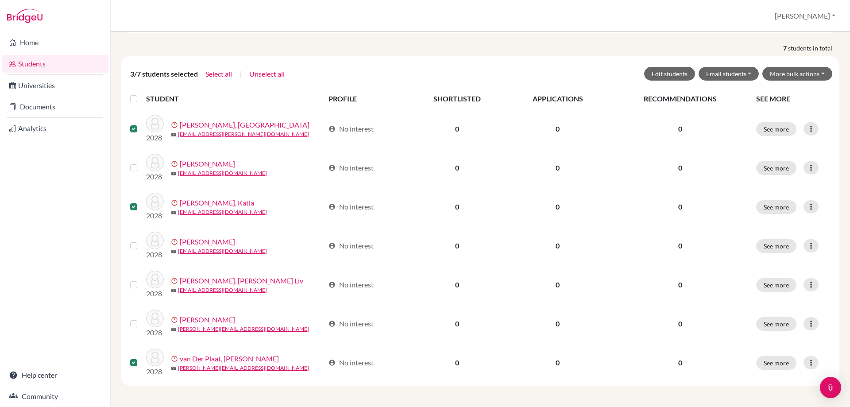
scroll to position [0, 0]
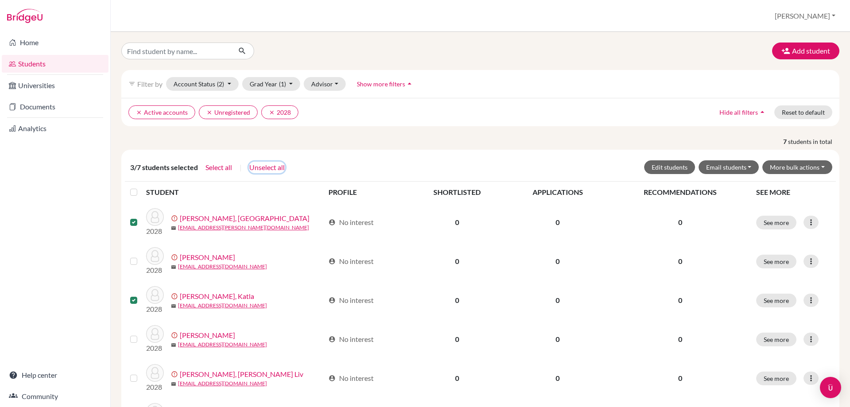
click at [266, 170] on button "Unselect all" at bounding box center [267, 168] width 36 height 12
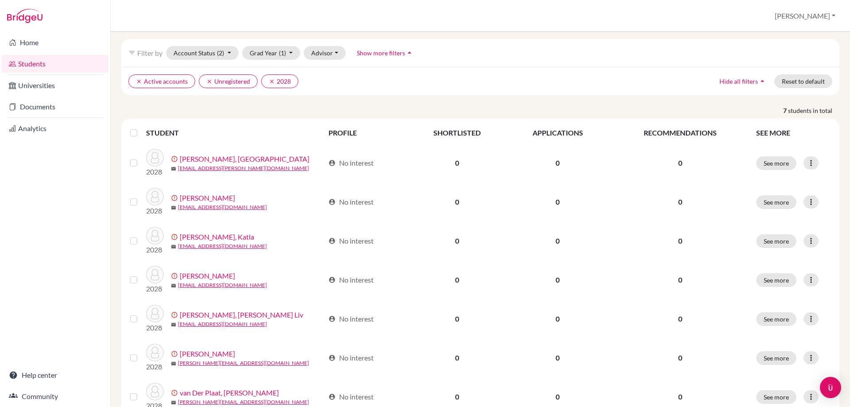
scroll to position [65, 0]
